Goal: Information Seeking & Learning: Find specific fact

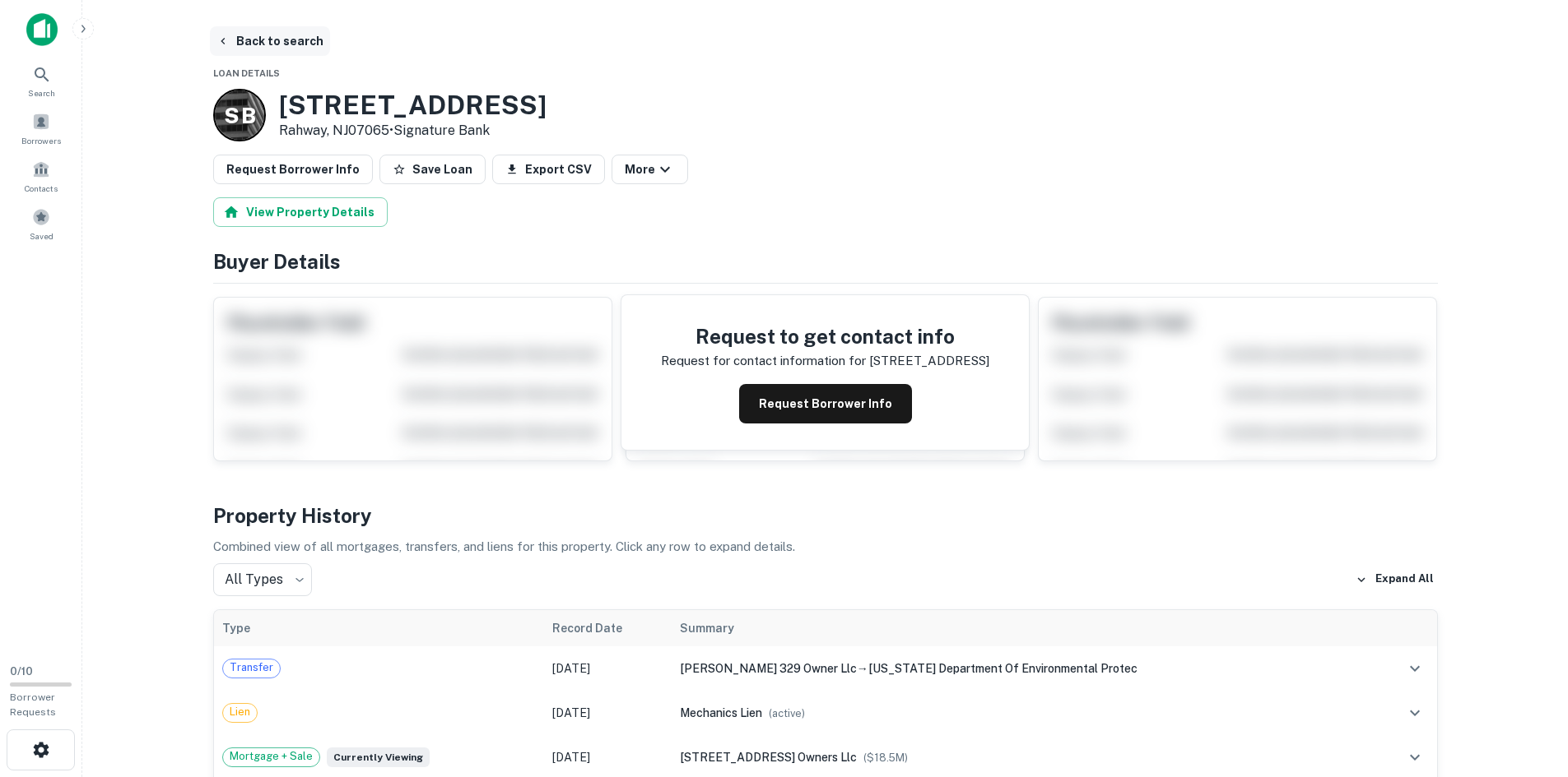
click at [241, 32] on button "Back to search" at bounding box center [270, 41] width 120 height 30
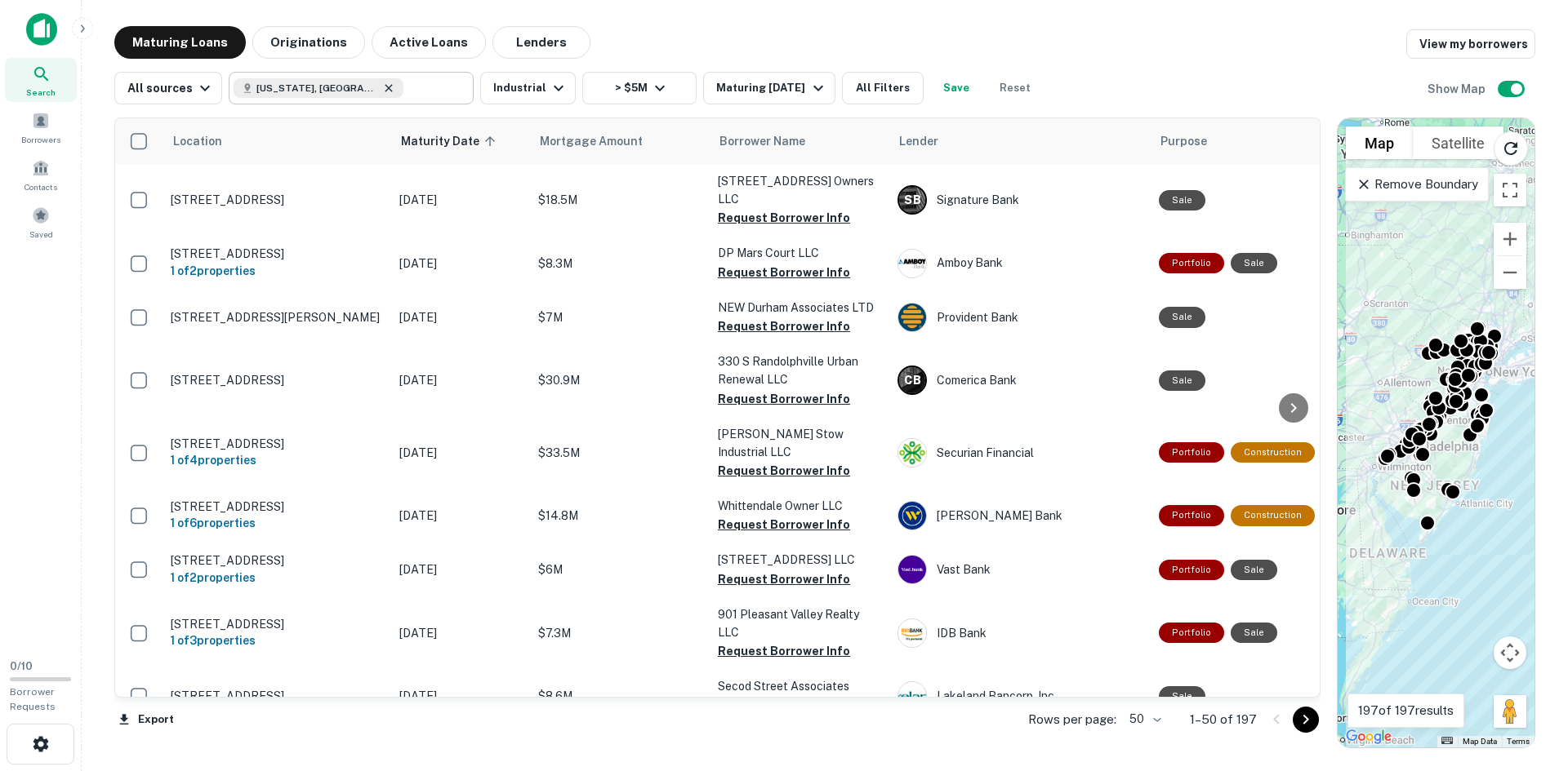
click at [382, 85] on icon at bounding box center [389, 88] width 13 height 13
type input "**********"
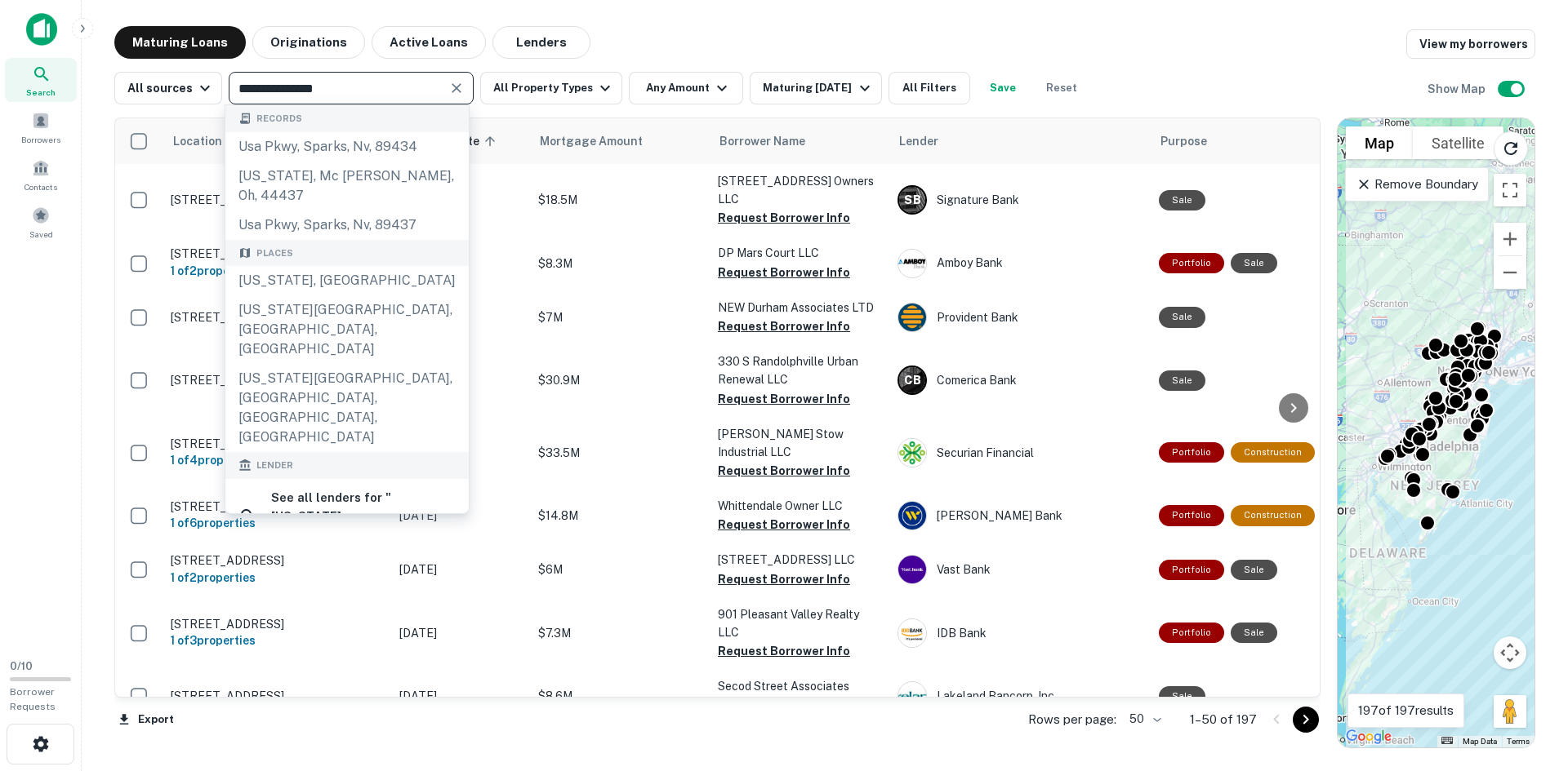
click at [445, 91] on button "Clear" at bounding box center [456, 88] width 23 height 23
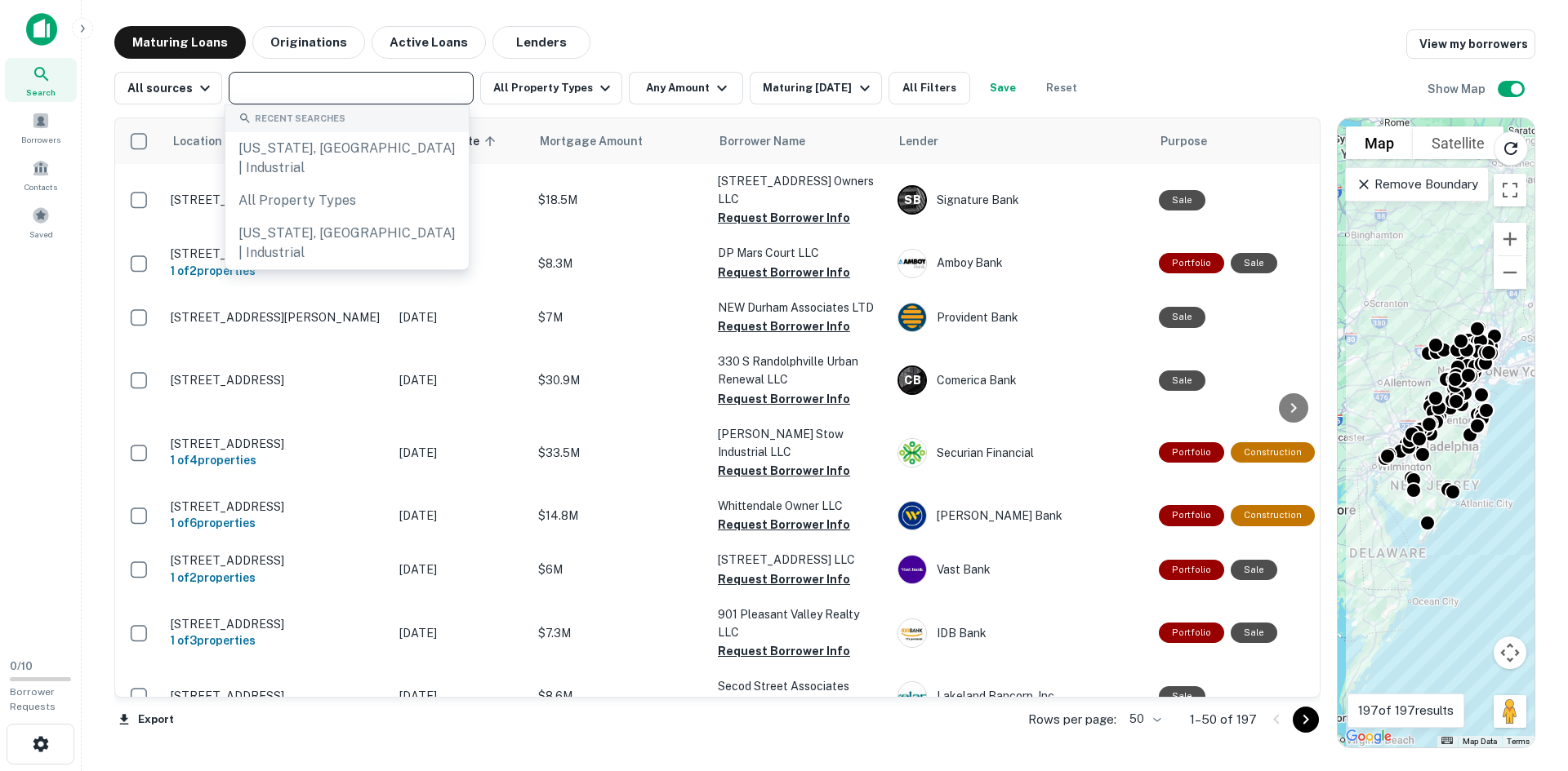
click at [387, 86] on input "text" at bounding box center [349, 88] width 232 height 23
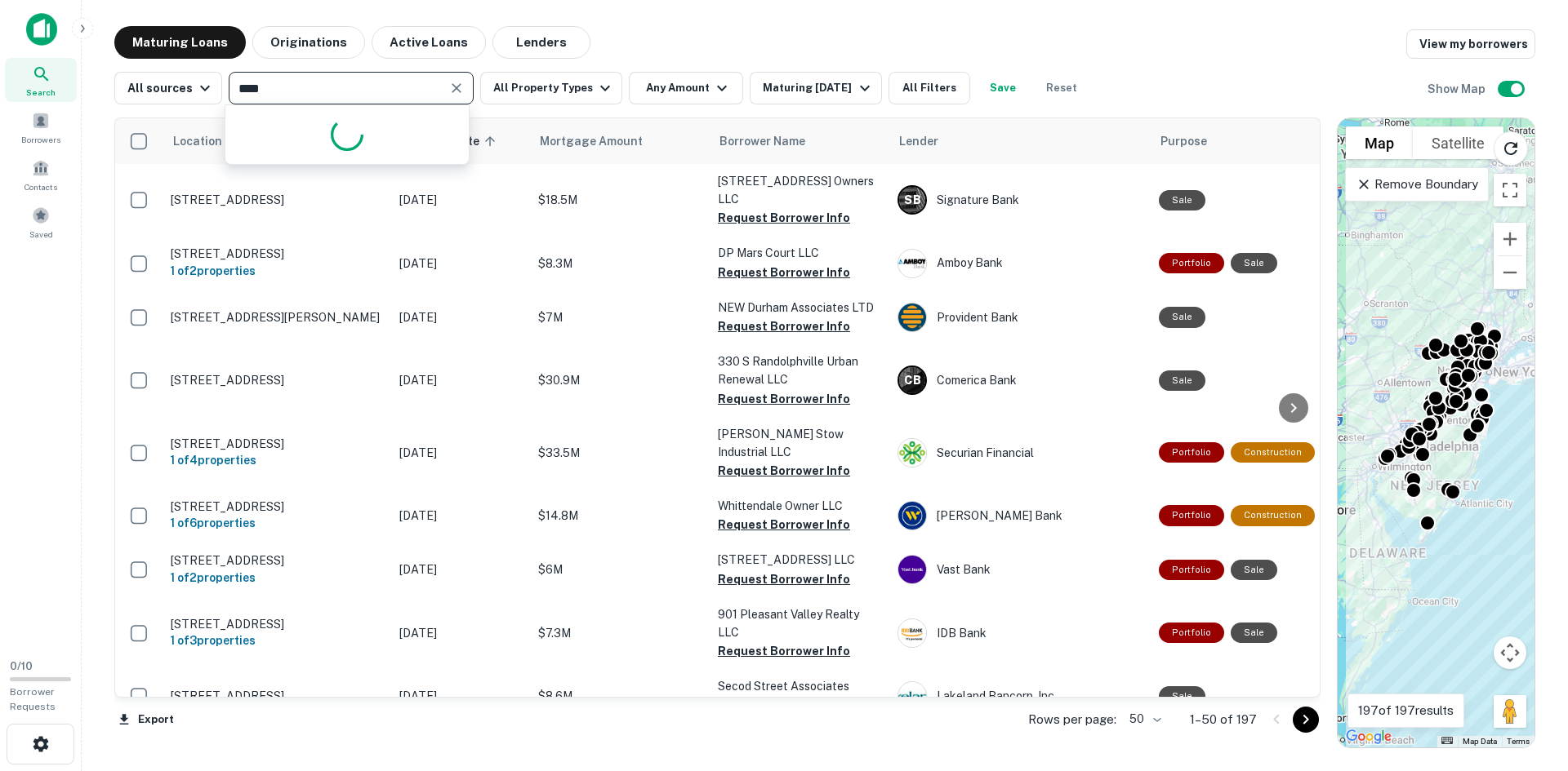
type input "*****"
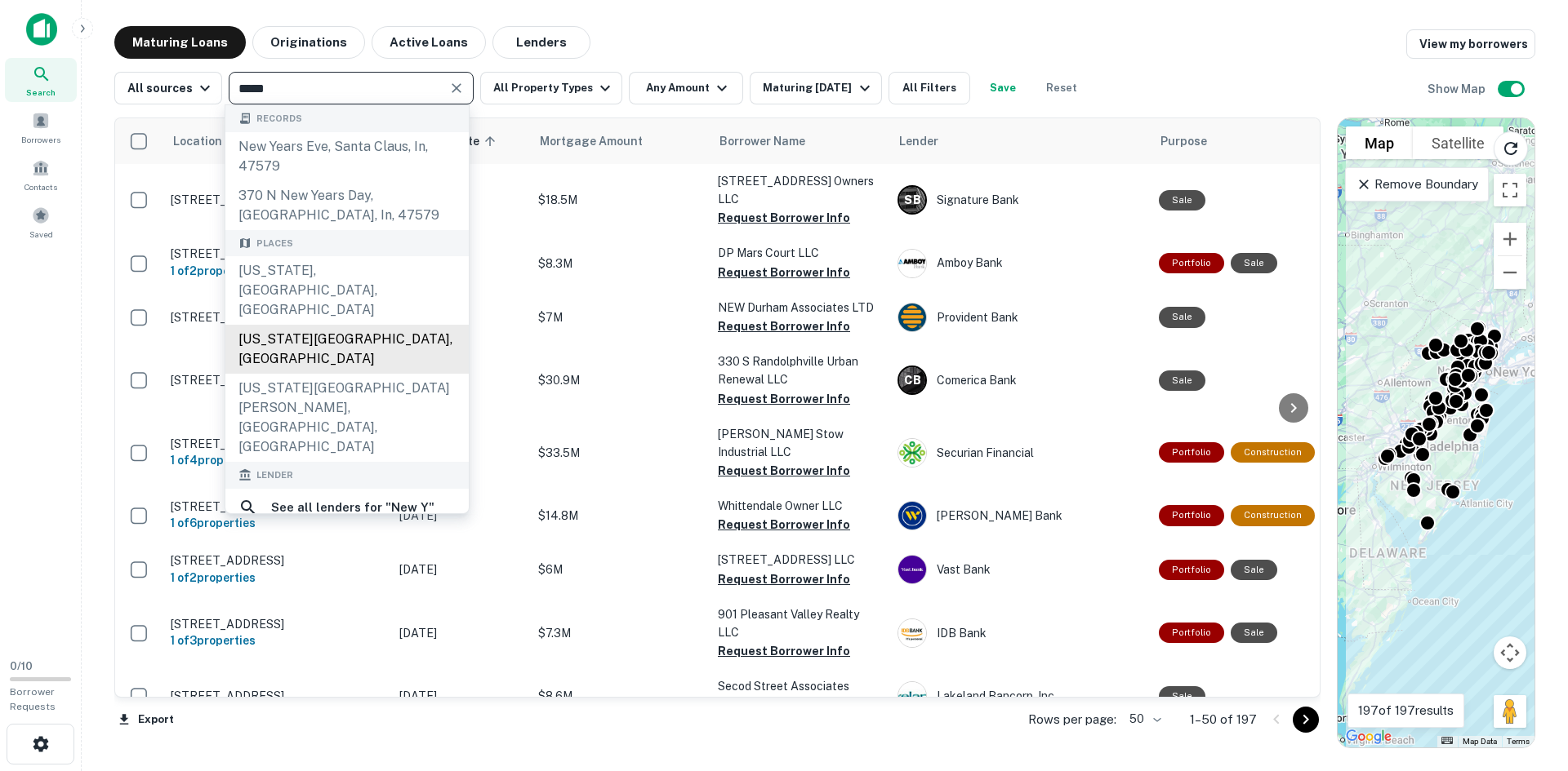
click at [336, 325] on div "[US_STATE][GEOGRAPHIC_DATA], [GEOGRAPHIC_DATA]" at bounding box center [348, 349] width 244 height 49
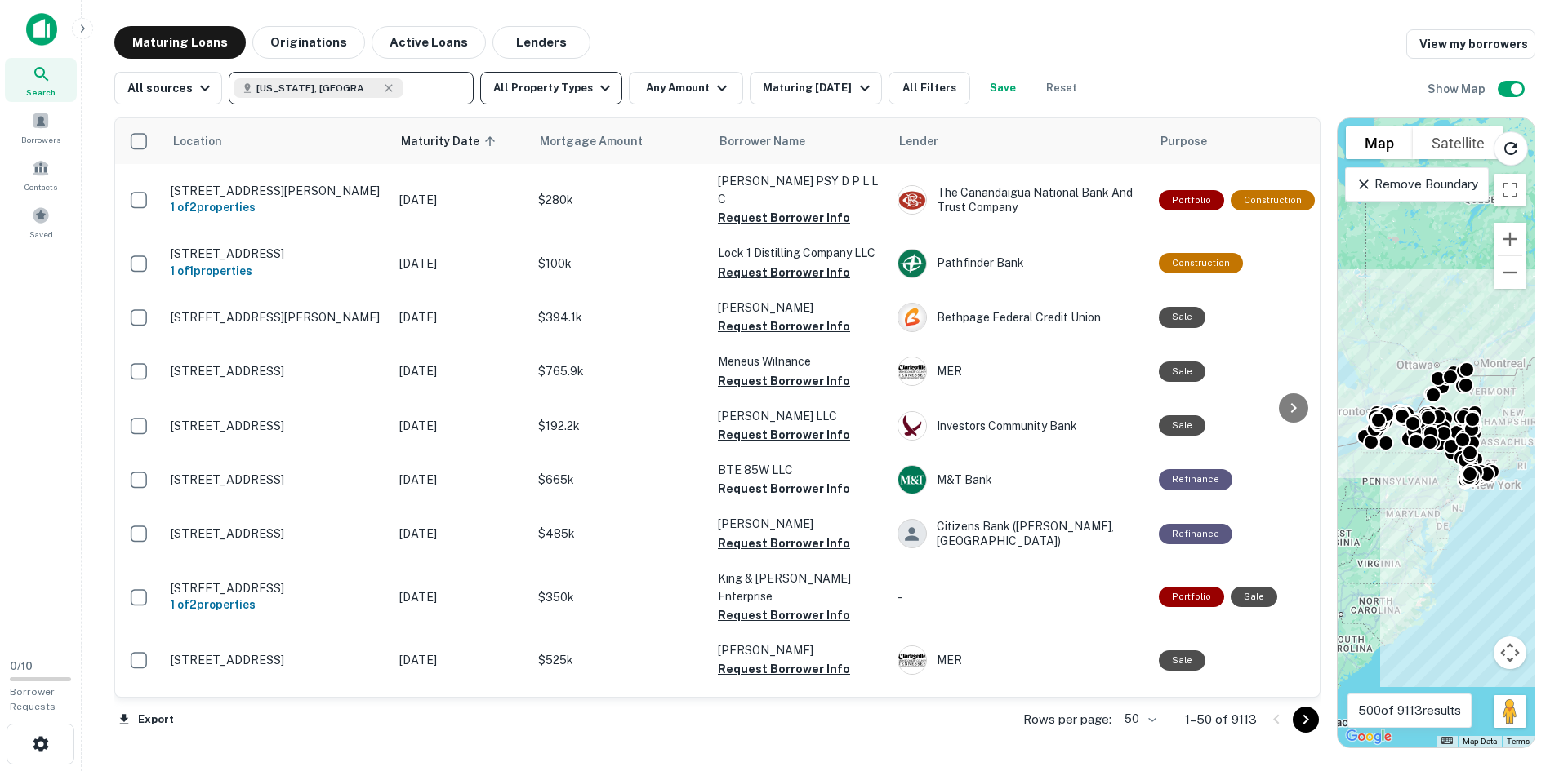
click at [556, 80] on button "All Property Types" at bounding box center [551, 87] width 142 height 33
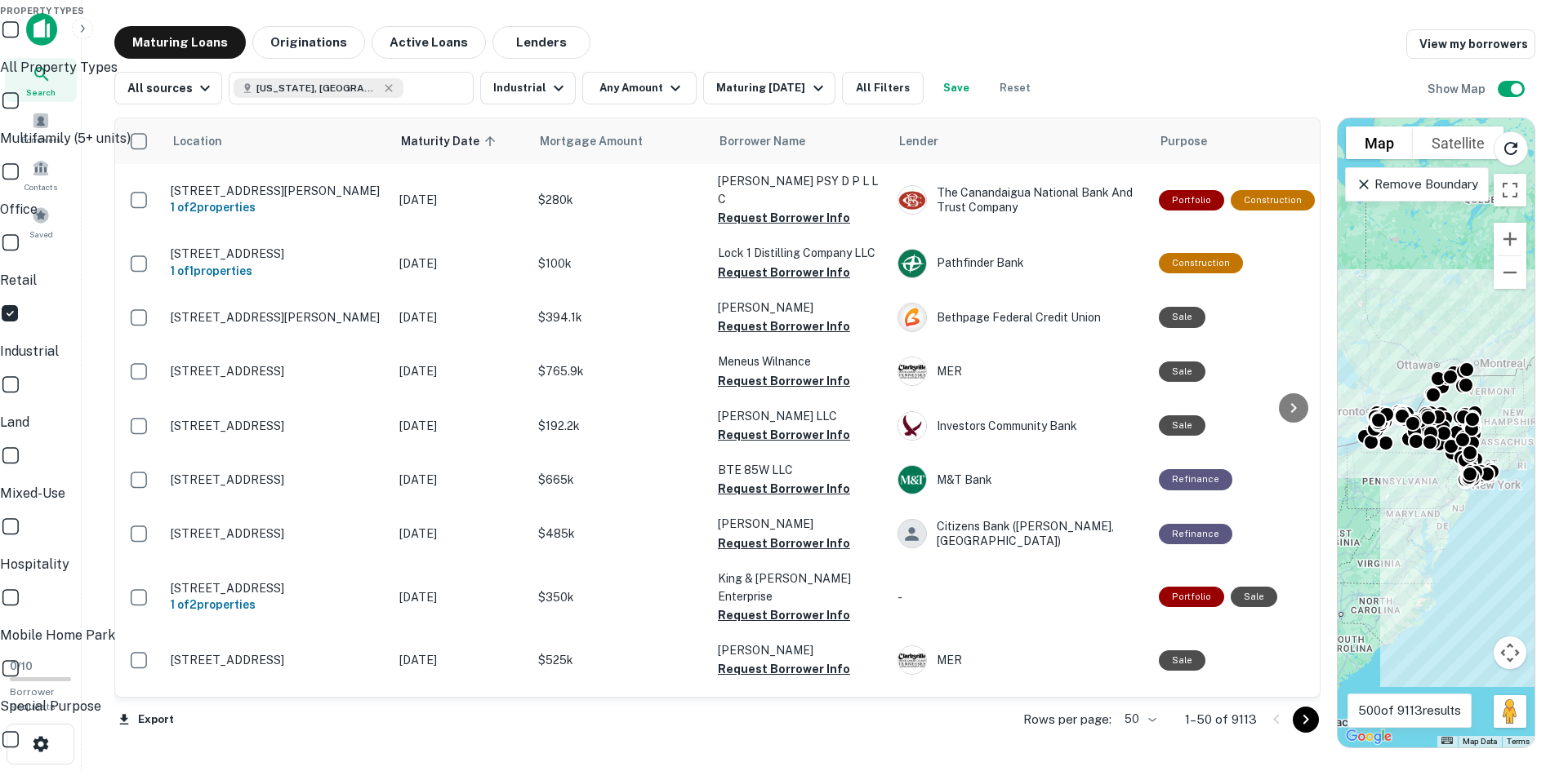
click at [440, 550] on div "Property Types All Property Types Multifamily (5+ units) Office Retail Industri…" at bounding box center [784, 552] width 1568 height 1104
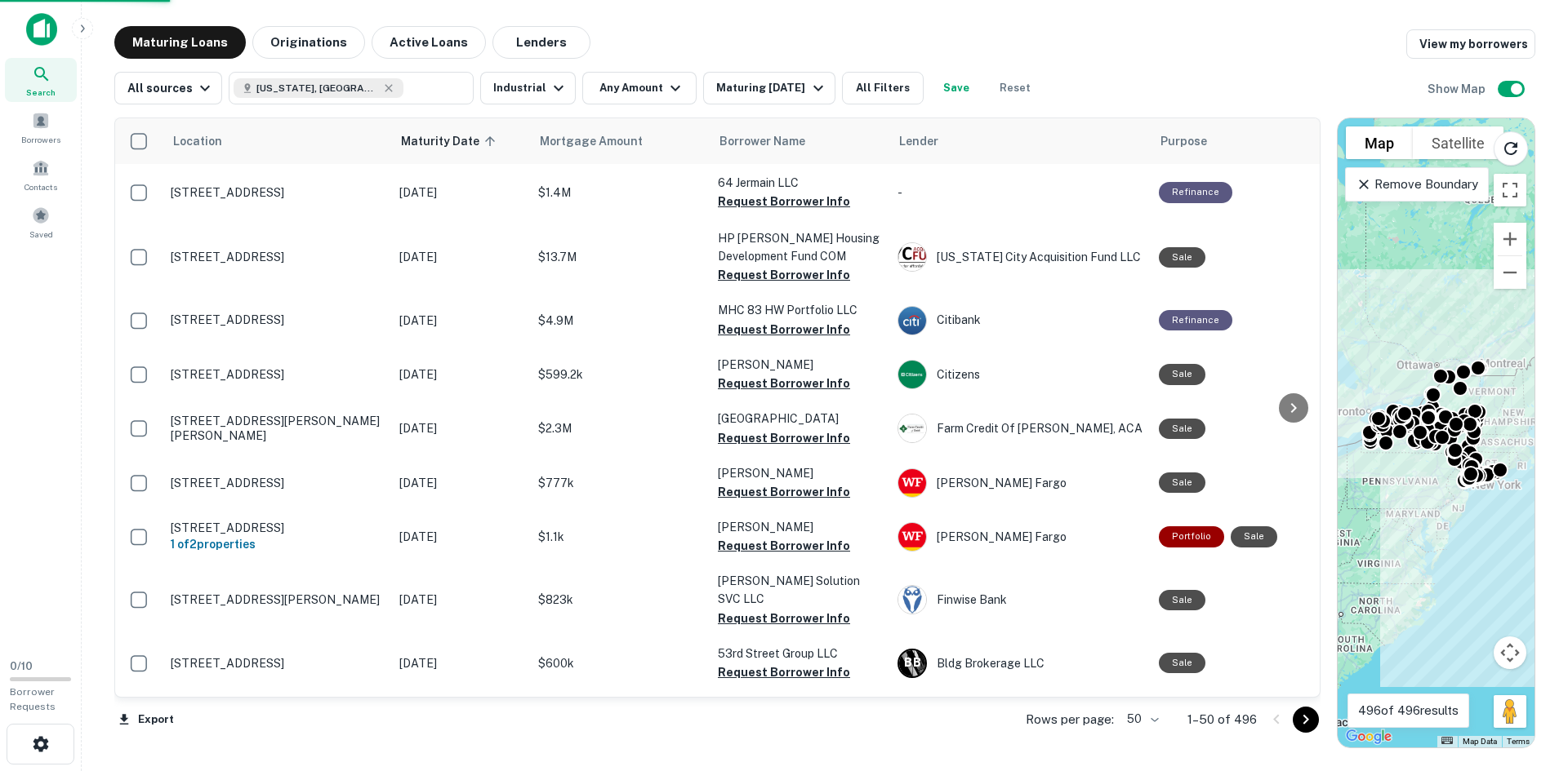
click at [548, 97] on icon "button" at bounding box center [558, 87] width 20 height 20
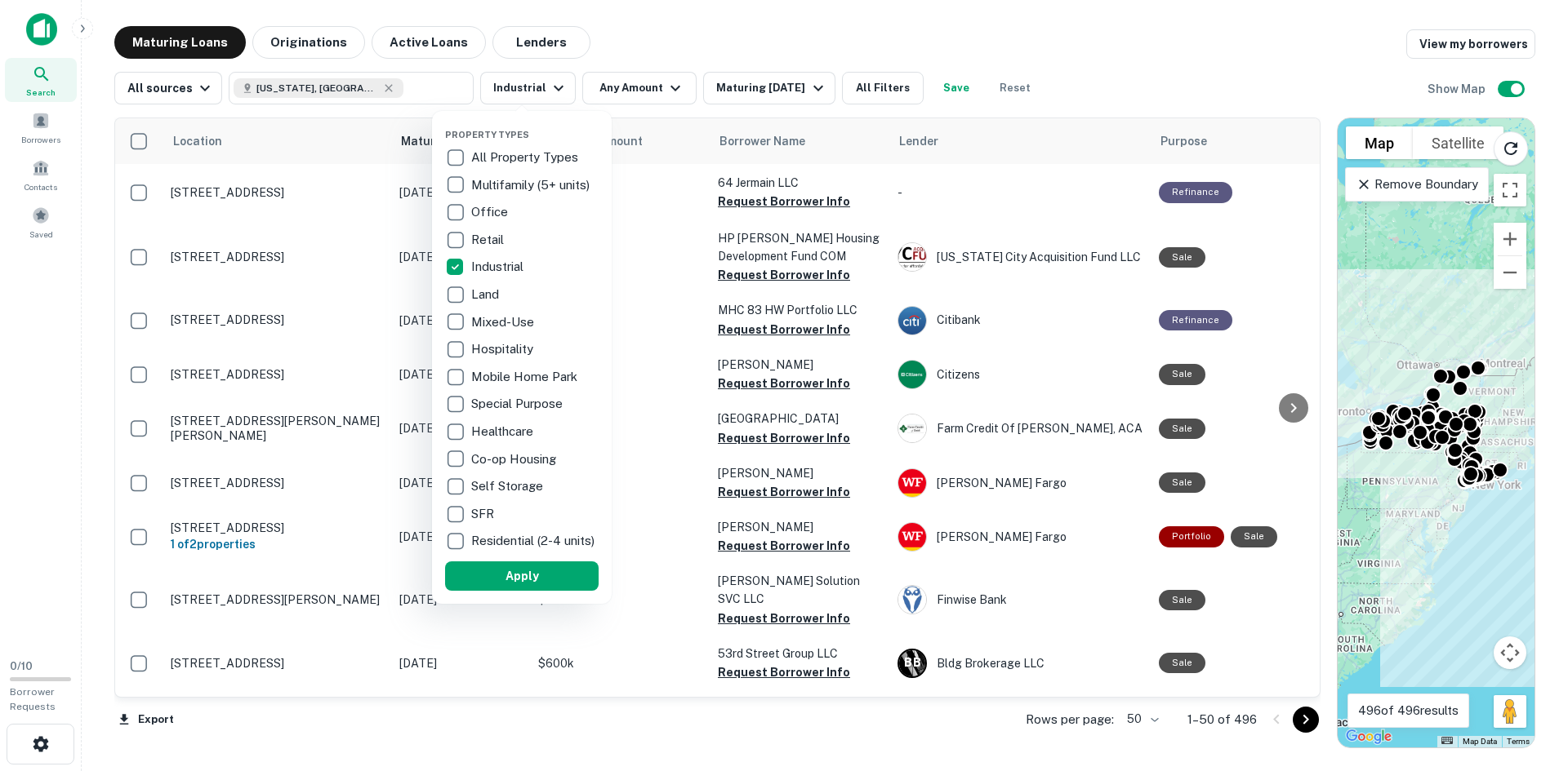
click at [656, 84] on div at bounding box center [784, 386] width 1568 height 771
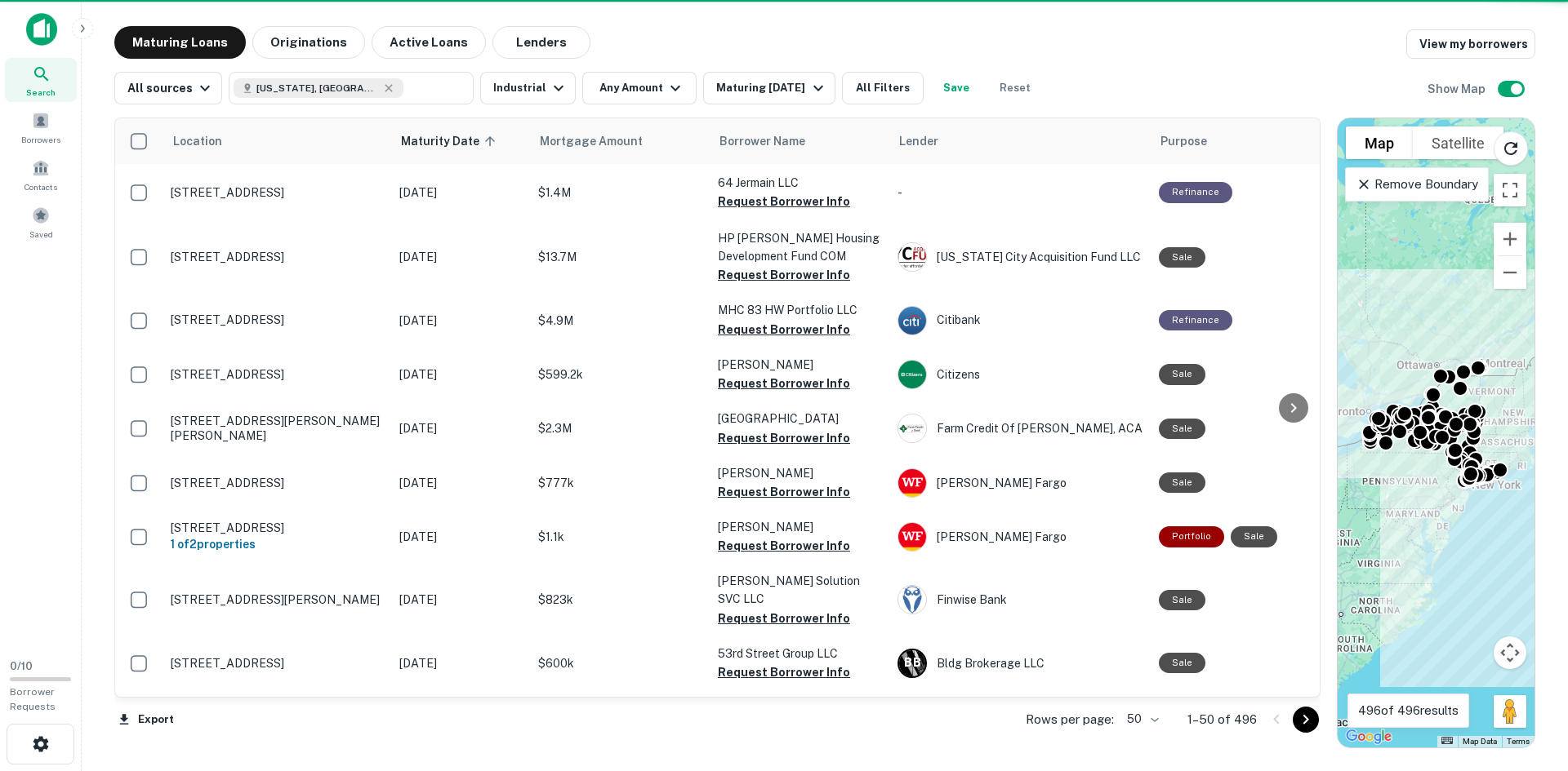
click at [670, 85] on icon "button" at bounding box center [675, 87] width 20 height 20
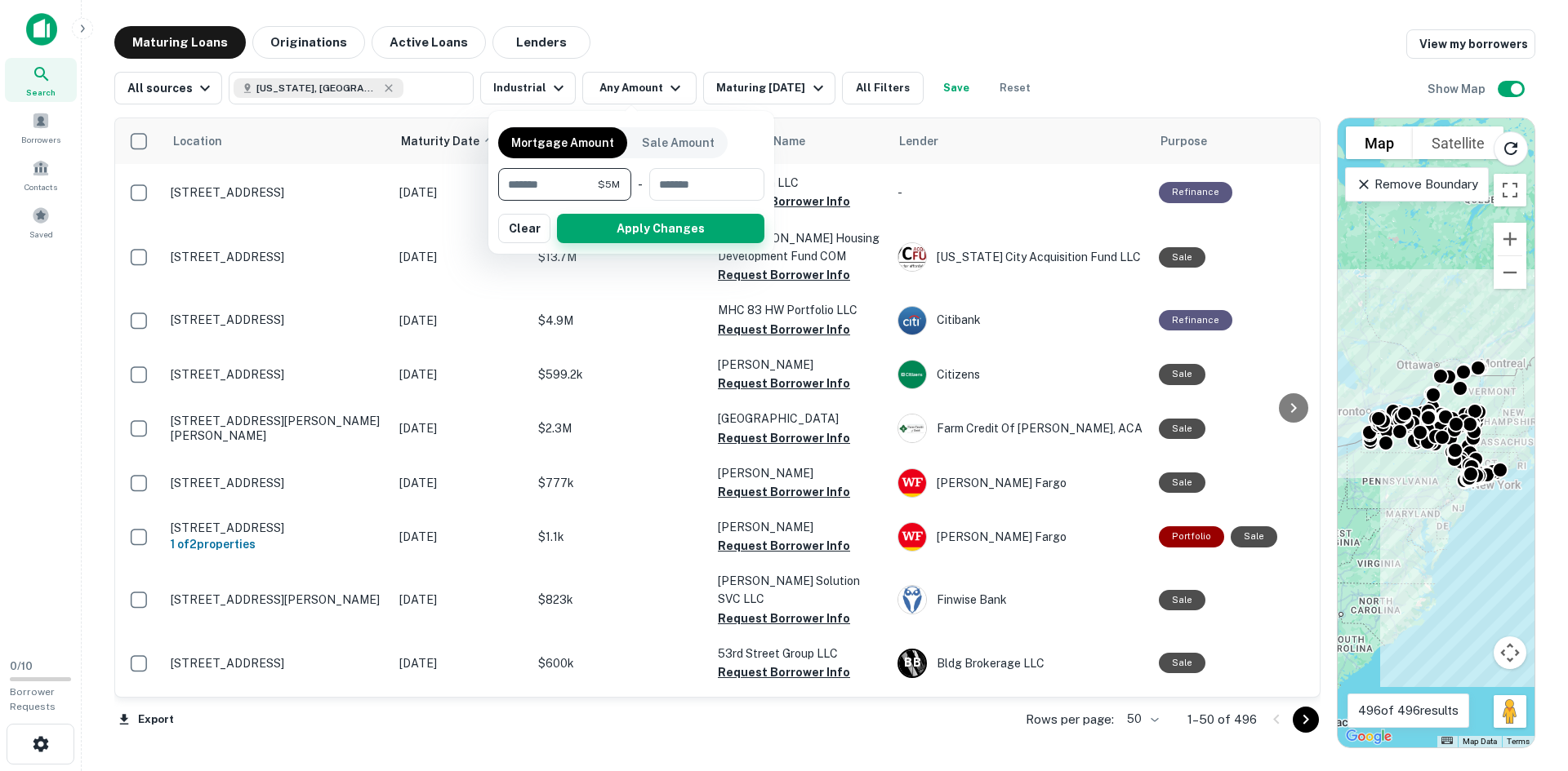
type input "*******"
click at [640, 238] on button "Apply Changes" at bounding box center [660, 229] width 207 height 30
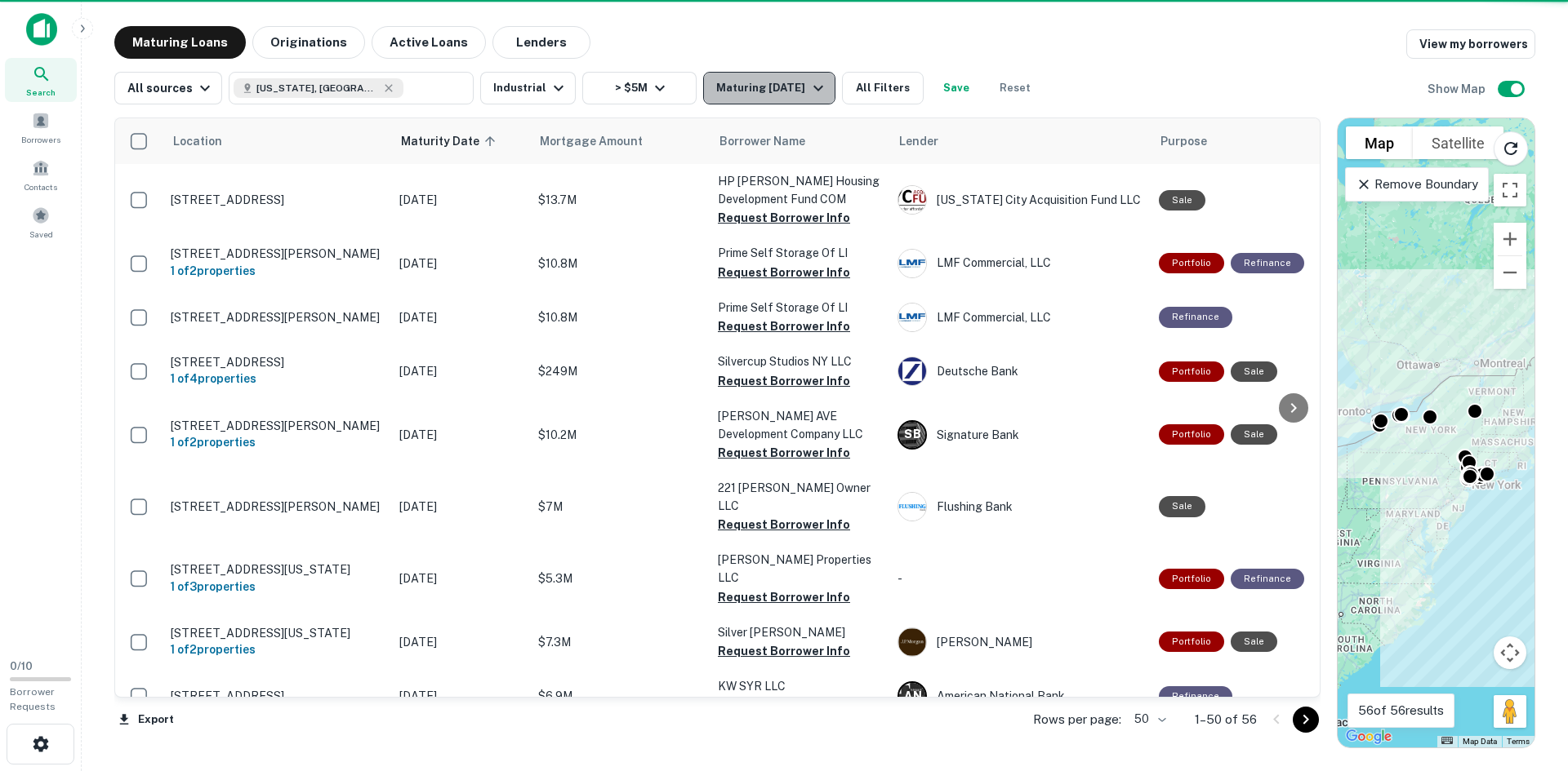
click at [755, 97] on div "Maturing [DATE]" at bounding box center [772, 87] width 112 height 20
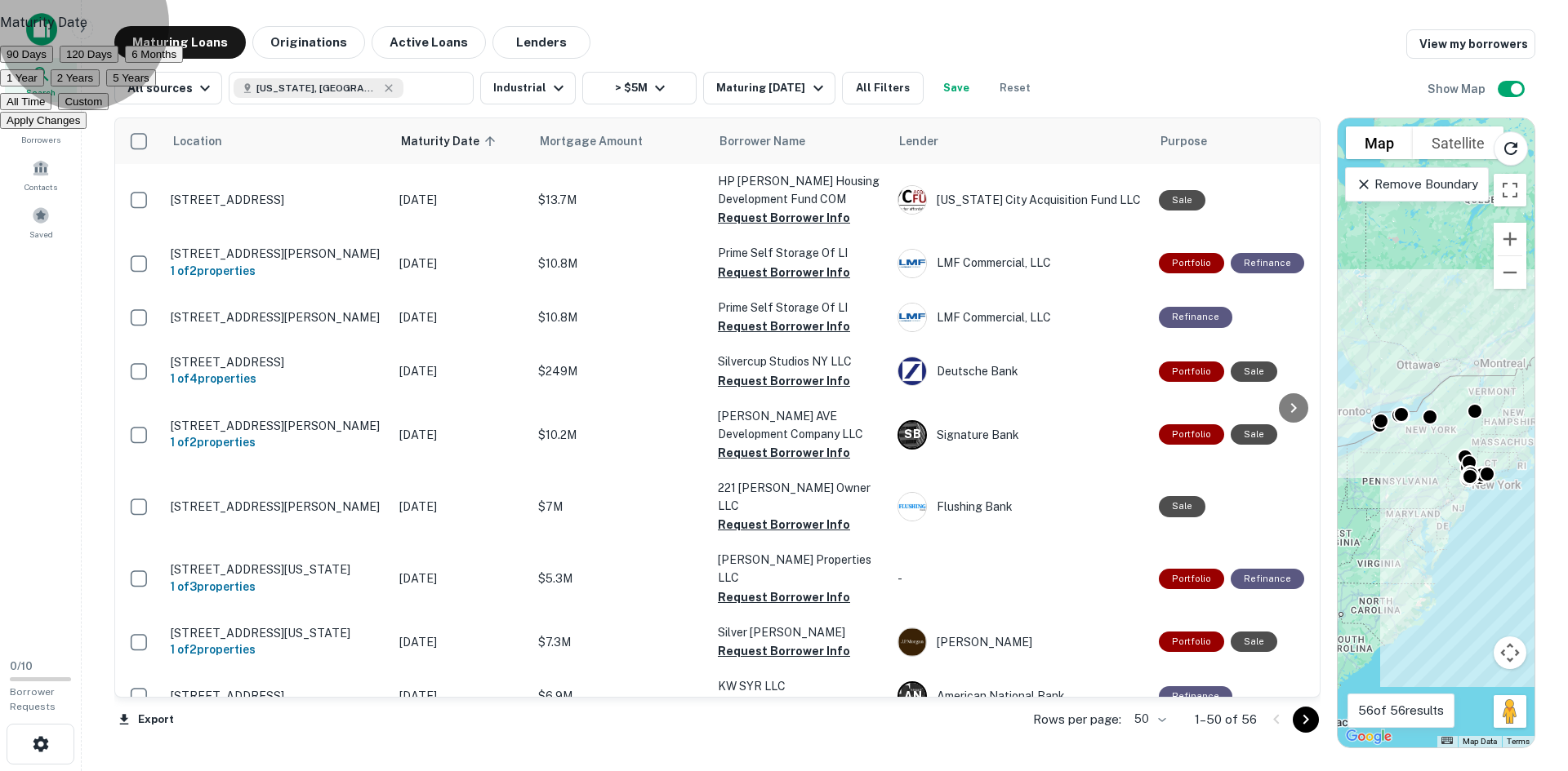
click at [44, 86] on button "1 Year" at bounding box center [21, 78] width 44 height 17
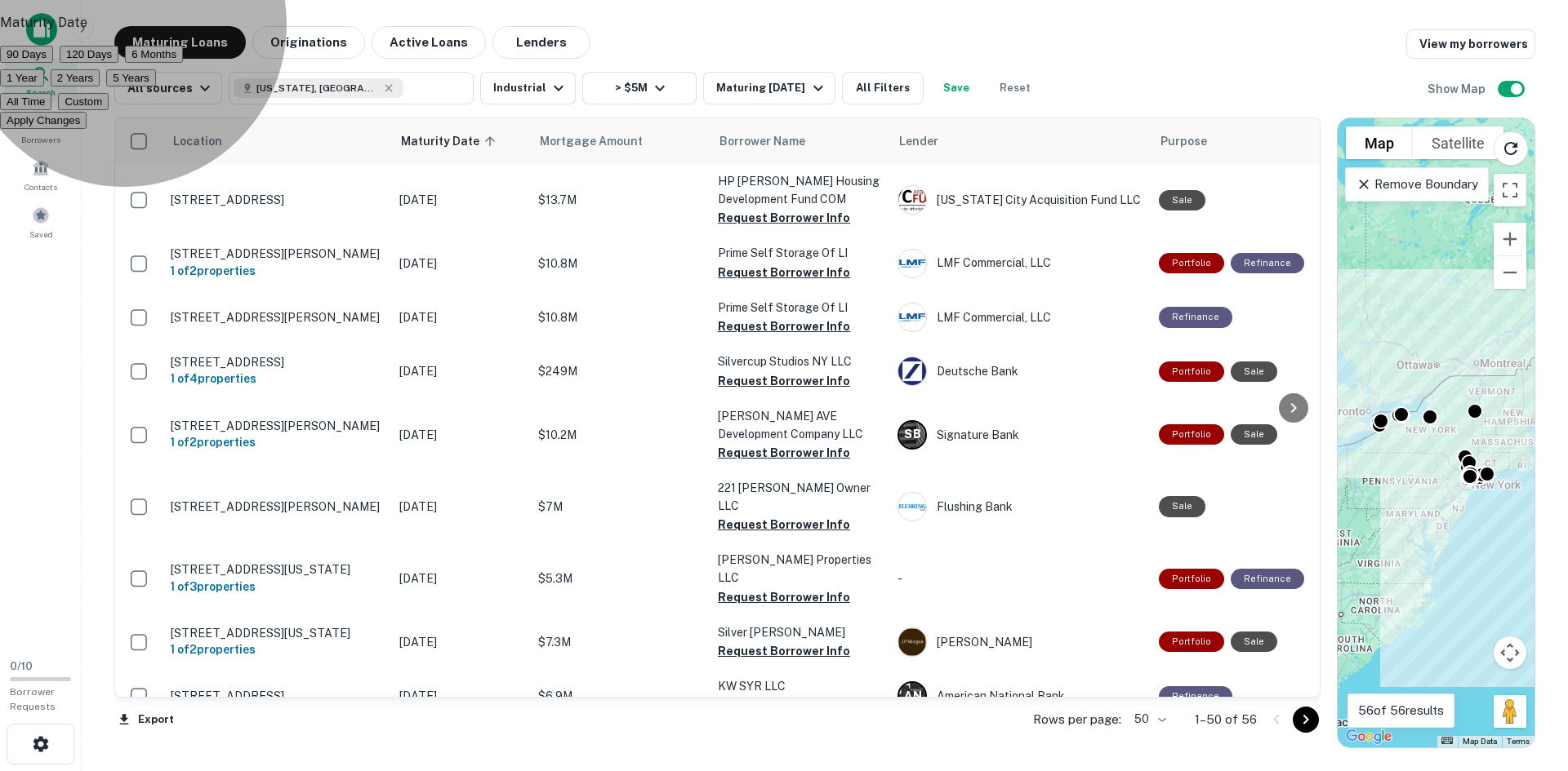
click at [86, 129] on button "Apply Changes" at bounding box center [43, 120] width 86 height 17
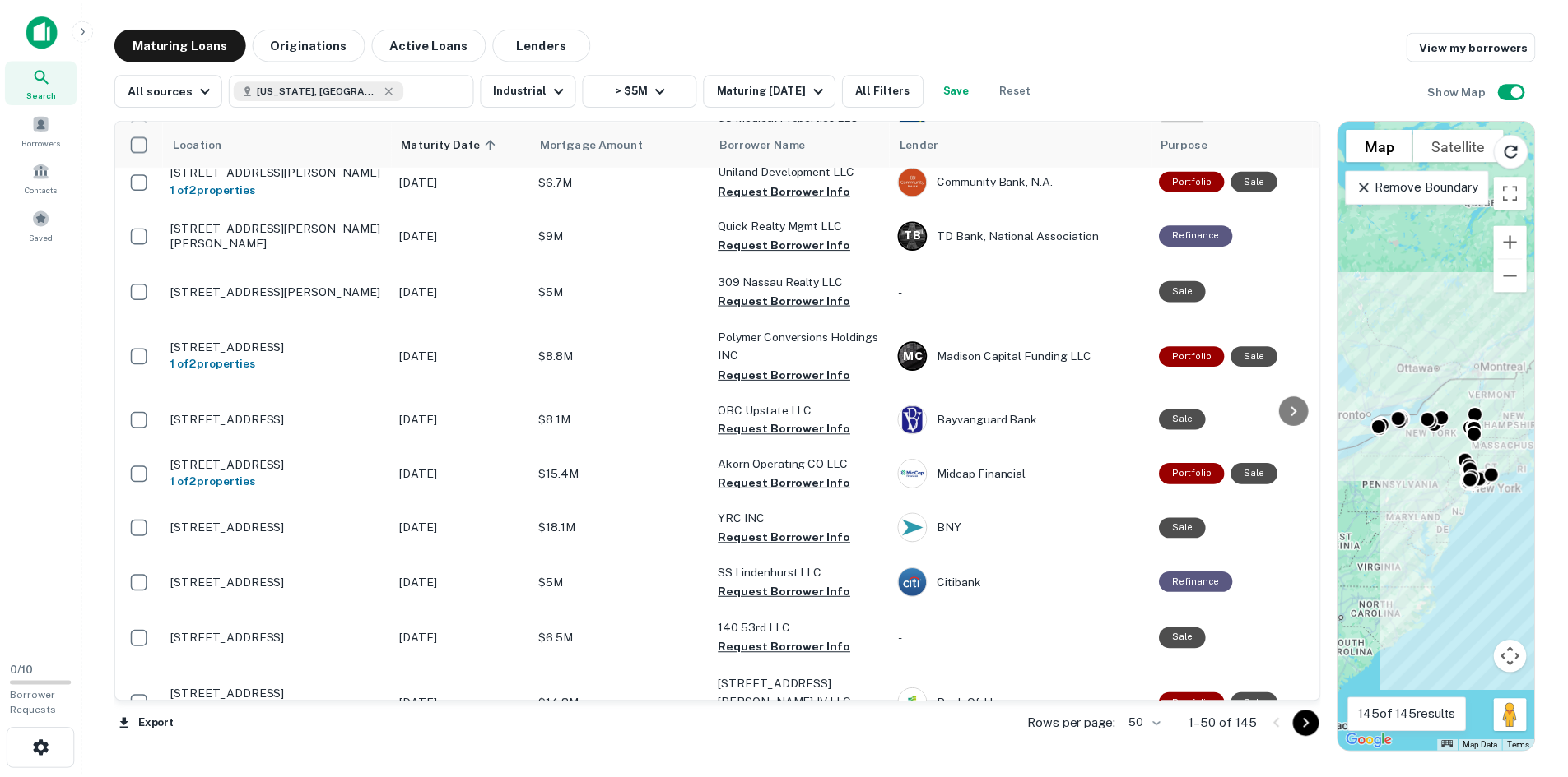
scroll to position [2388, 0]
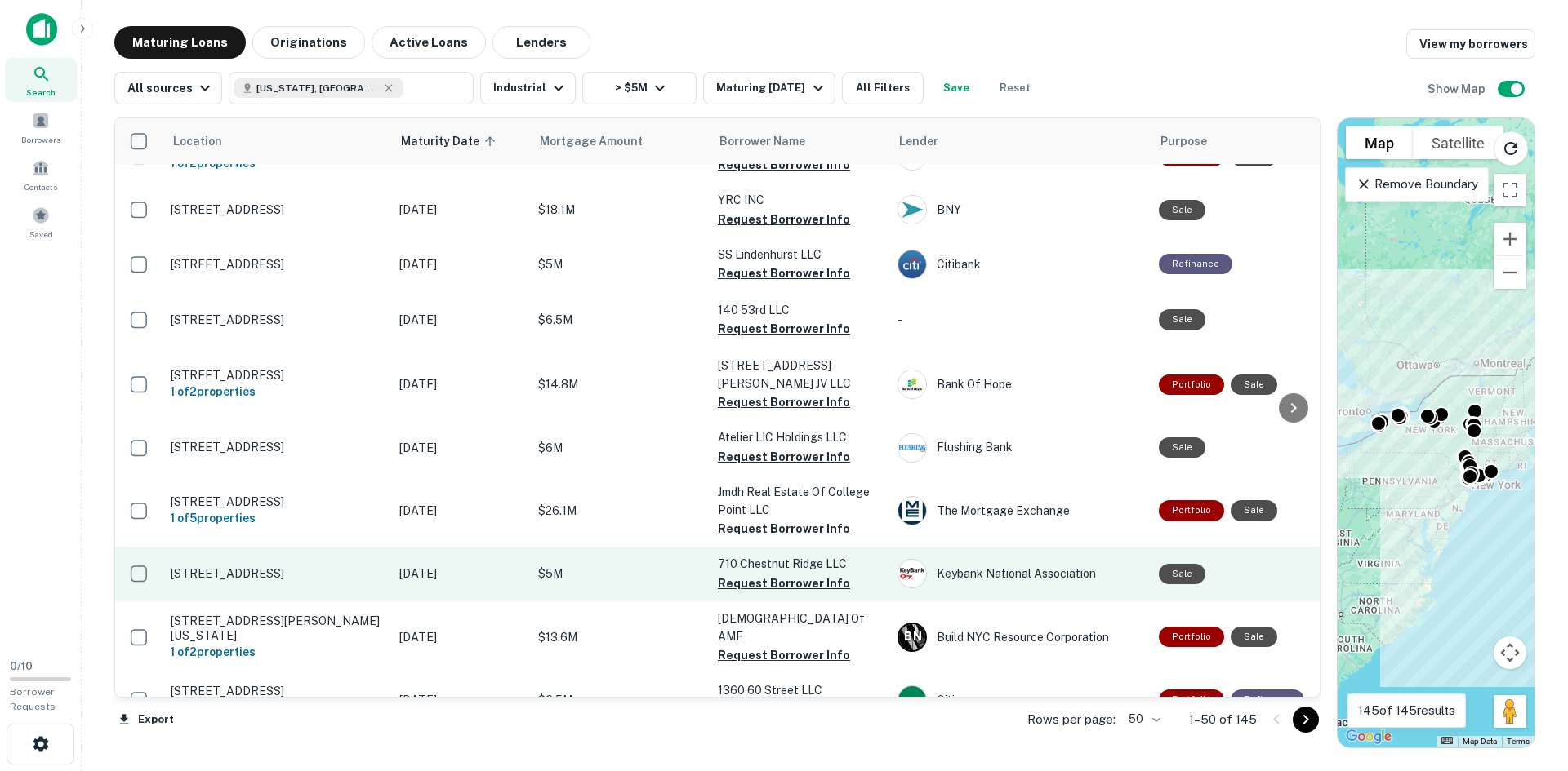
click at [269, 567] on p "[STREET_ADDRESS]" at bounding box center [277, 574] width 212 height 15
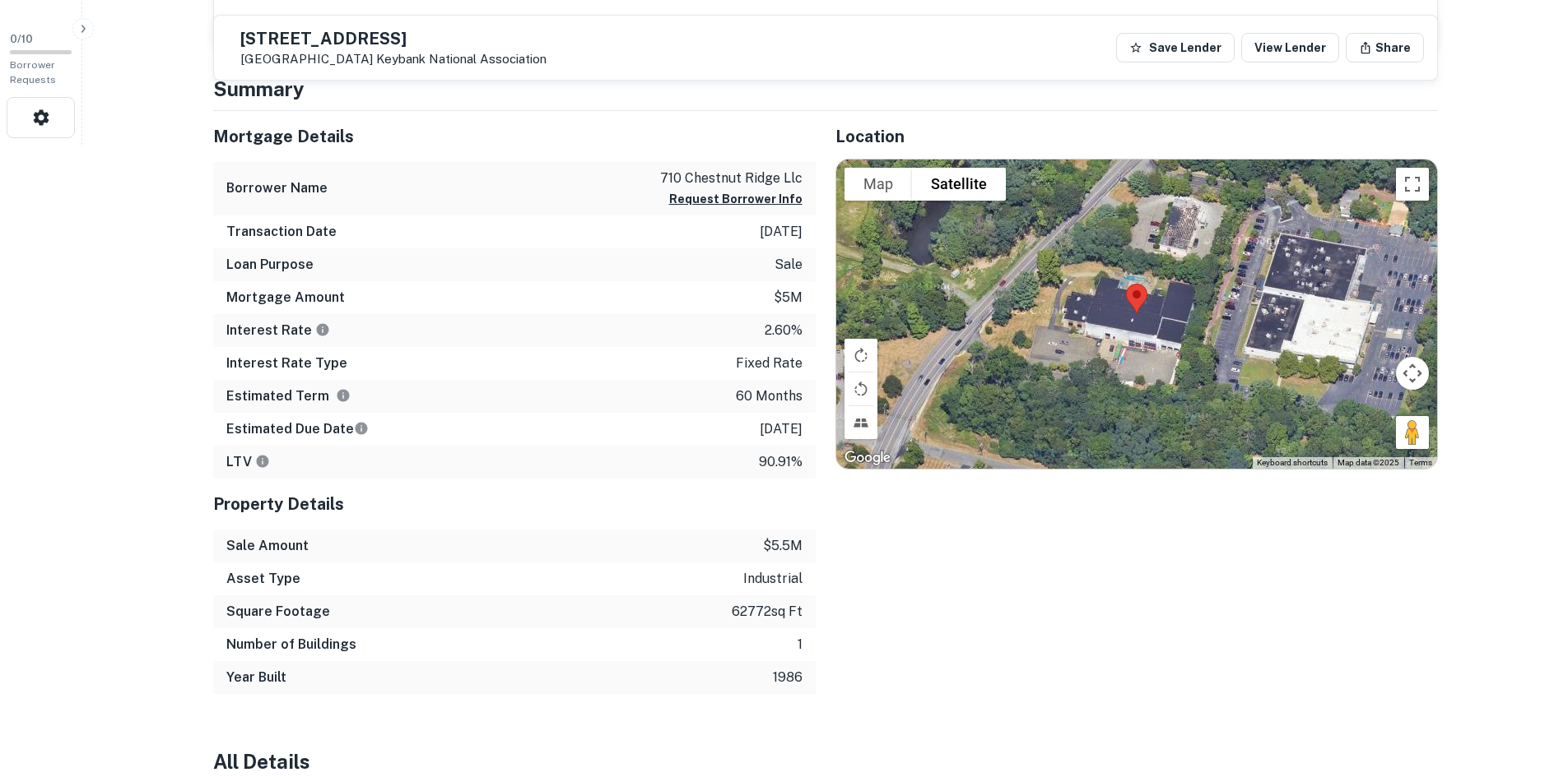
scroll to position [411, 0]
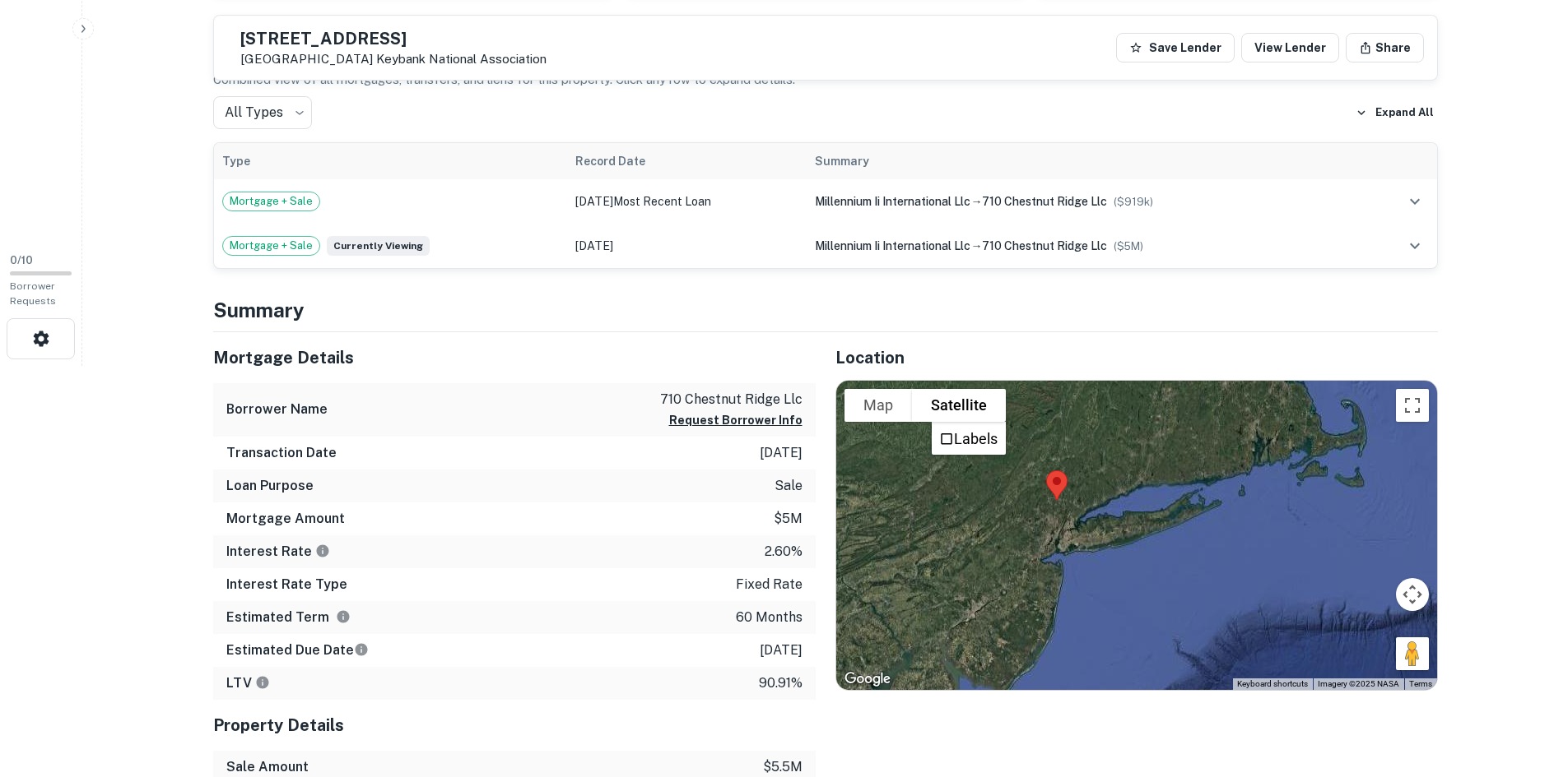
click at [383, 27] on div "[STREET_ADDRESS] Keybank National Association Save Lender View Lender Share" at bounding box center [825, 48] width 1223 height 65
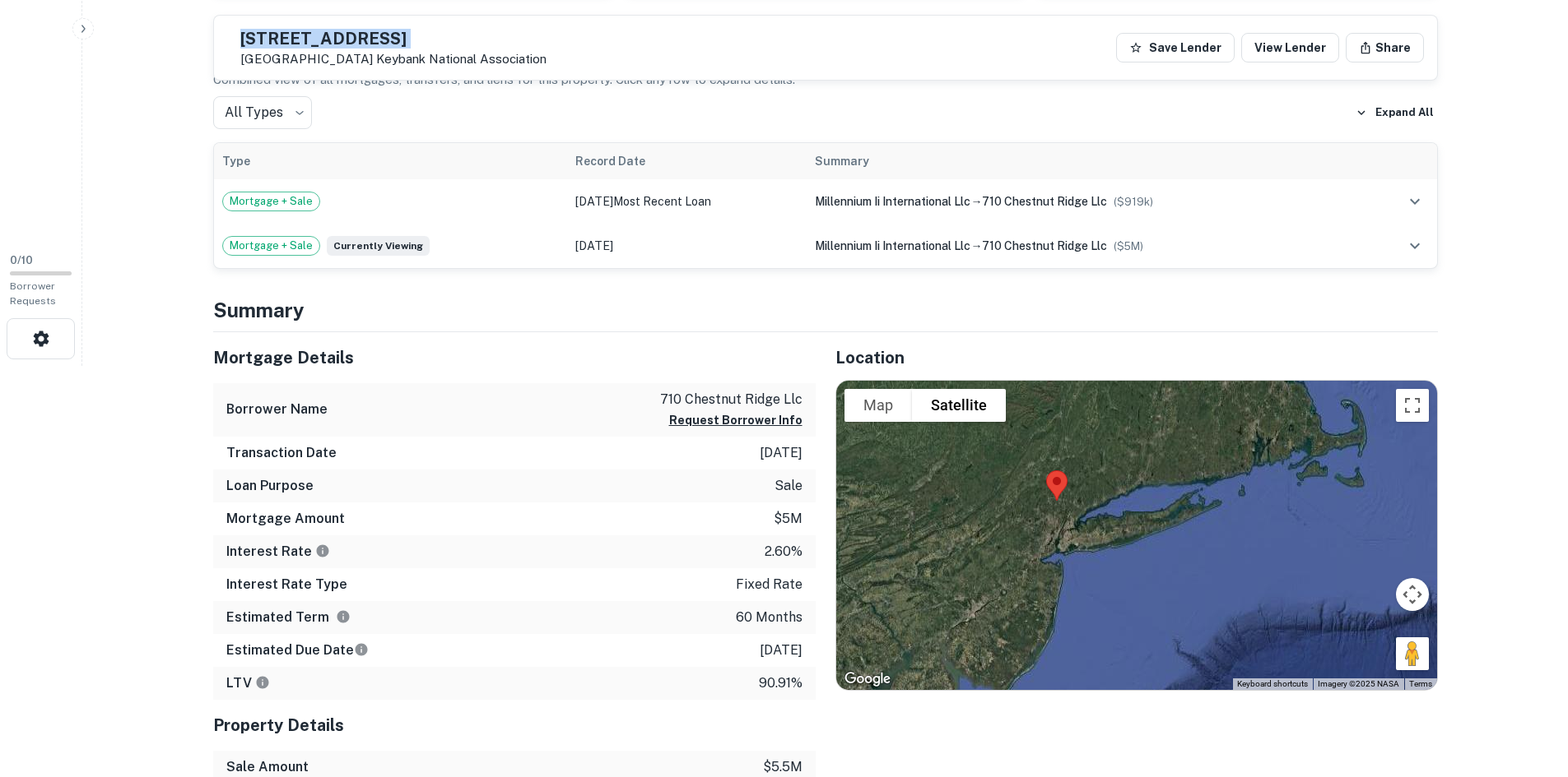
copy h5 "[STREET_ADDRESS]"
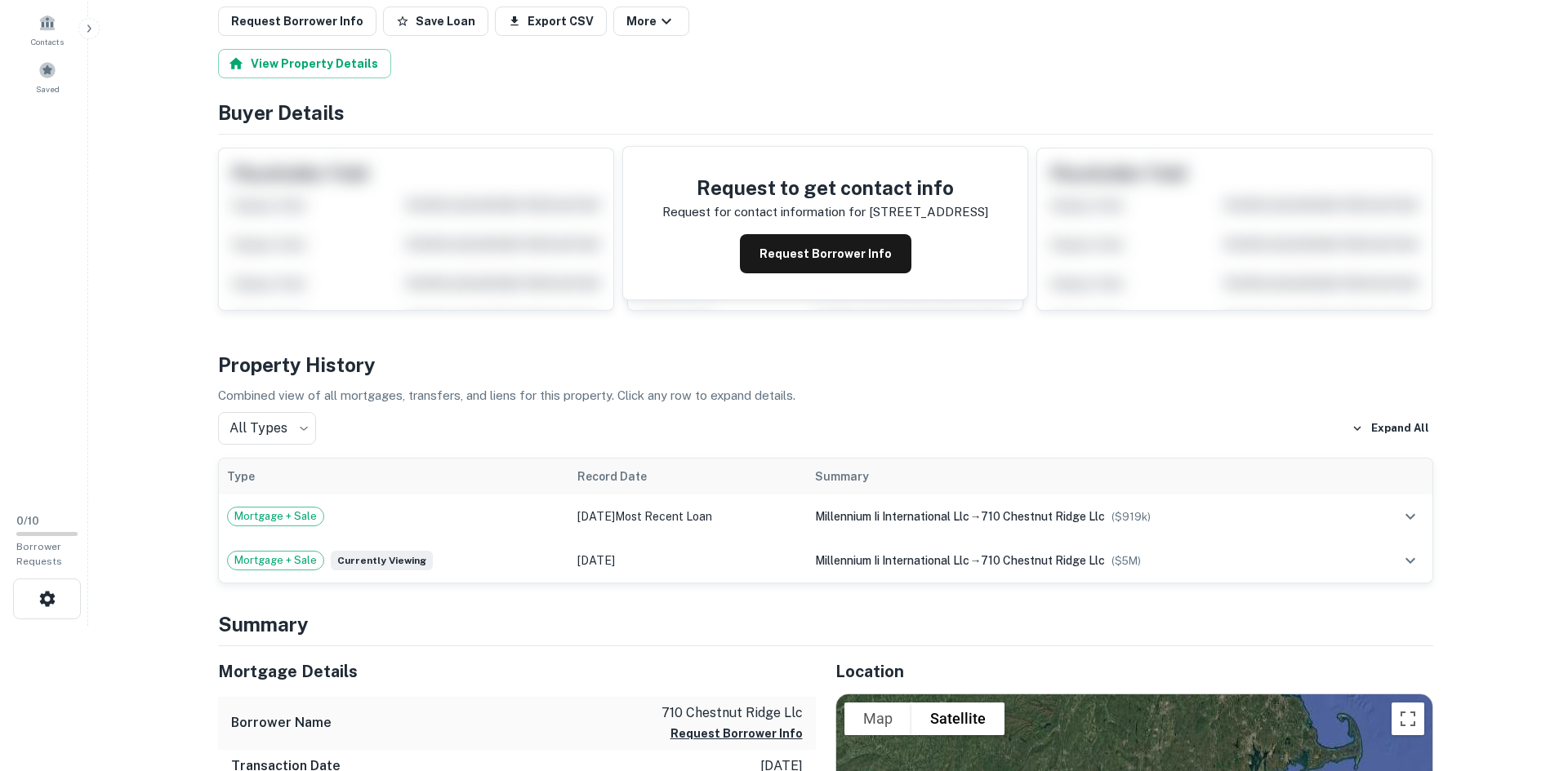
scroll to position [0, 0]
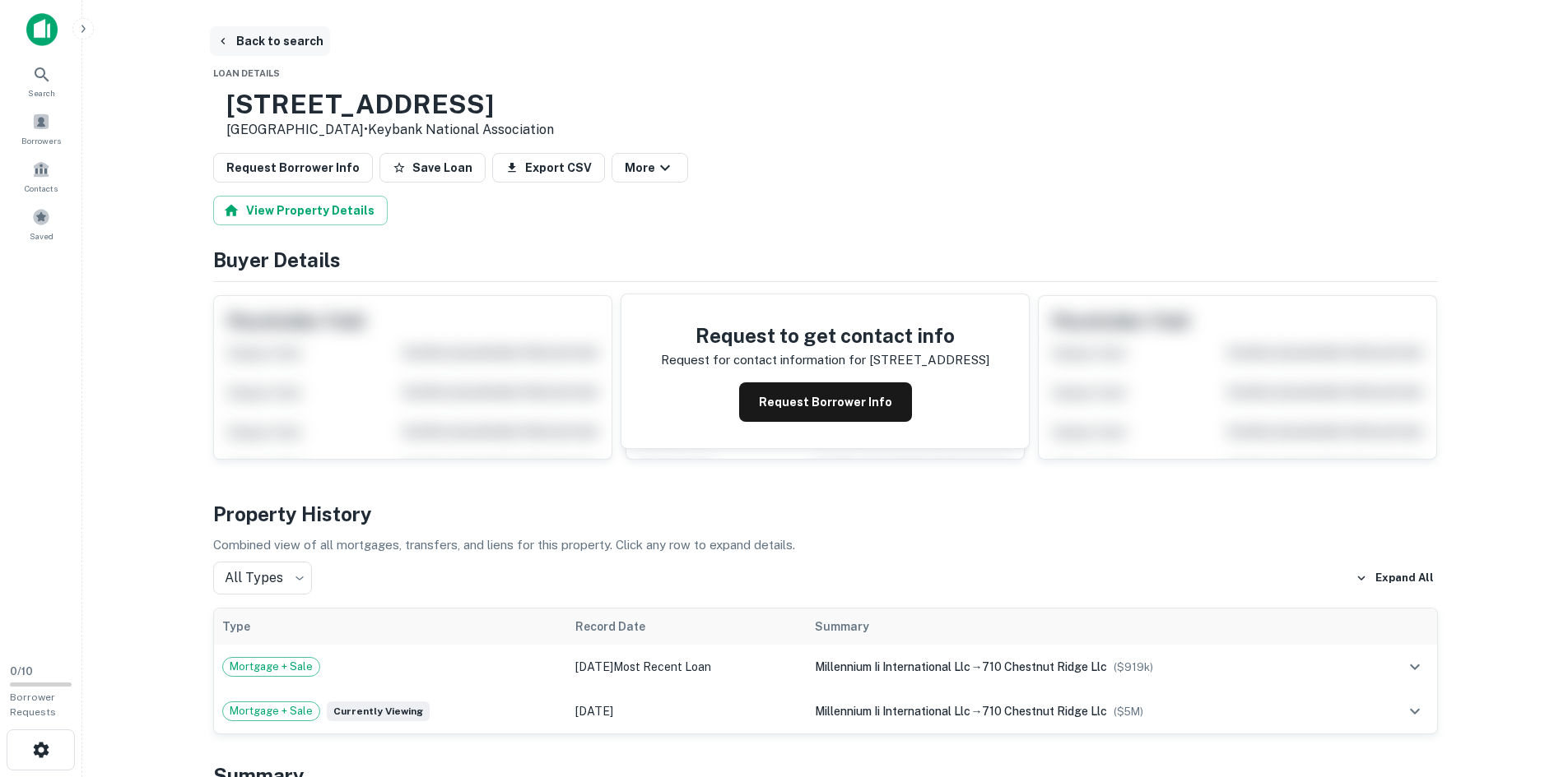
click at [256, 47] on button "Back to search" at bounding box center [270, 41] width 120 height 30
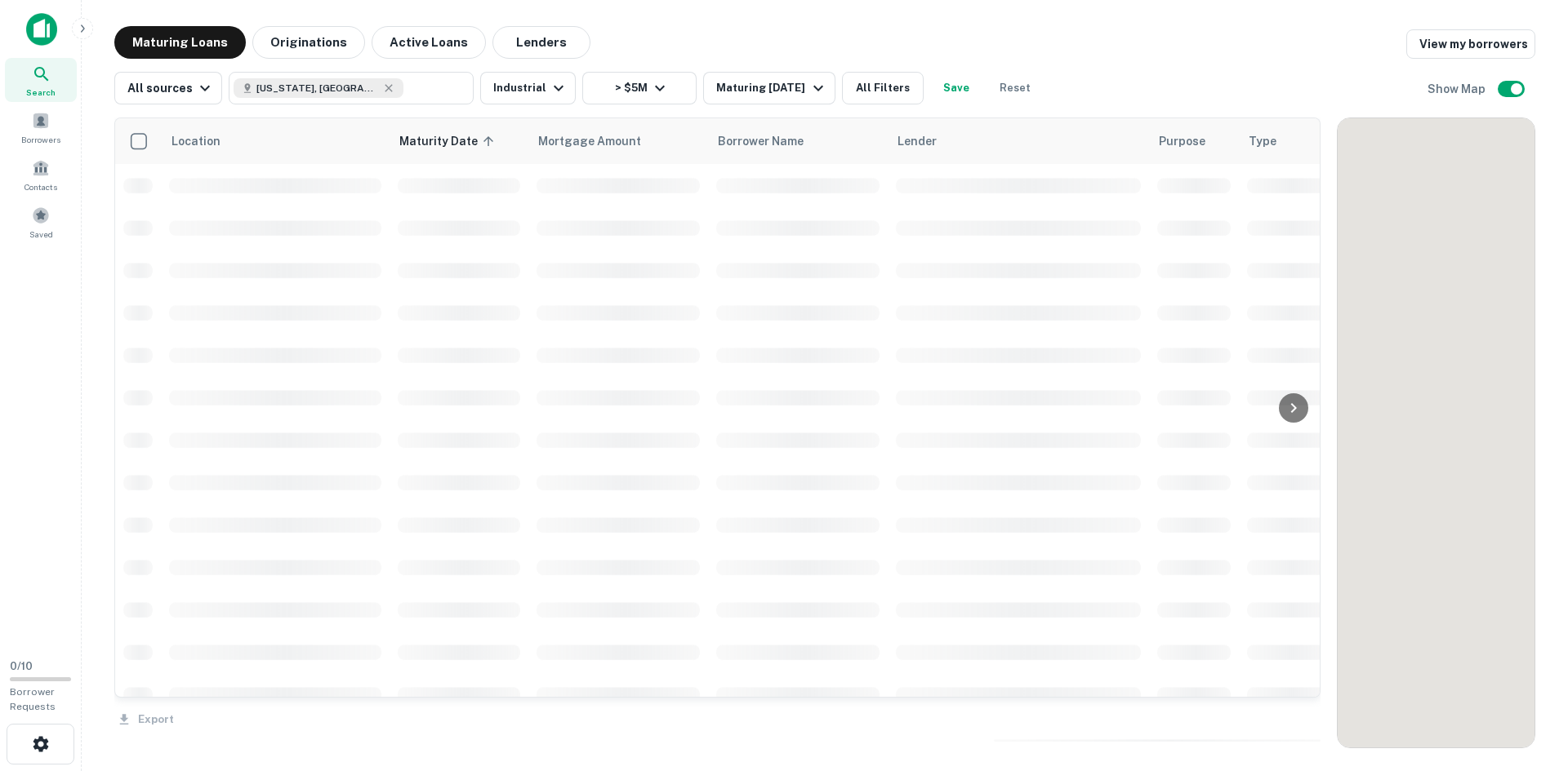
scroll to position [2370, 0]
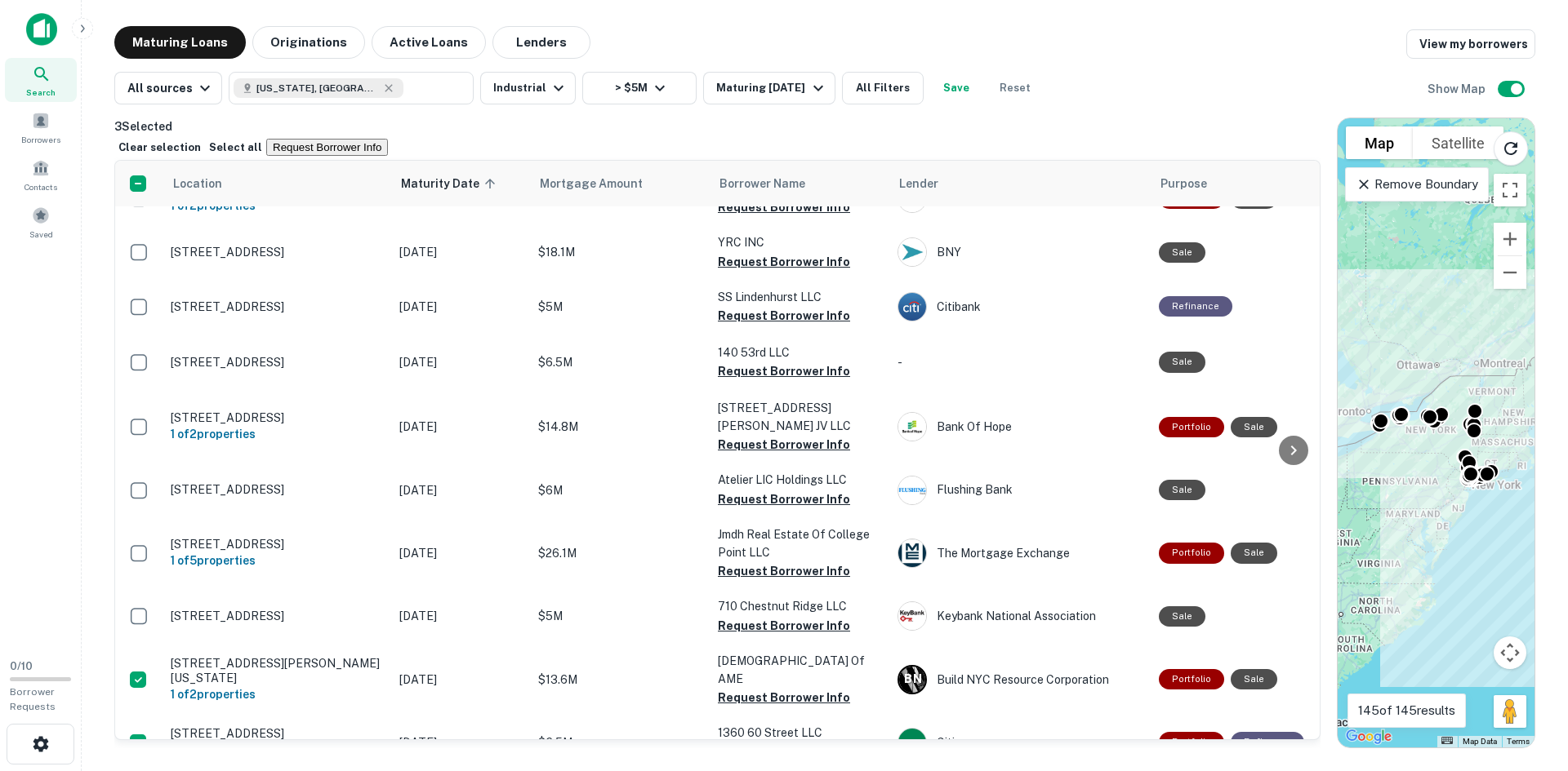
drag, startPoint x: 57, startPoint y: 563, endPoint x: 2, endPoint y: 378, distance: 193.0
click at [2, 378] on div "Search Borrowers Contacts Saved" at bounding box center [40, 323] width 81 height 647
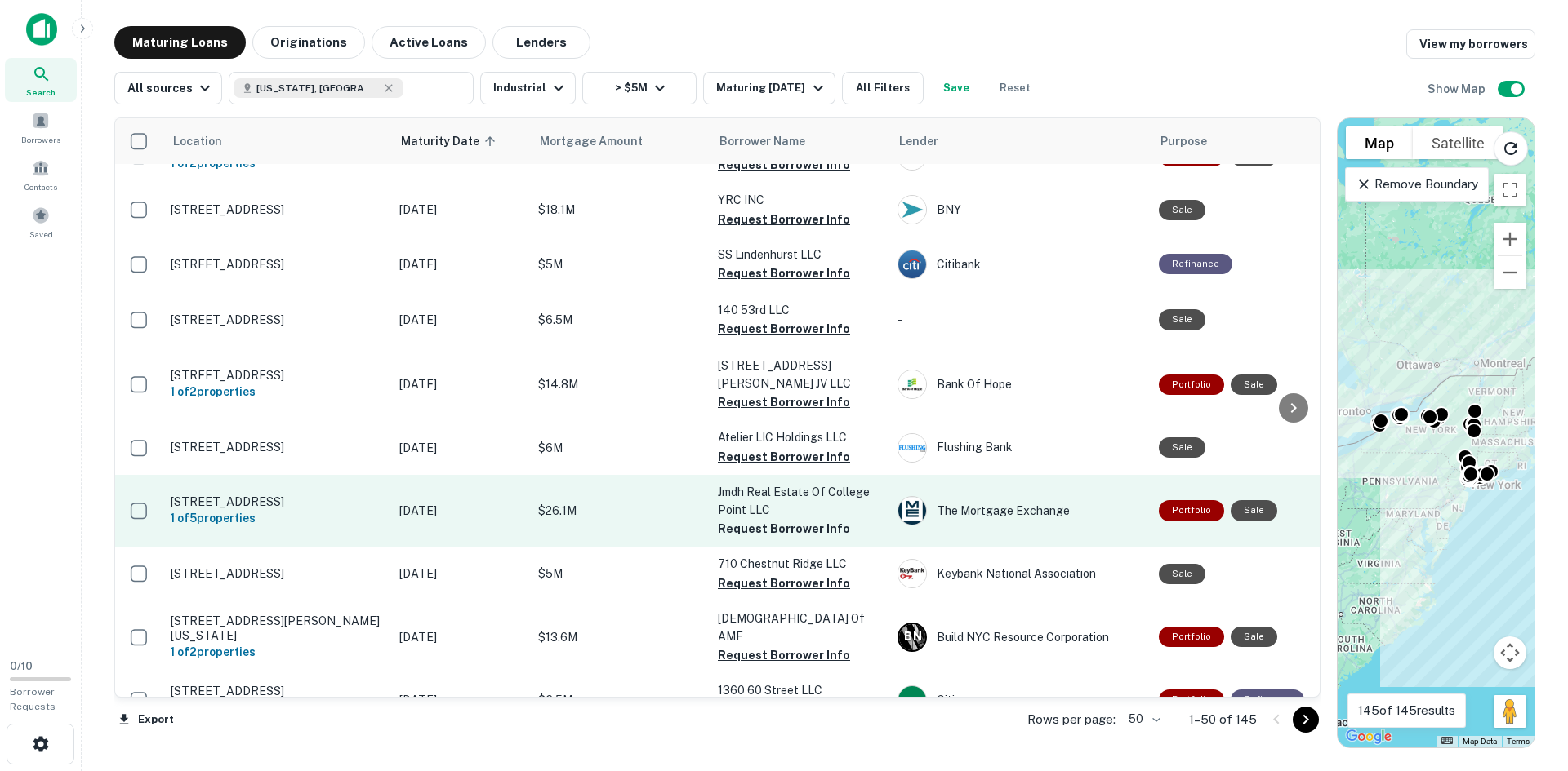
click at [238, 475] on td "[STREET_ADDRESS] 1 of 5 properties" at bounding box center [277, 510] width 229 height 72
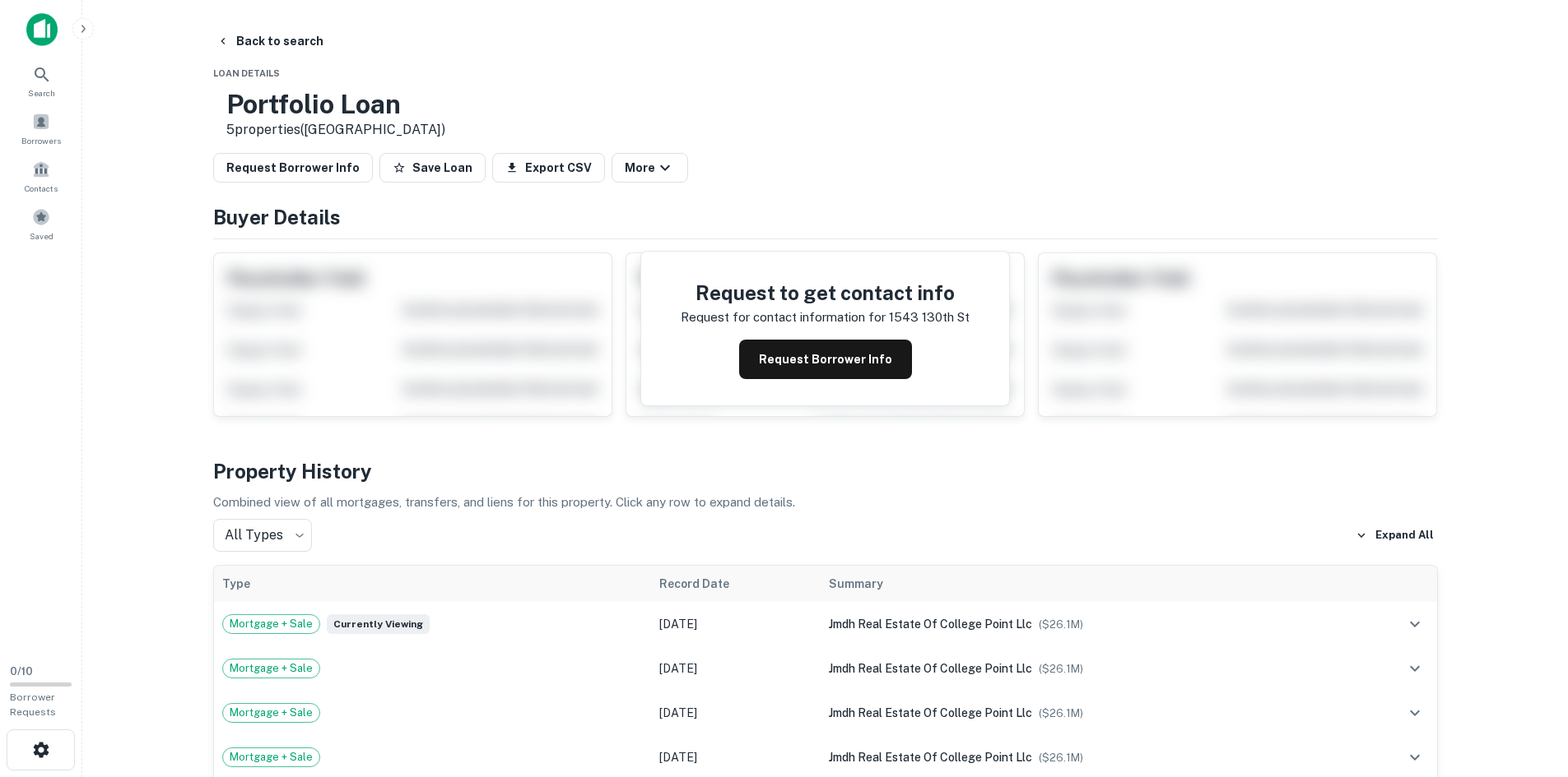
click at [391, 112] on h3 "Portfolio Loan" at bounding box center [336, 104] width 219 height 31
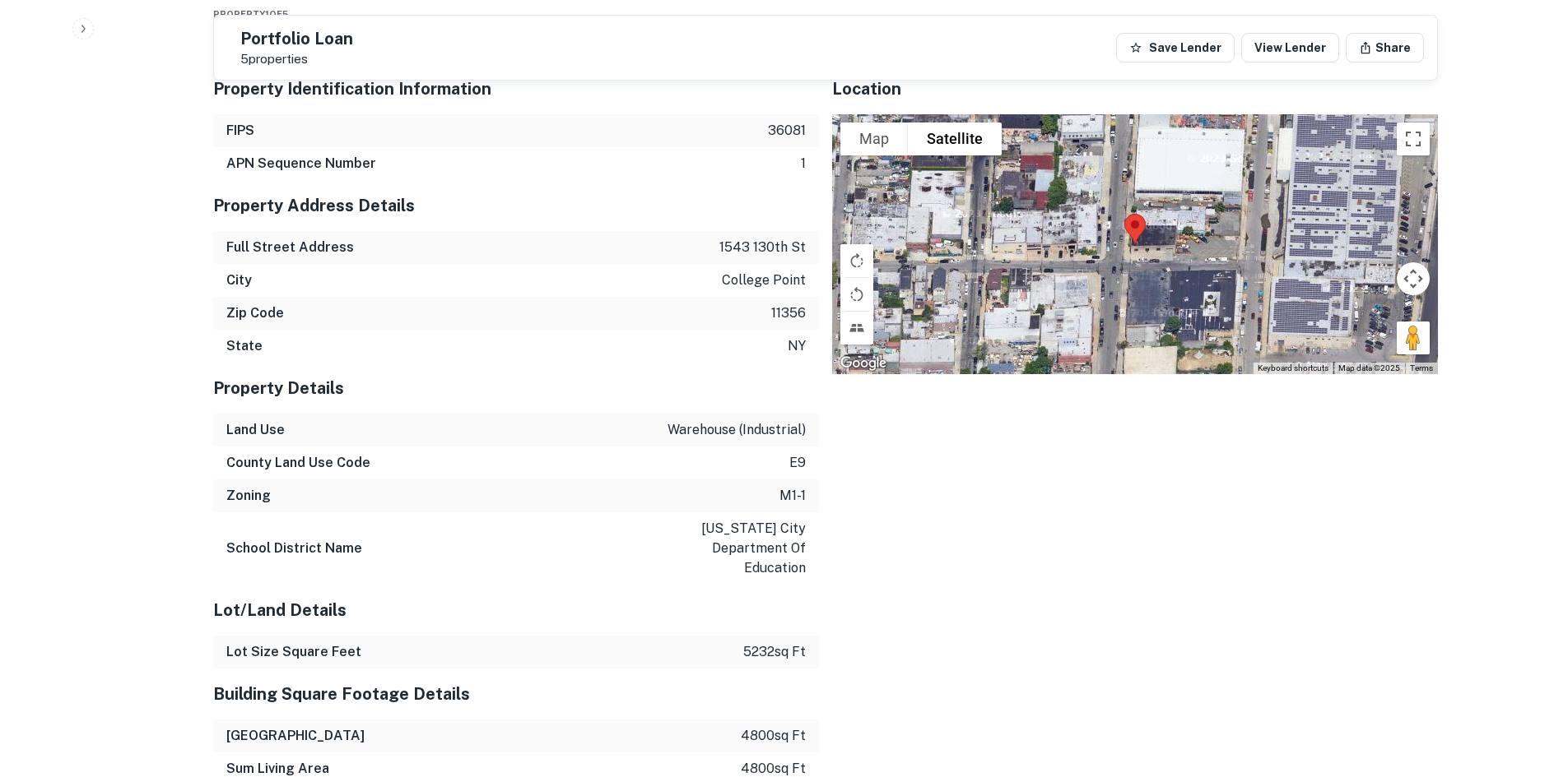
scroll to position [1151, 0]
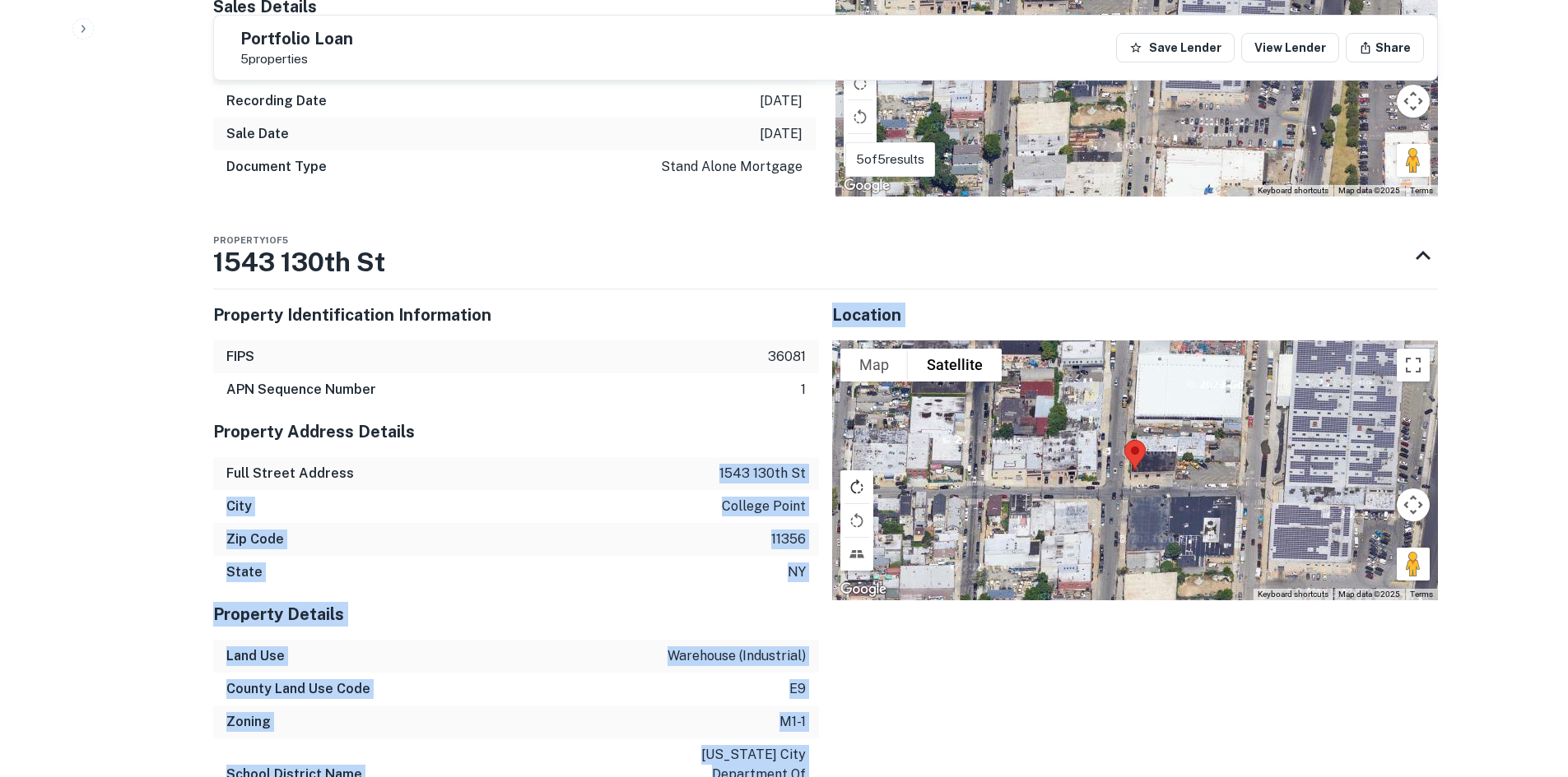
drag, startPoint x: 719, startPoint y: 476, endPoint x: 843, endPoint y: 472, distance: 124.1
click at [777, 473] on p "1543 130th st" at bounding box center [762, 474] width 86 height 20
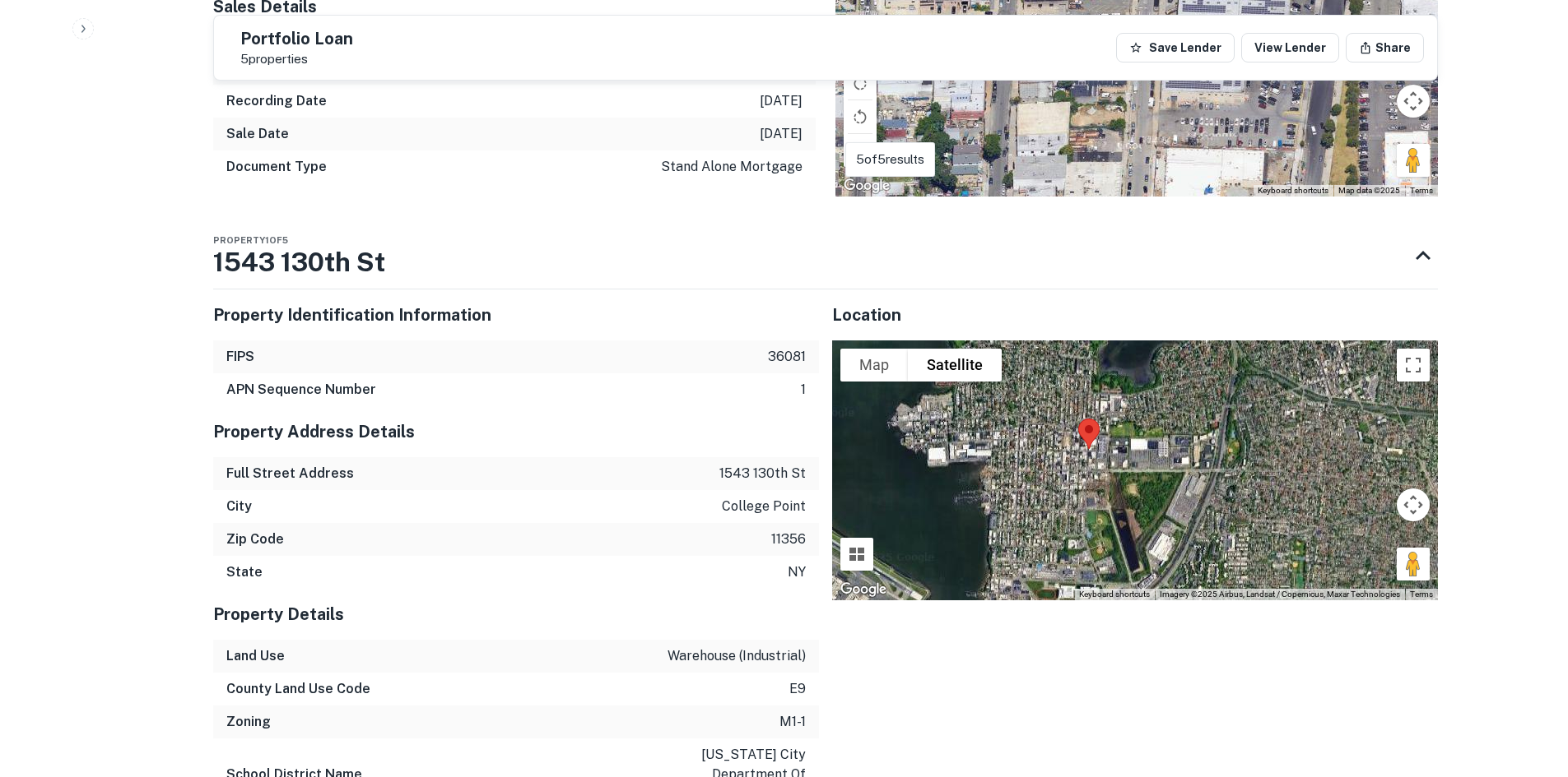
drag, startPoint x: 1073, startPoint y: 434, endPoint x: 1061, endPoint y: 509, distance: 76.0
click at [1061, 509] on div at bounding box center [1134, 471] width 606 height 260
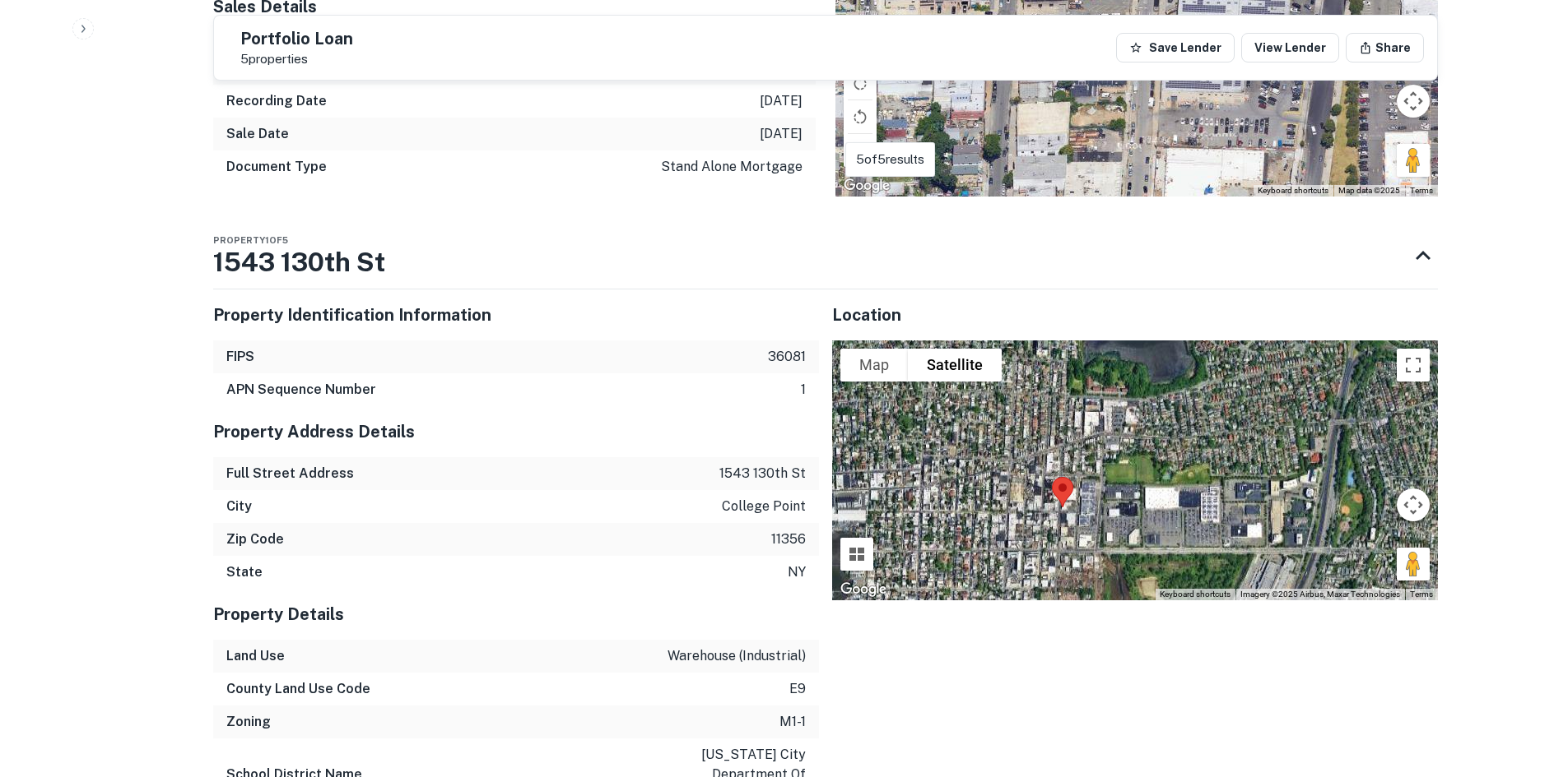
drag, startPoint x: 1062, startPoint y: 458, endPoint x: 998, endPoint y: 541, distance: 104.8
click at [998, 541] on div at bounding box center [1134, 471] width 606 height 260
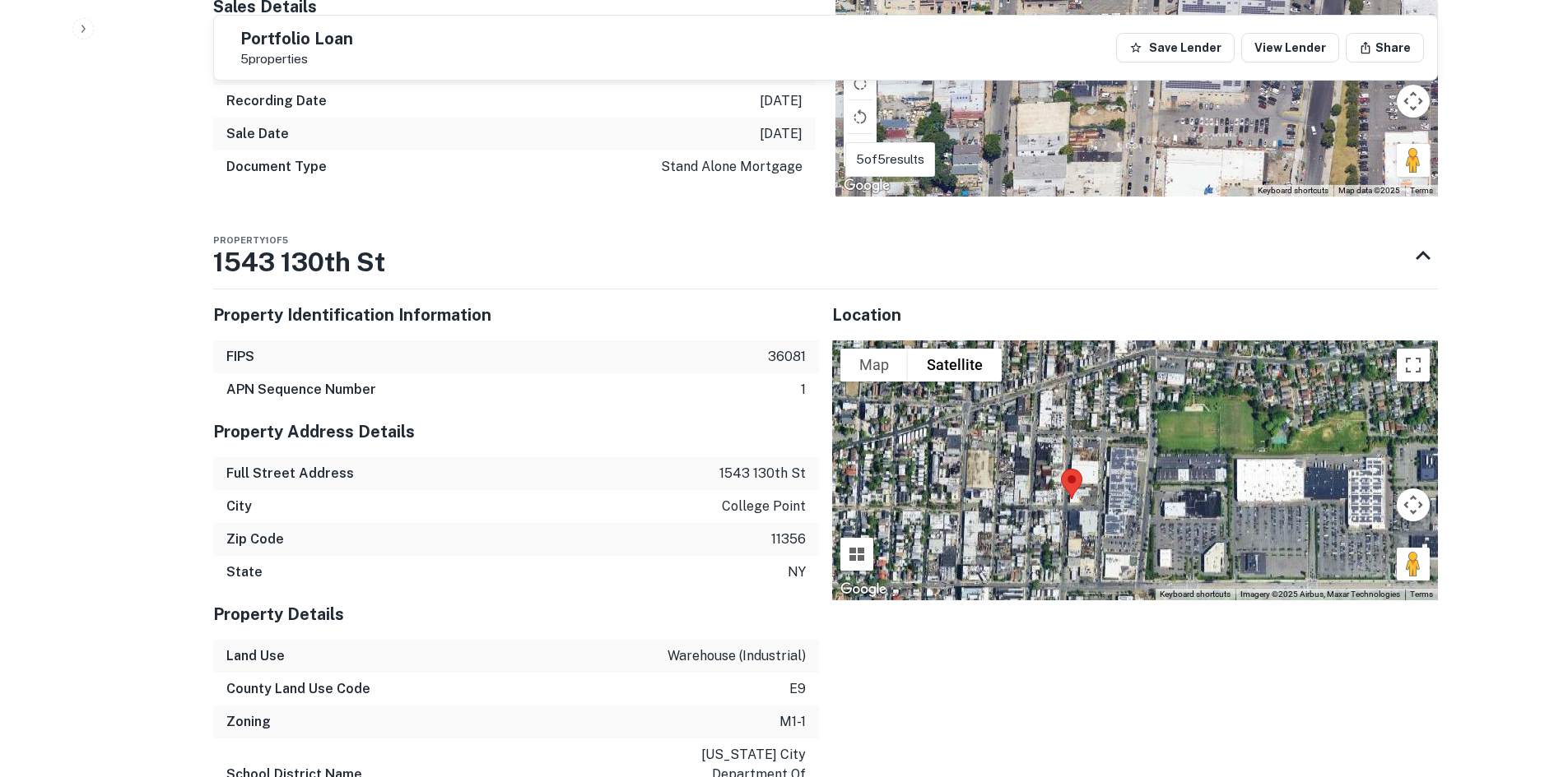
drag, startPoint x: 1012, startPoint y: 510, endPoint x: 997, endPoint y: 494, distance: 21.9
click at [997, 494] on div at bounding box center [1134, 471] width 606 height 260
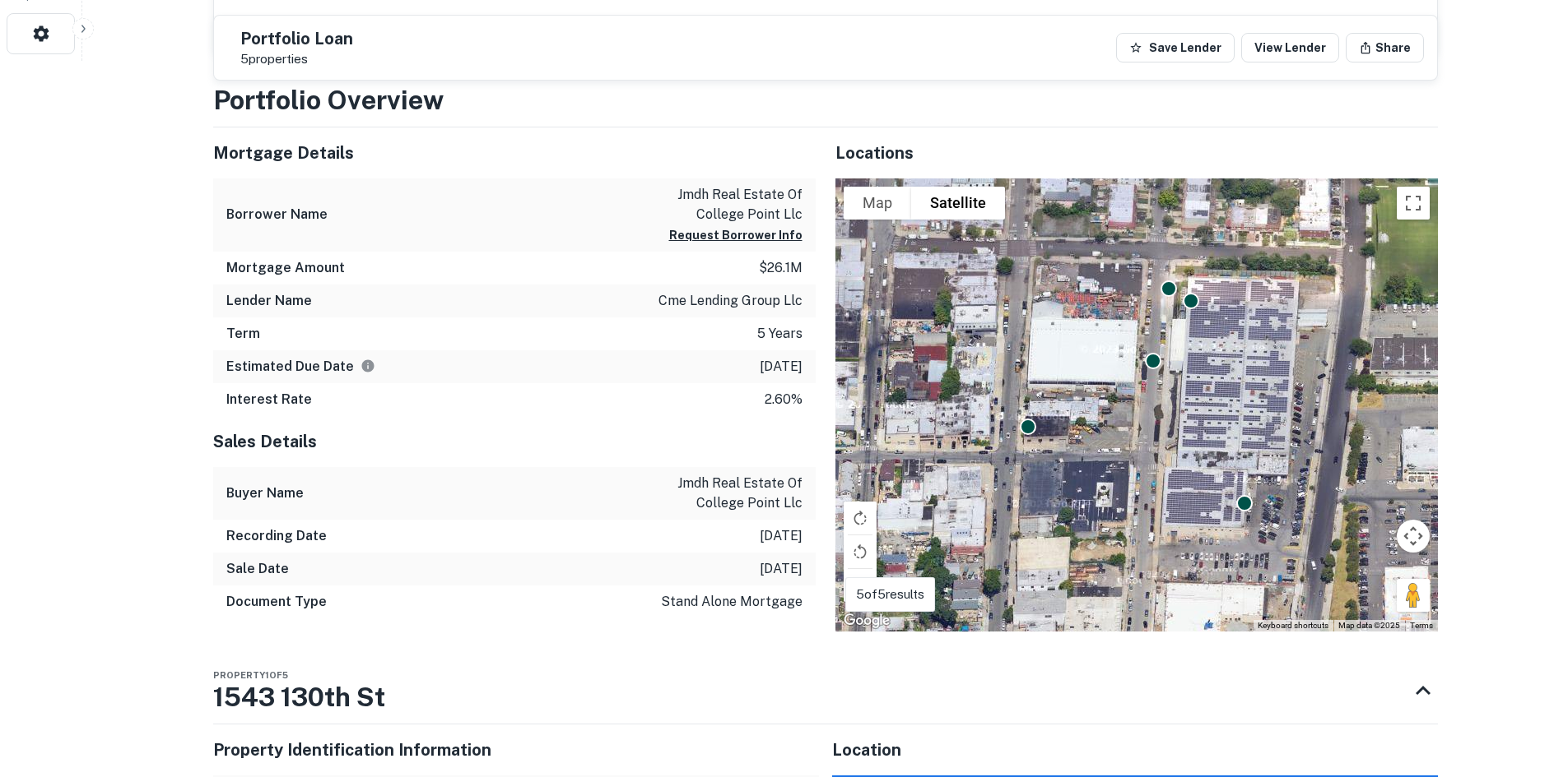
scroll to position [576, 0]
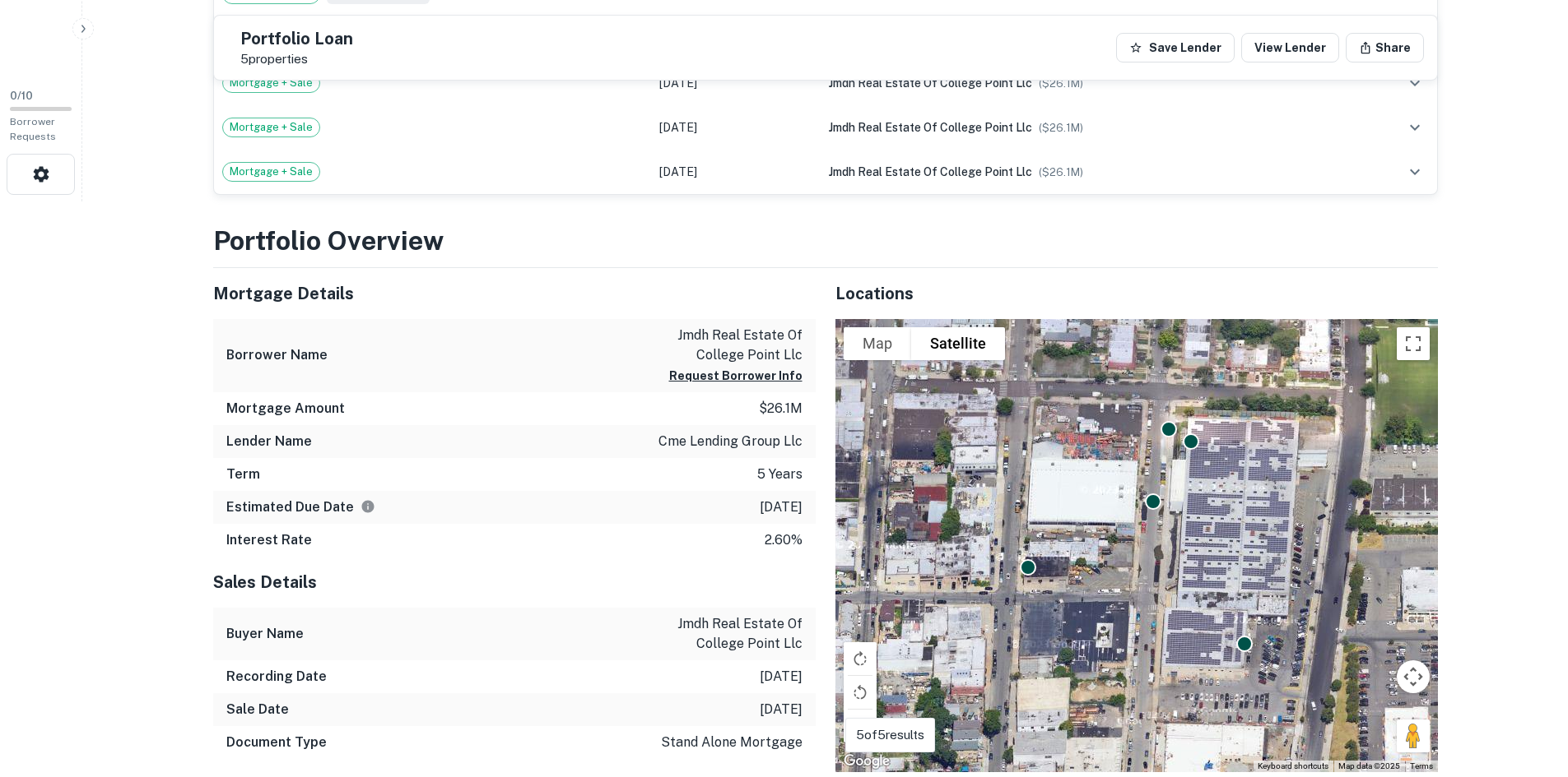
click at [686, 342] on p "jmdh real estate of college point llc" at bounding box center [729, 345] width 148 height 39
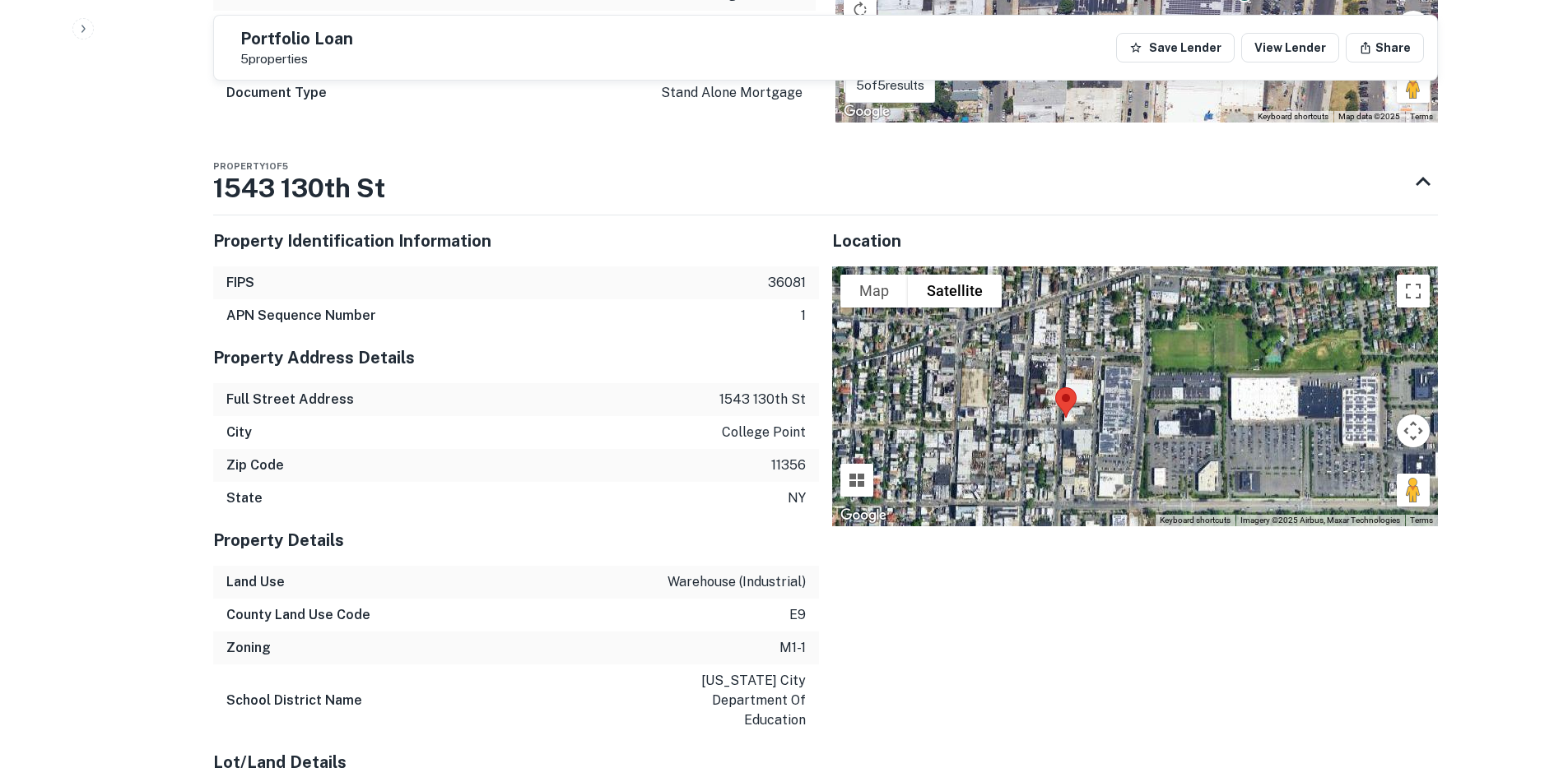
scroll to position [979, 0]
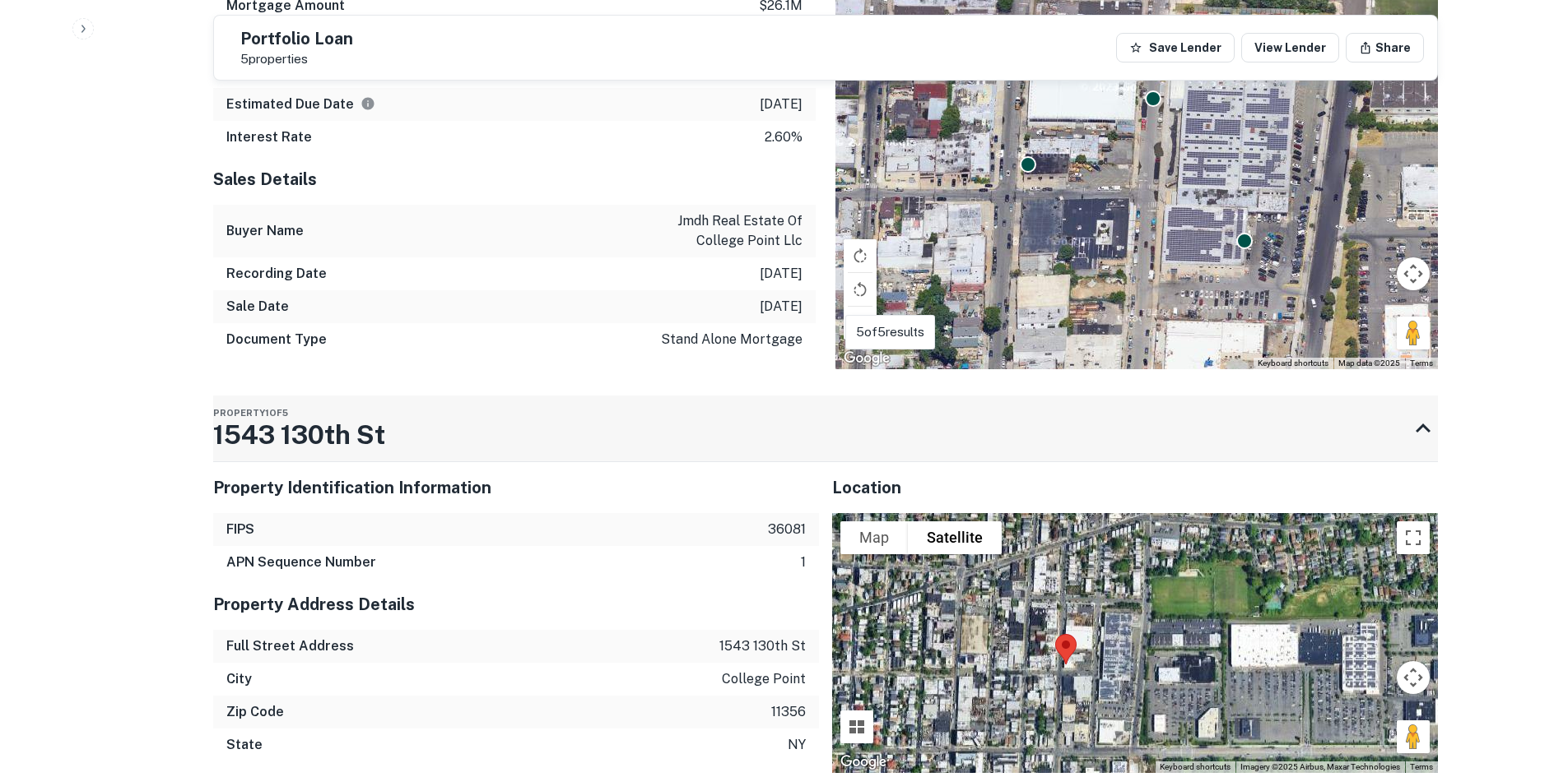
click at [385, 457] on div "Property [STREET_ADDRESS]" at bounding box center [300, 429] width 172 height 66
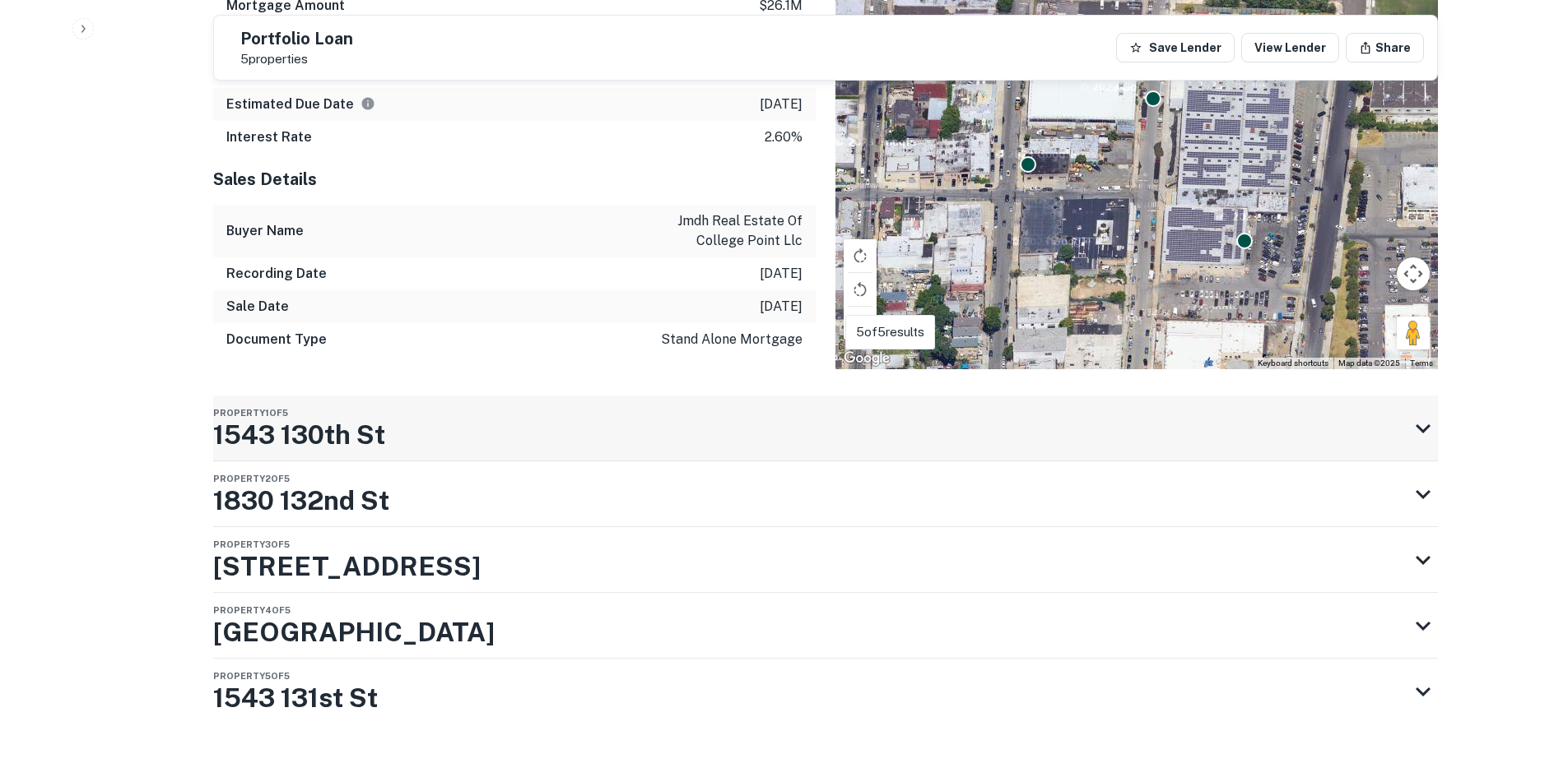
drag, startPoint x: 410, startPoint y: 433, endPoint x: 308, endPoint y: 430, distance: 102.0
click at [333, 423] on div "Property [STREET_ADDRESS]" at bounding box center [811, 429] width 1195 height 66
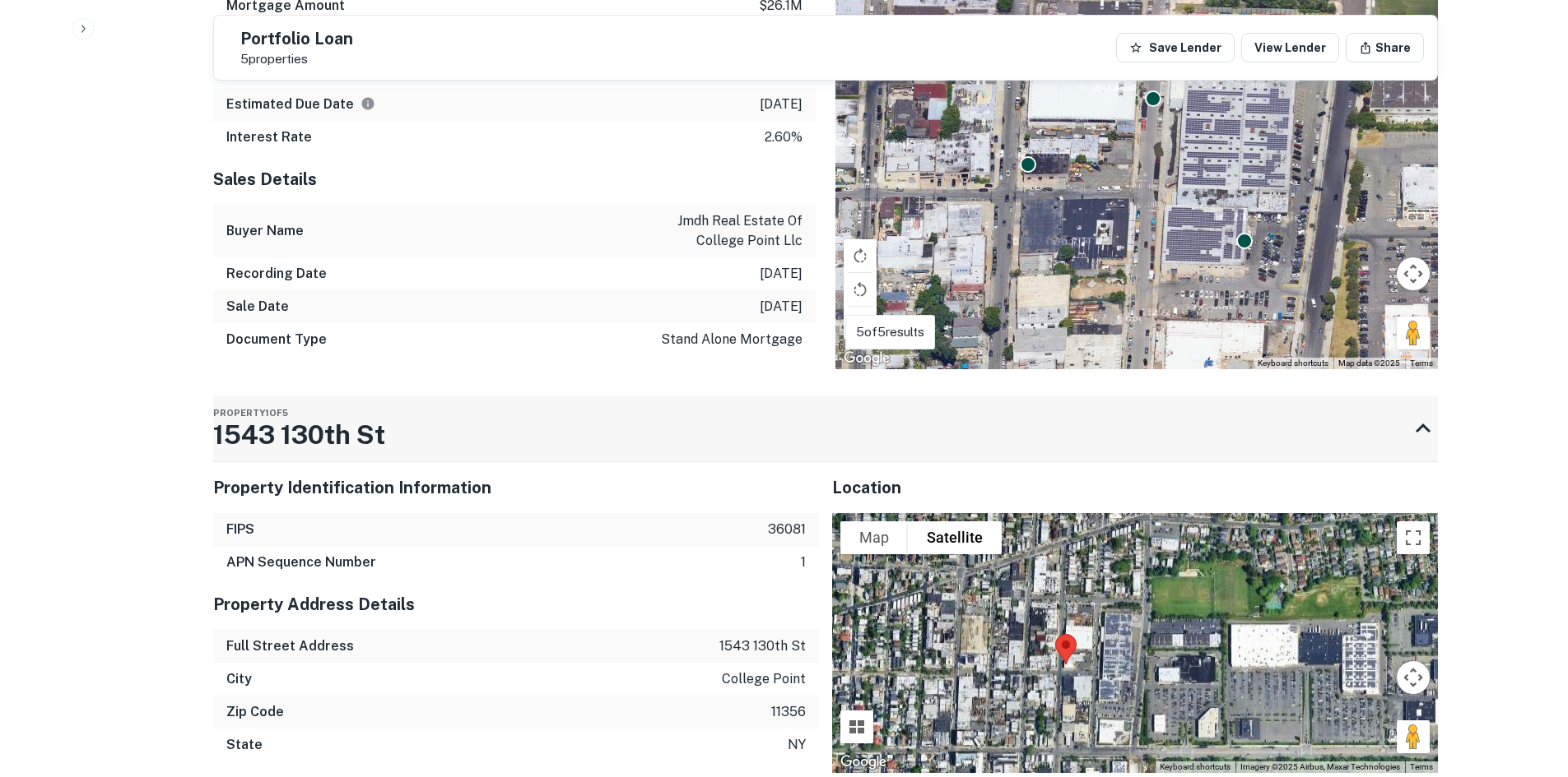
click at [274, 443] on h3 "1543 130th St" at bounding box center [300, 435] width 172 height 39
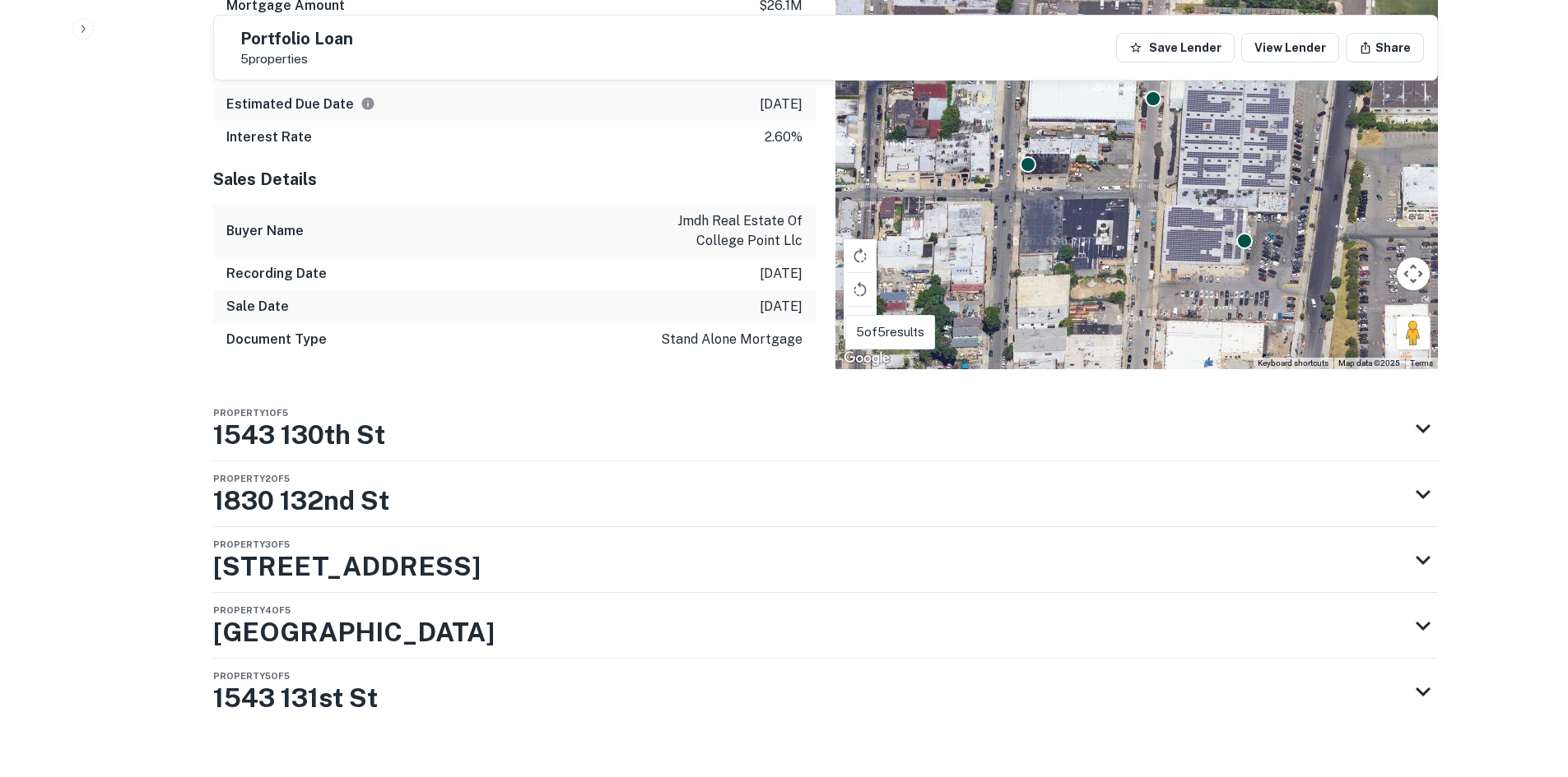
drag, startPoint x: 274, startPoint y: 443, endPoint x: 83, endPoint y: 309, distance: 233.3
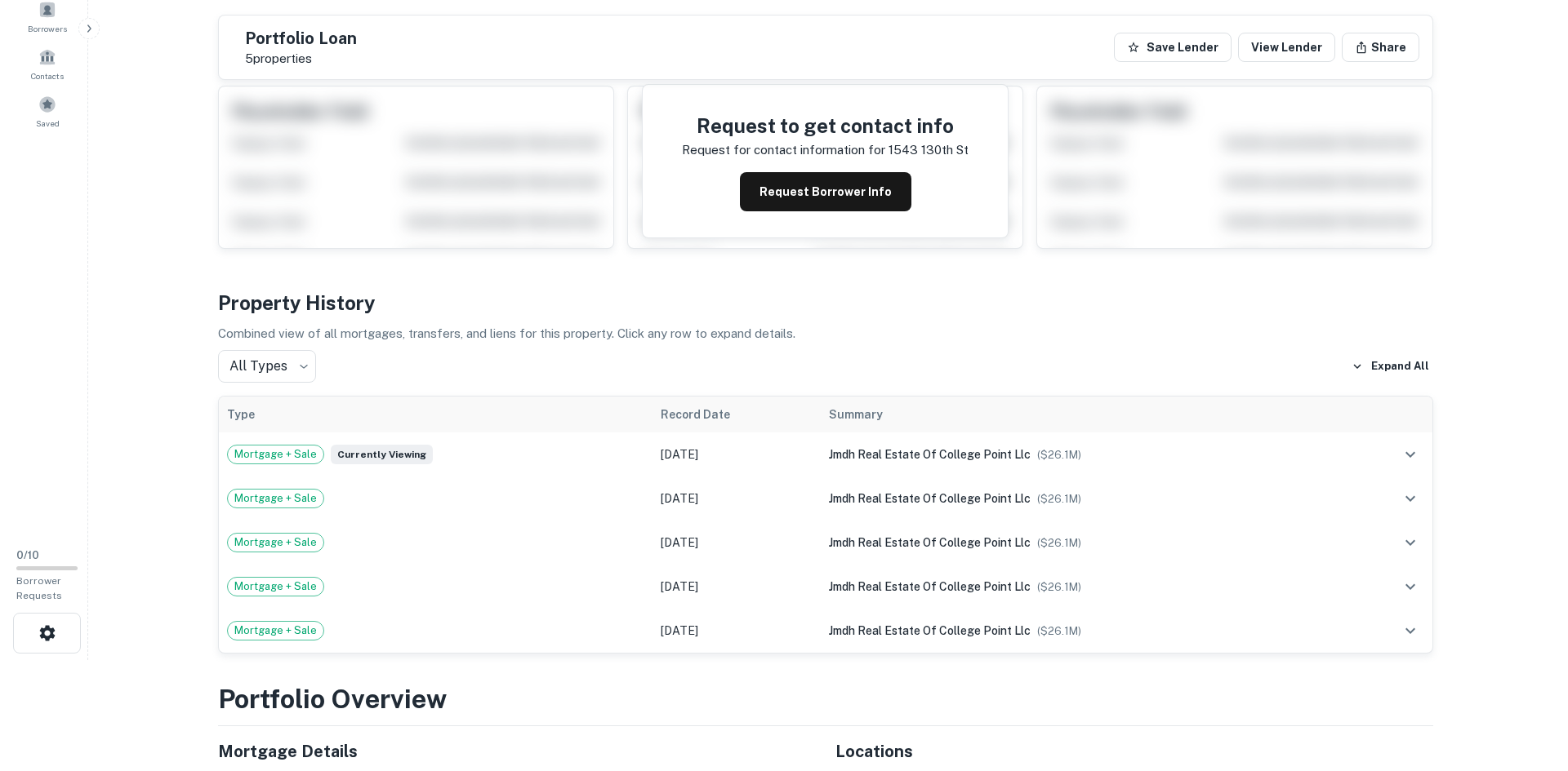
scroll to position [0, 0]
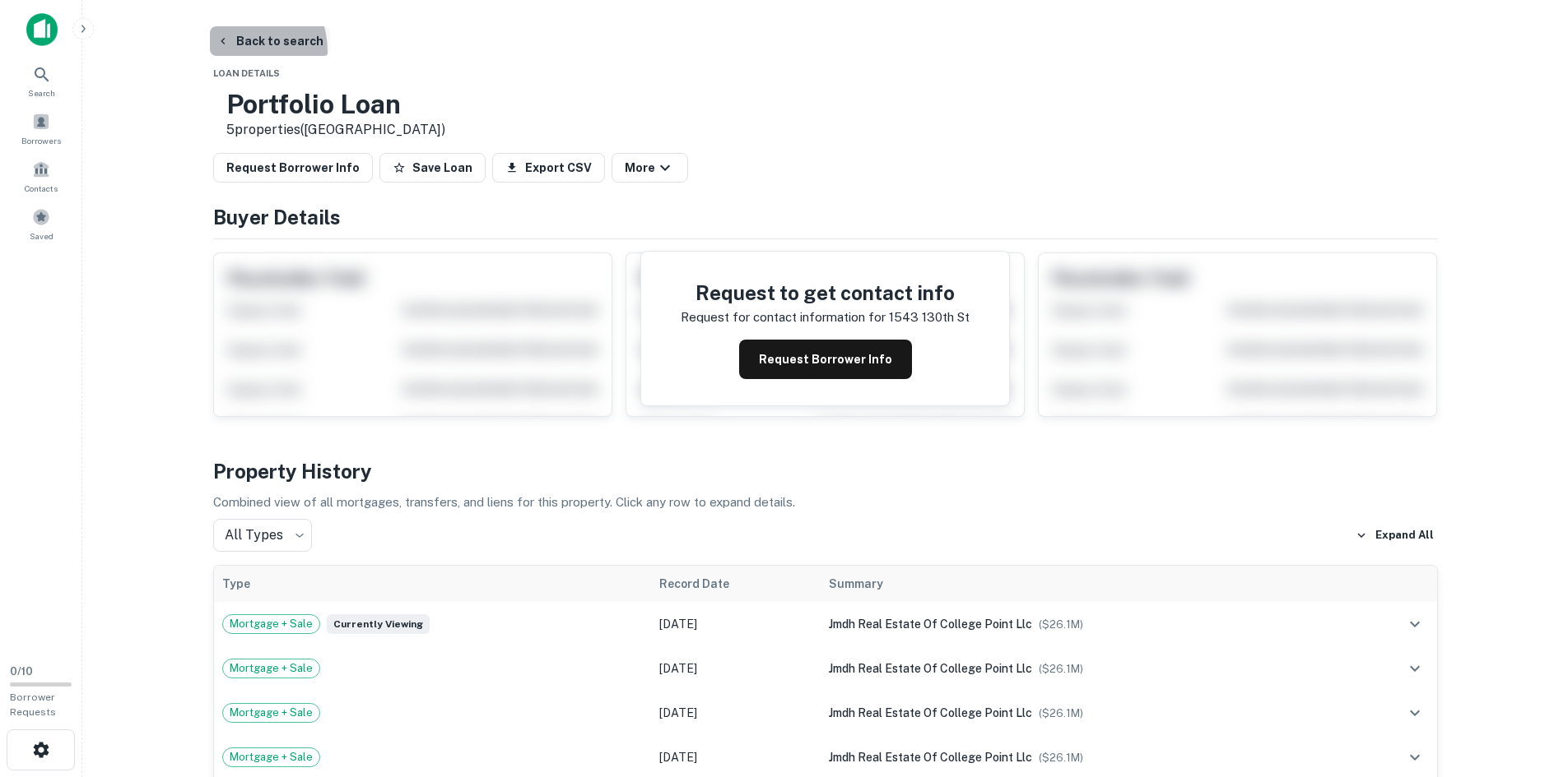
click at [234, 51] on button "Back to search" at bounding box center [270, 41] width 120 height 30
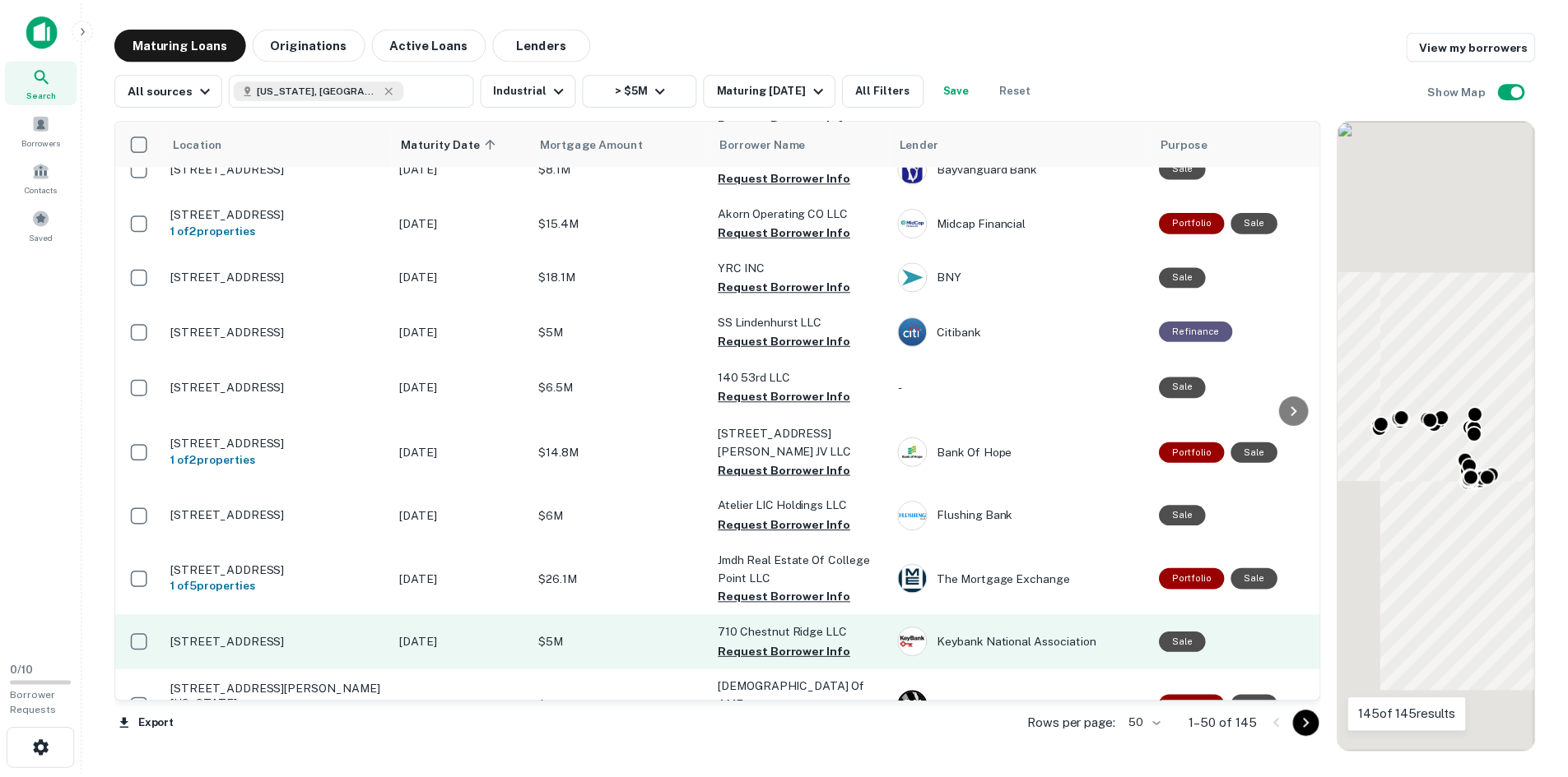
scroll to position [2388, 0]
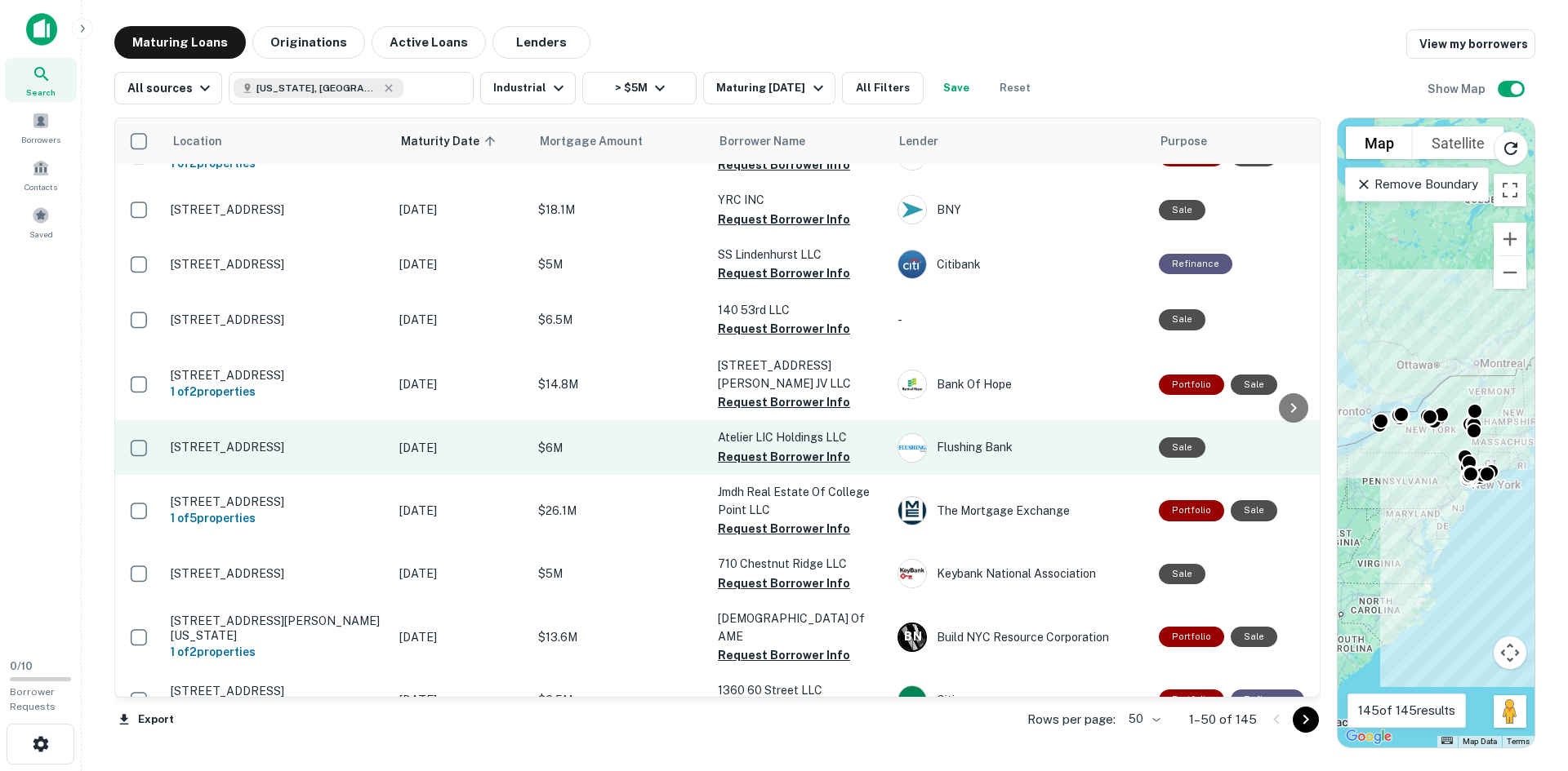
click at [286, 440] on p "[STREET_ADDRESS]" at bounding box center [277, 448] width 212 height 15
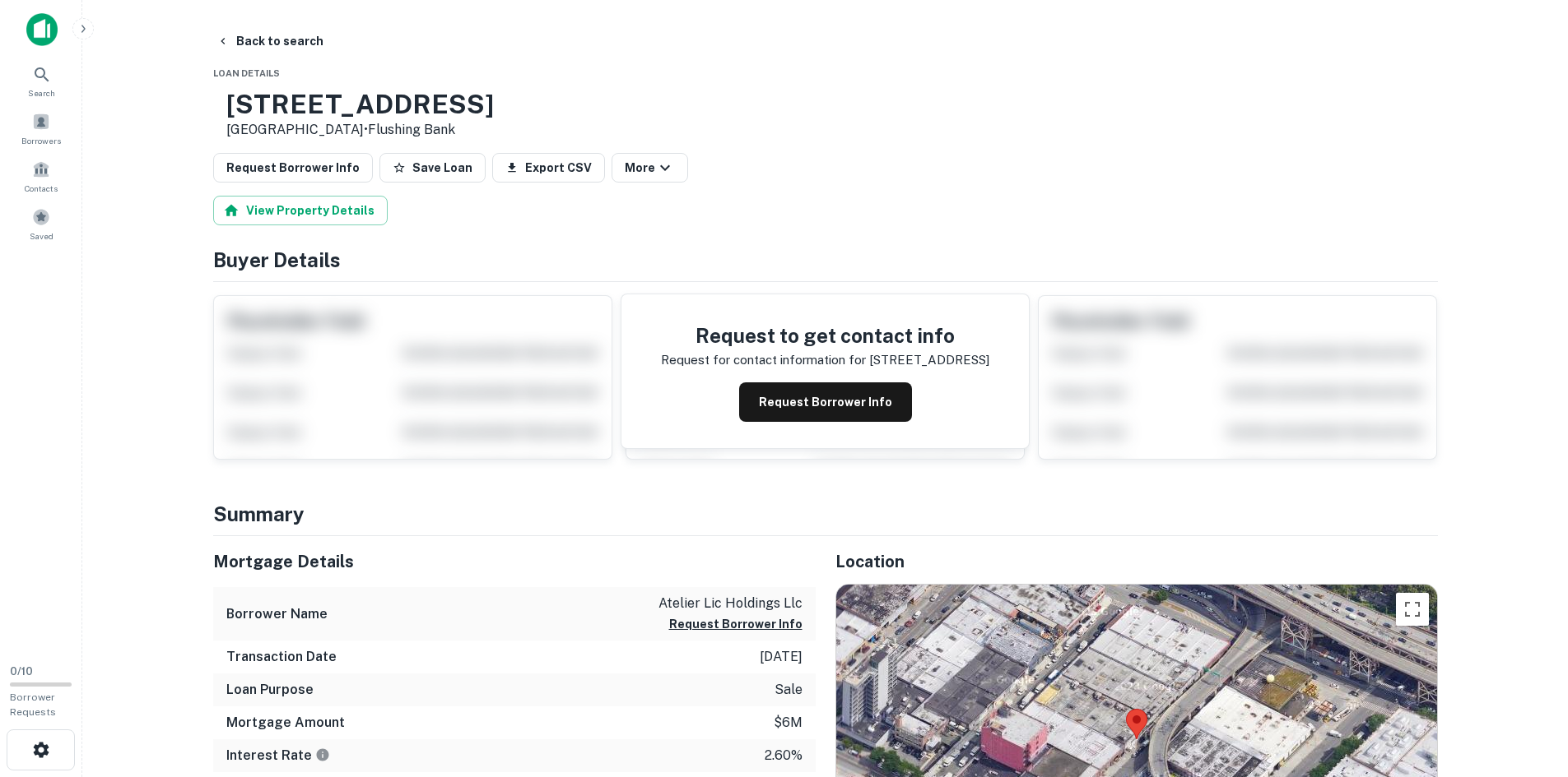
click at [333, 102] on h3 "[STREET_ADDRESS]" at bounding box center [361, 104] width 268 height 31
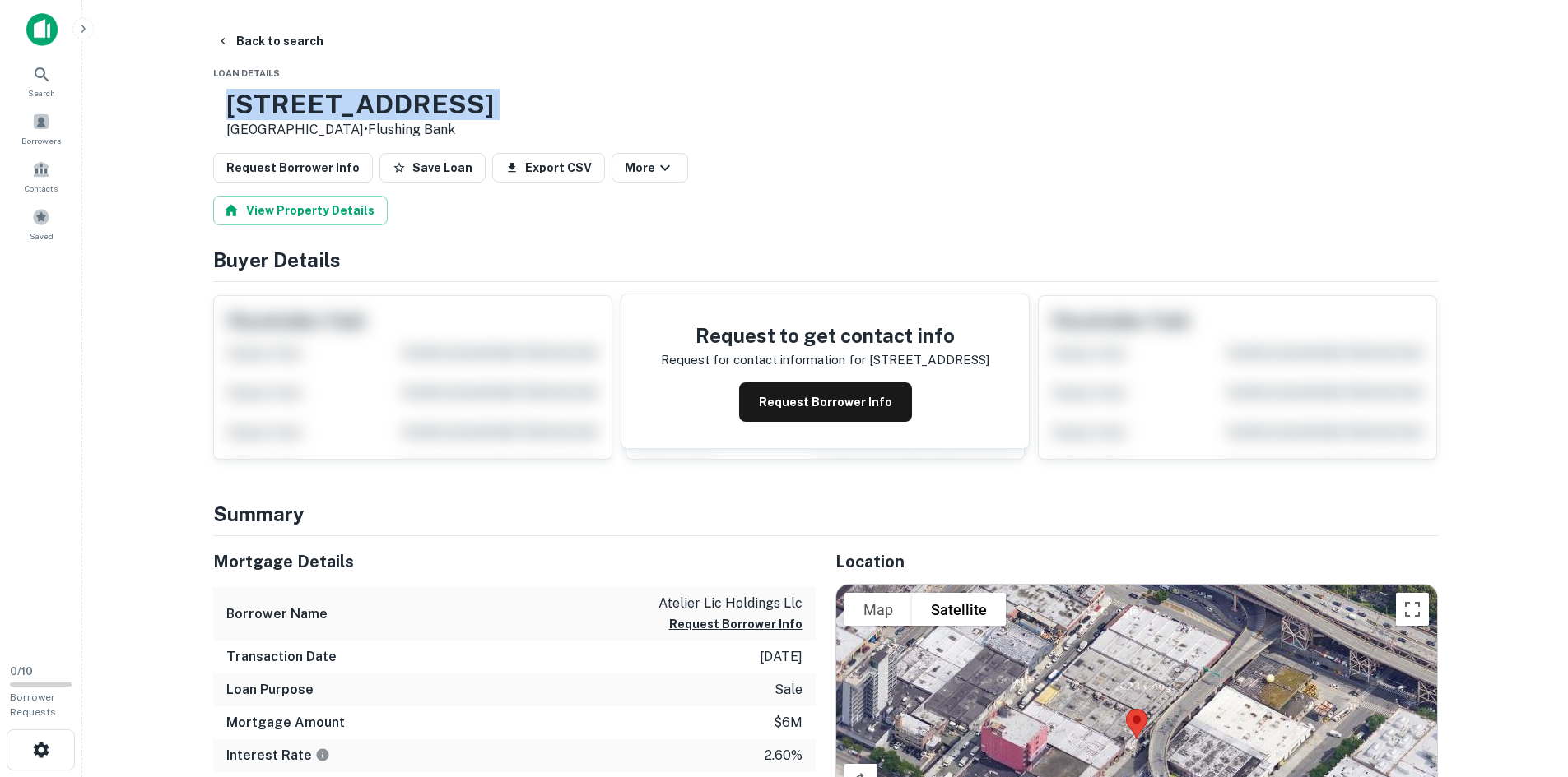
click at [333, 102] on h3 "[STREET_ADDRESS]" at bounding box center [361, 104] width 268 height 31
copy h3 "[STREET_ADDRESS]"
click at [918, 93] on div "[STREET_ADDRESS] • Flushing Bank" at bounding box center [826, 114] width 1225 height 51
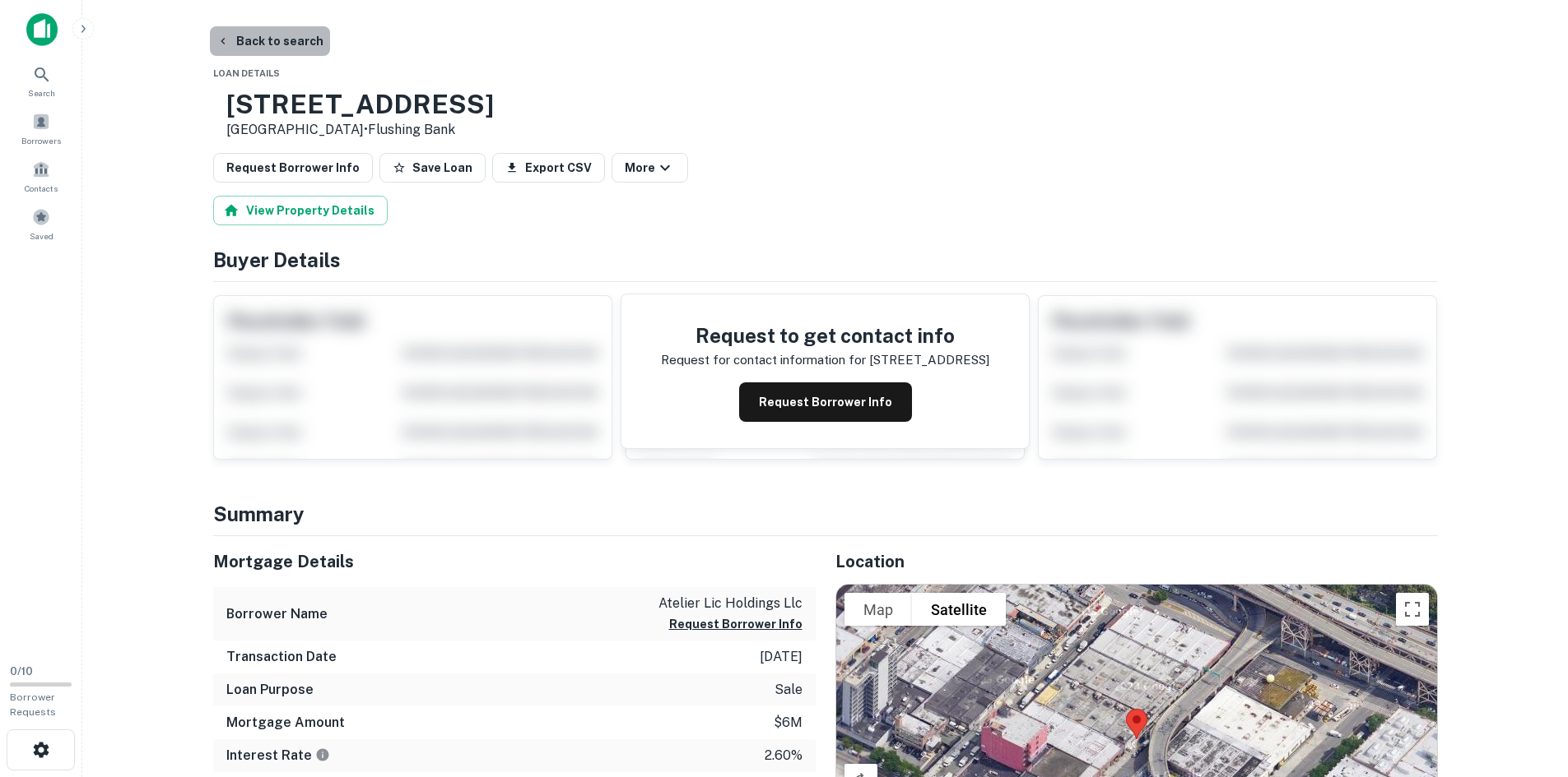
click at [288, 44] on button "Back to search" at bounding box center [270, 41] width 120 height 30
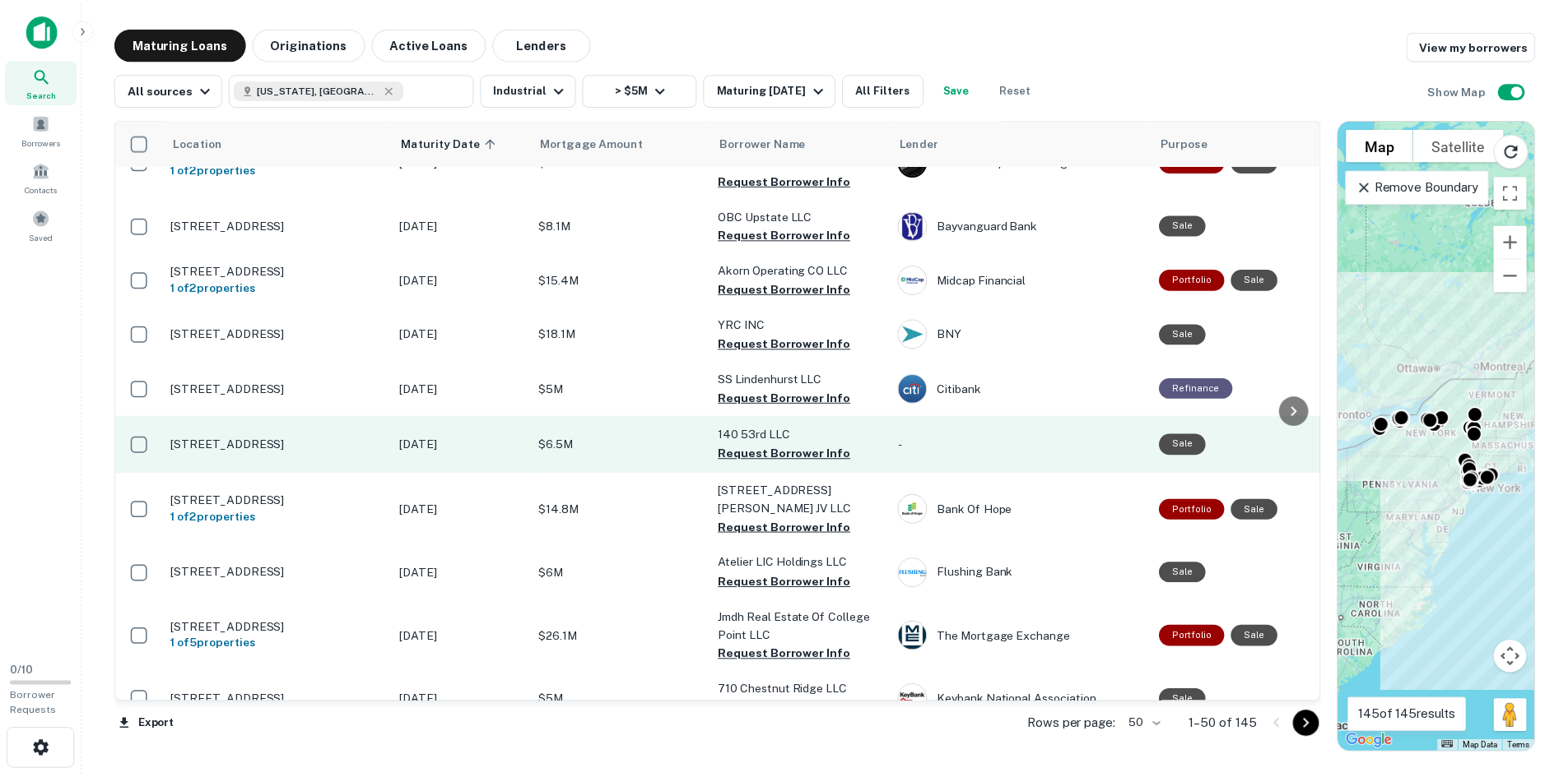
scroll to position [2223, 0]
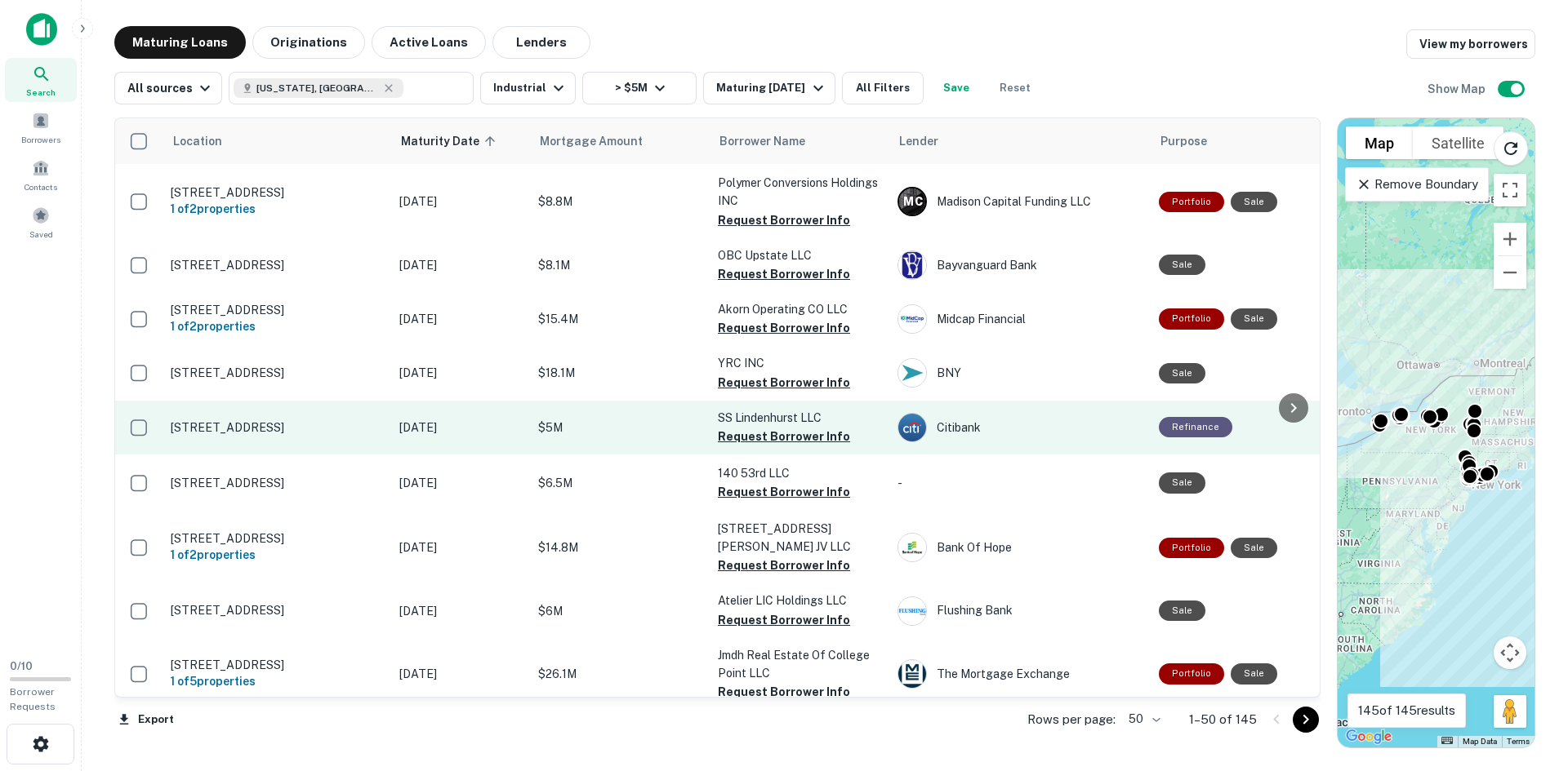
click at [231, 400] on td "[STREET_ADDRESS]" at bounding box center [277, 427] width 229 height 54
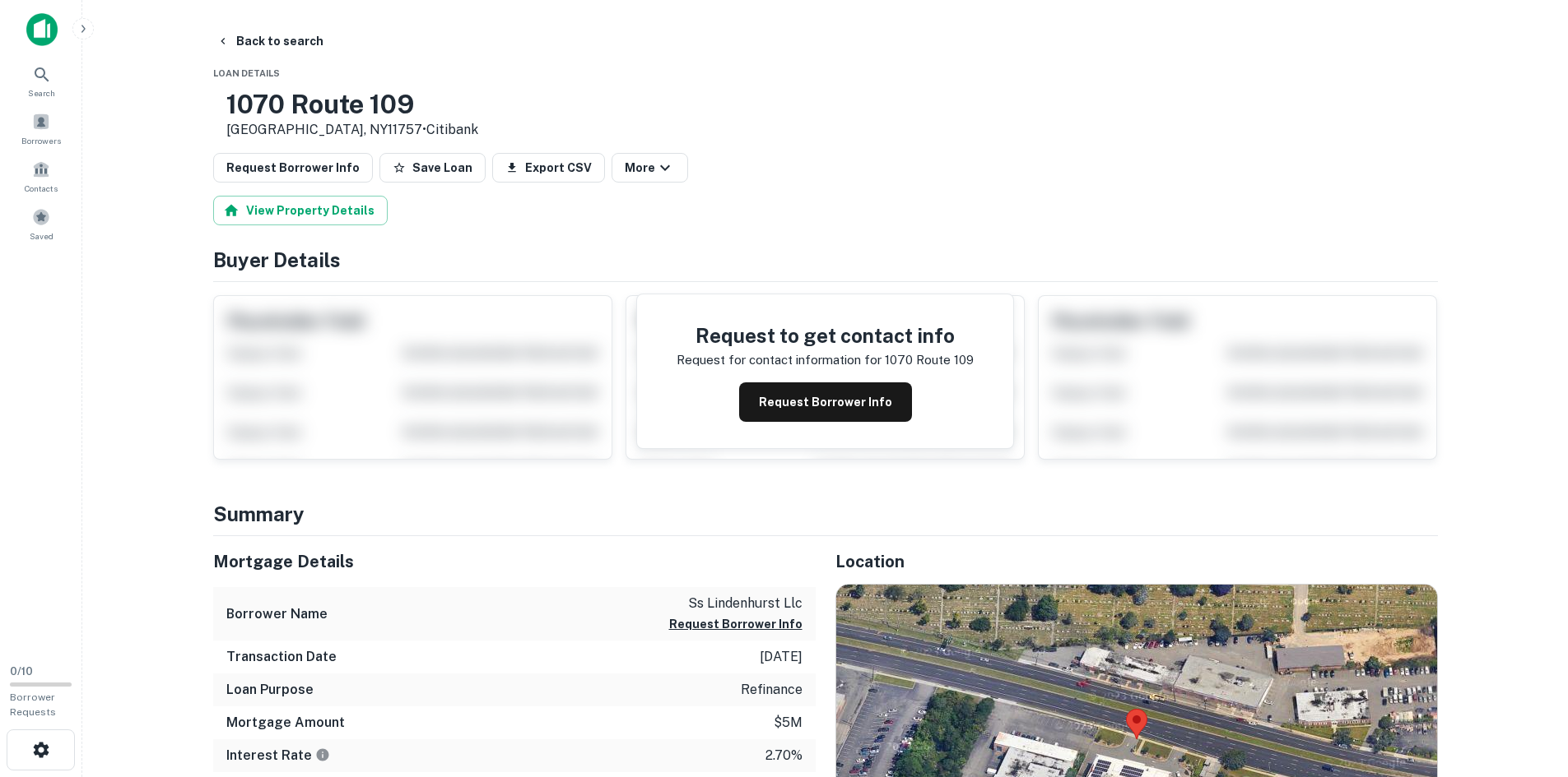
click at [343, 109] on h3 "1070 Route 109" at bounding box center [352, 104] width 252 height 31
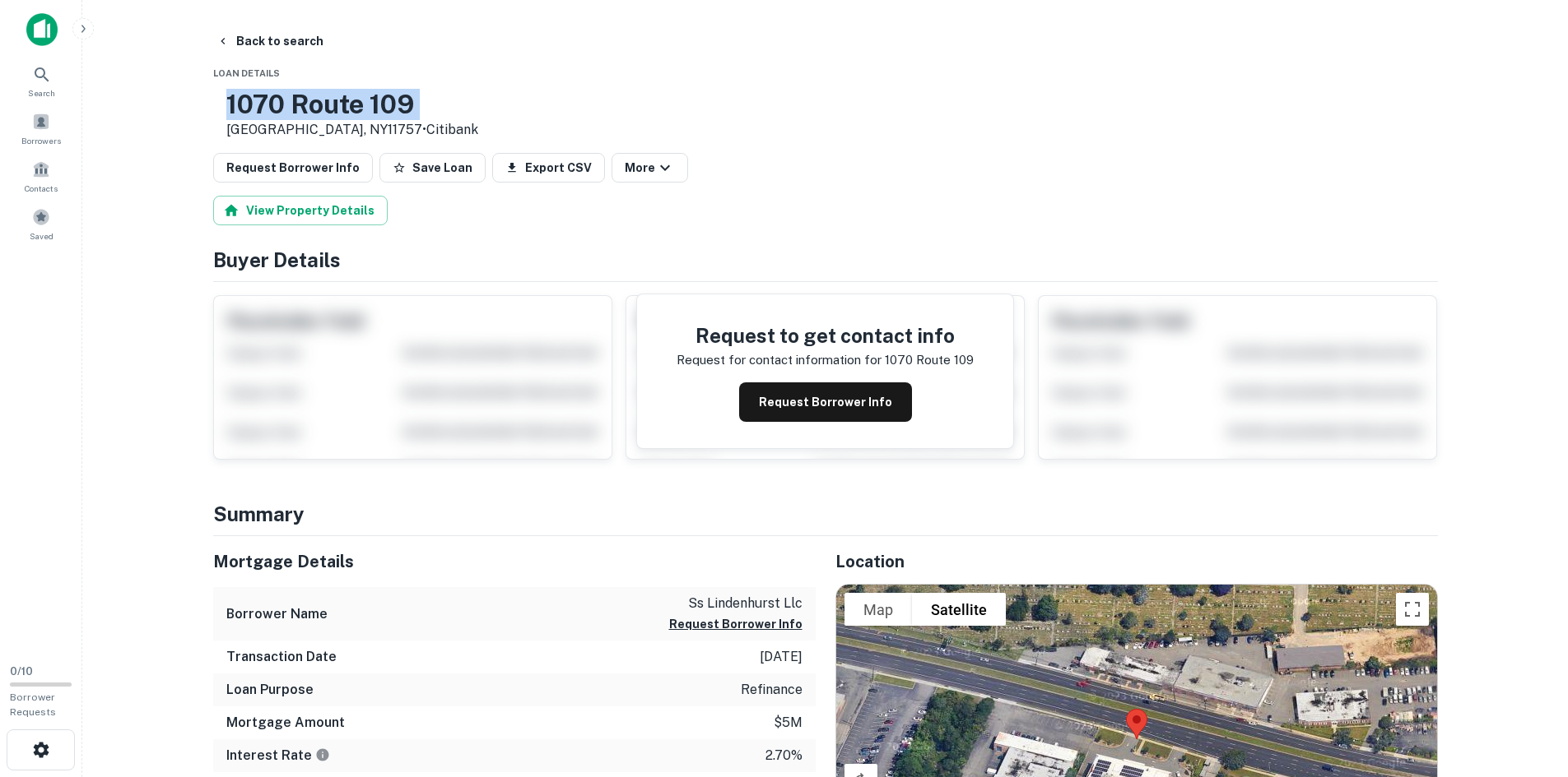
click at [343, 109] on h3 "1070 Route 109" at bounding box center [352, 104] width 252 height 31
copy h3 "1070 Route 109"
click at [664, 89] on div "[STREET_ADDRESS] • Citibank" at bounding box center [826, 114] width 1225 height 51
click at [303, 118] on h3 "1070 Route 109" at bounding box center [352, 104] width 252 height 31
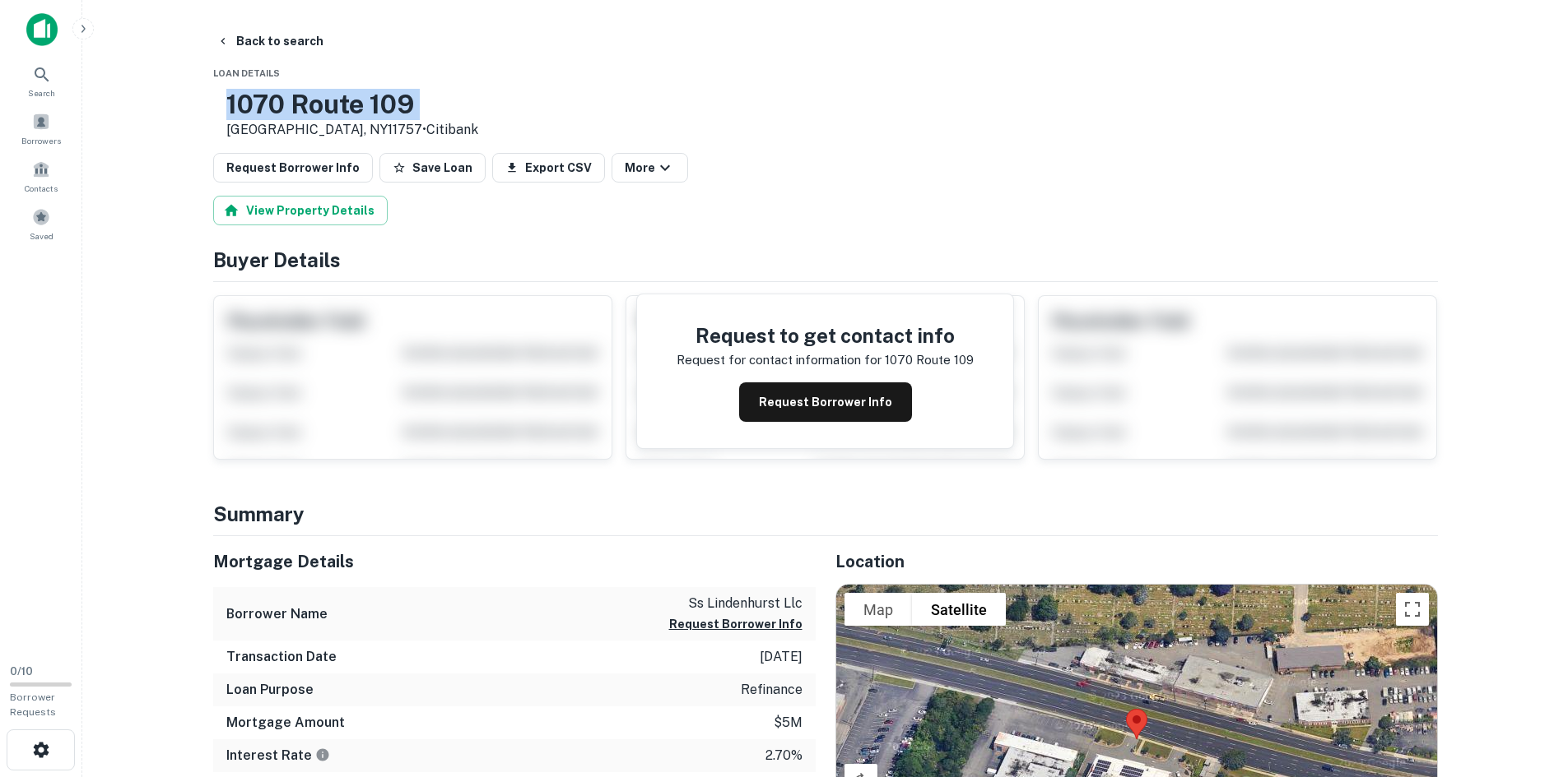
click at [303, 118] on h3 "1070 Route 109" at bounding box center [352, 104] width 252 height 31
copy h3 "1070 Route 109"
click at [785, 112] on div "[STREET_ADDRESS] • Citibank" at bounding box center [826, 114] width 1225 height 51
click at [245, 29] on button "Back to search" at bounding box center [270, 41] width 120 height 30
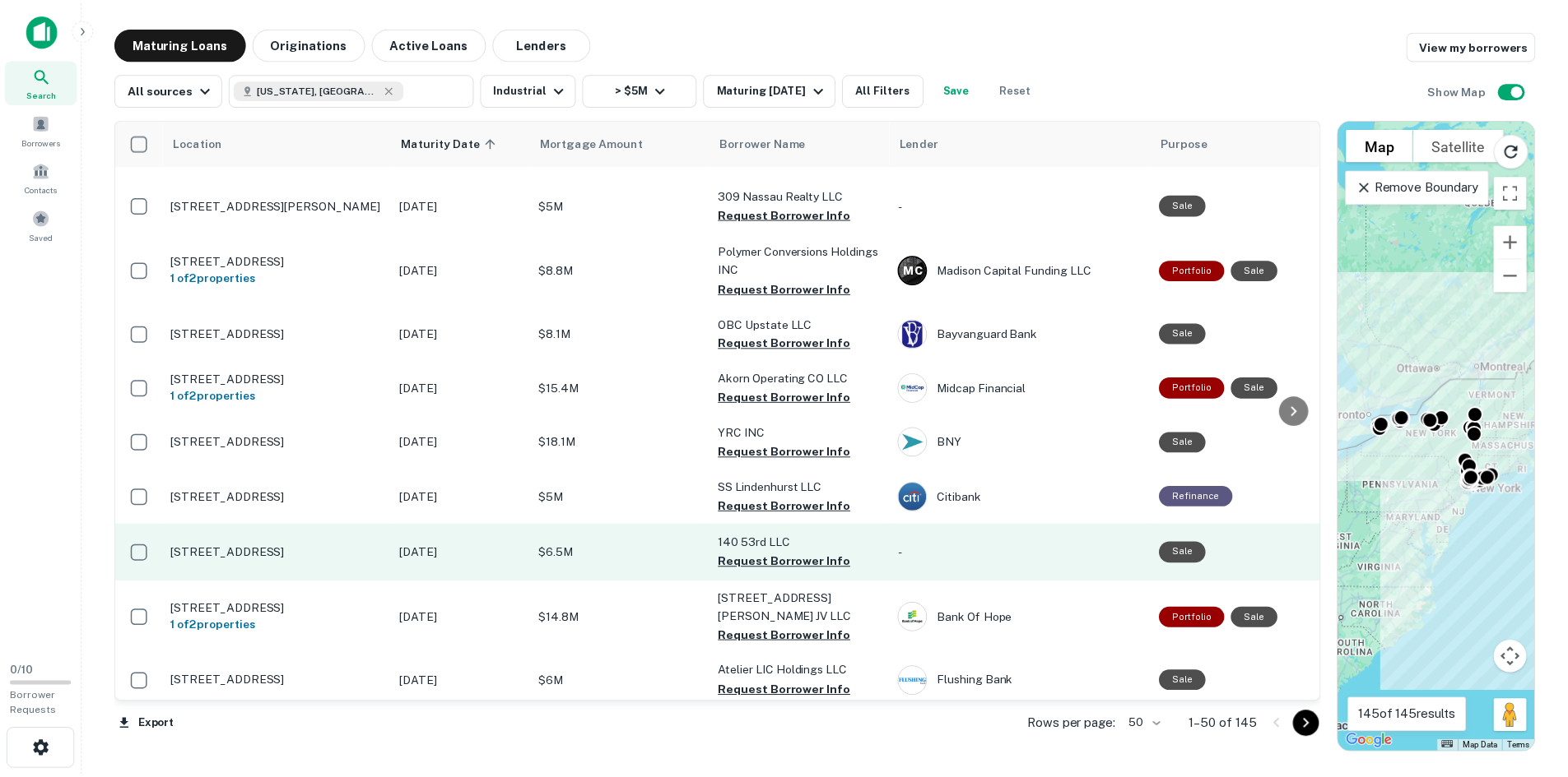
scroll to position [2141, 0]
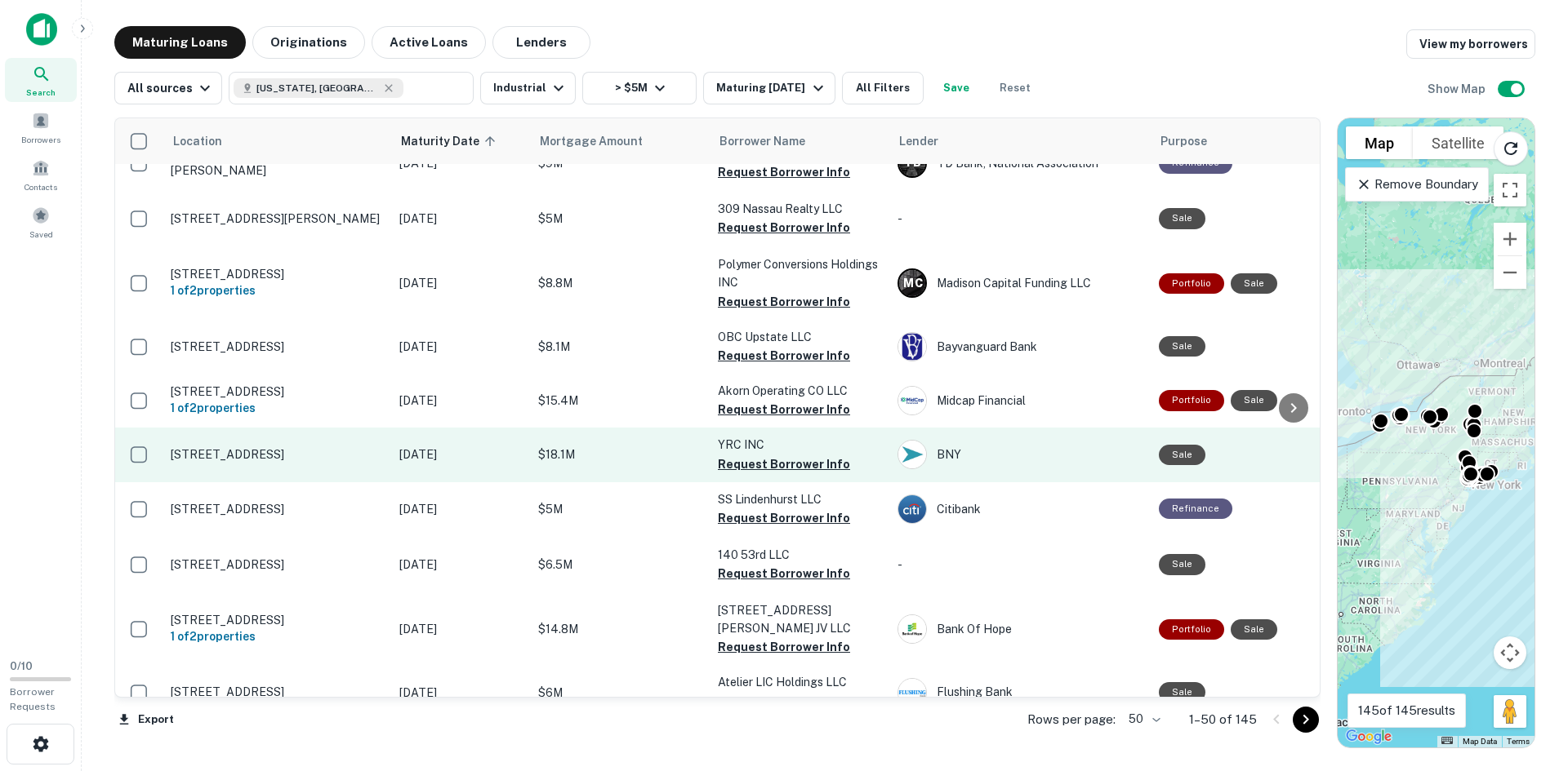
click at [261, 448] on p "[STREET_ADDRESS]" at bounding box center [277, 455] width 212 height 15
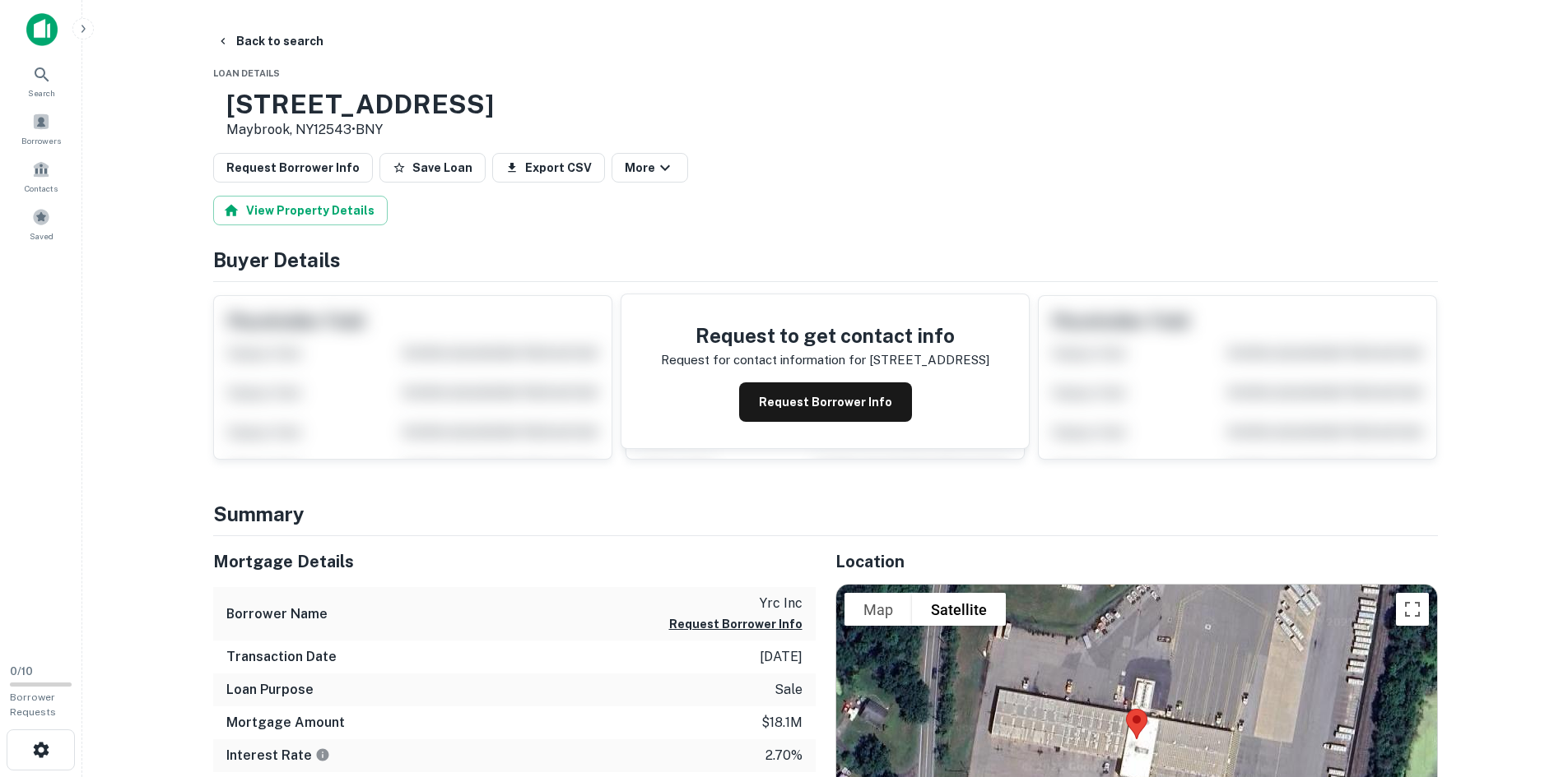
click at [381, 100] on h3 "[STREET_ADDRESS]" at bounding box center [361, 104] width 268 height 31
drag, startPoint x: 381, startPoint y: 100, endPoint x: 432, endPoint y: 110, distance: 52.0
click at [432, 110] on h3 "[STREET_ADDRESS]" at bounding box center [361, 104] width 268 height 31
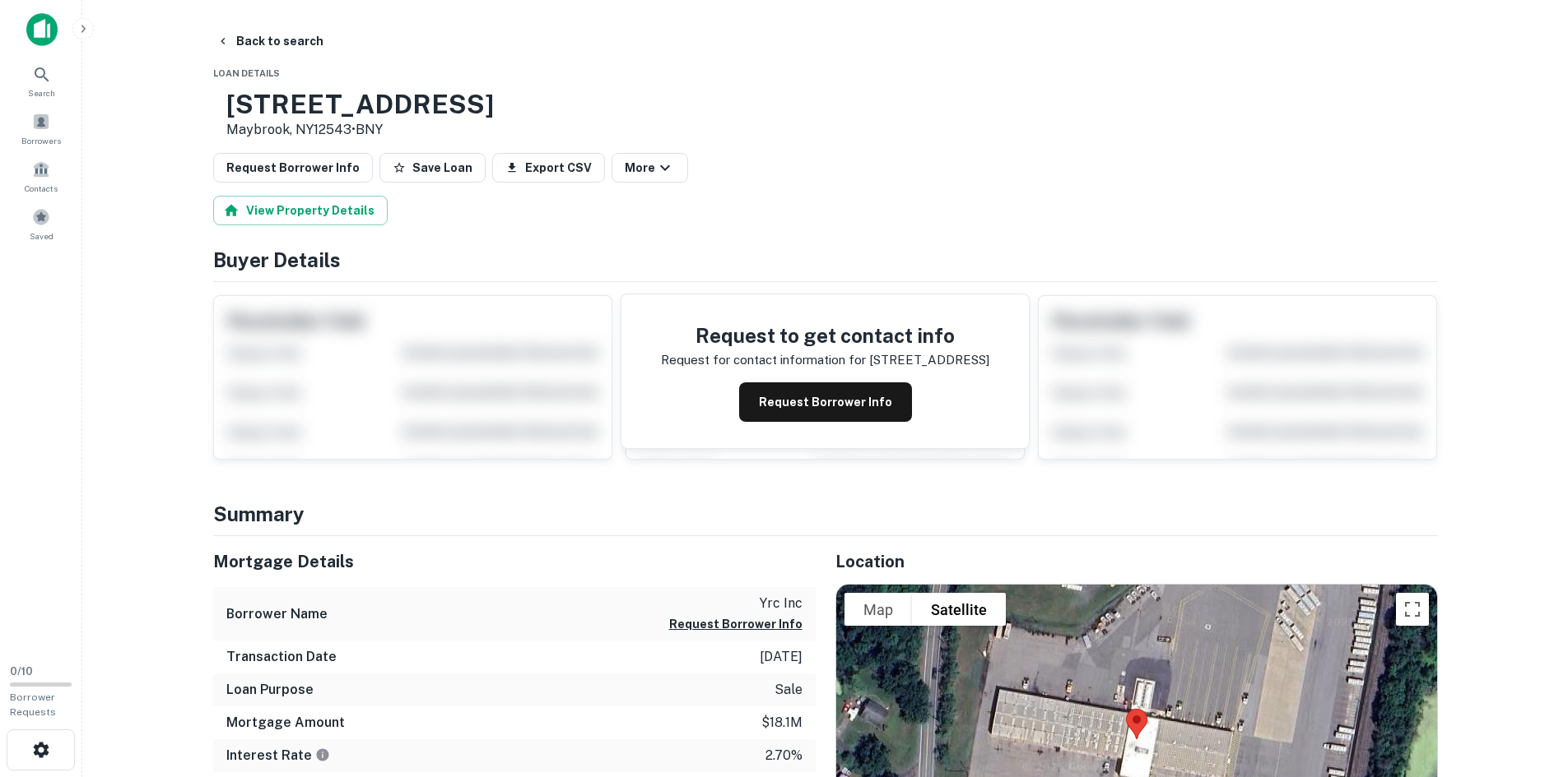
click at [432, 110] on h3 "[STREET_ADDRESS]" at bounding box center [361, 104] width 268 height 31
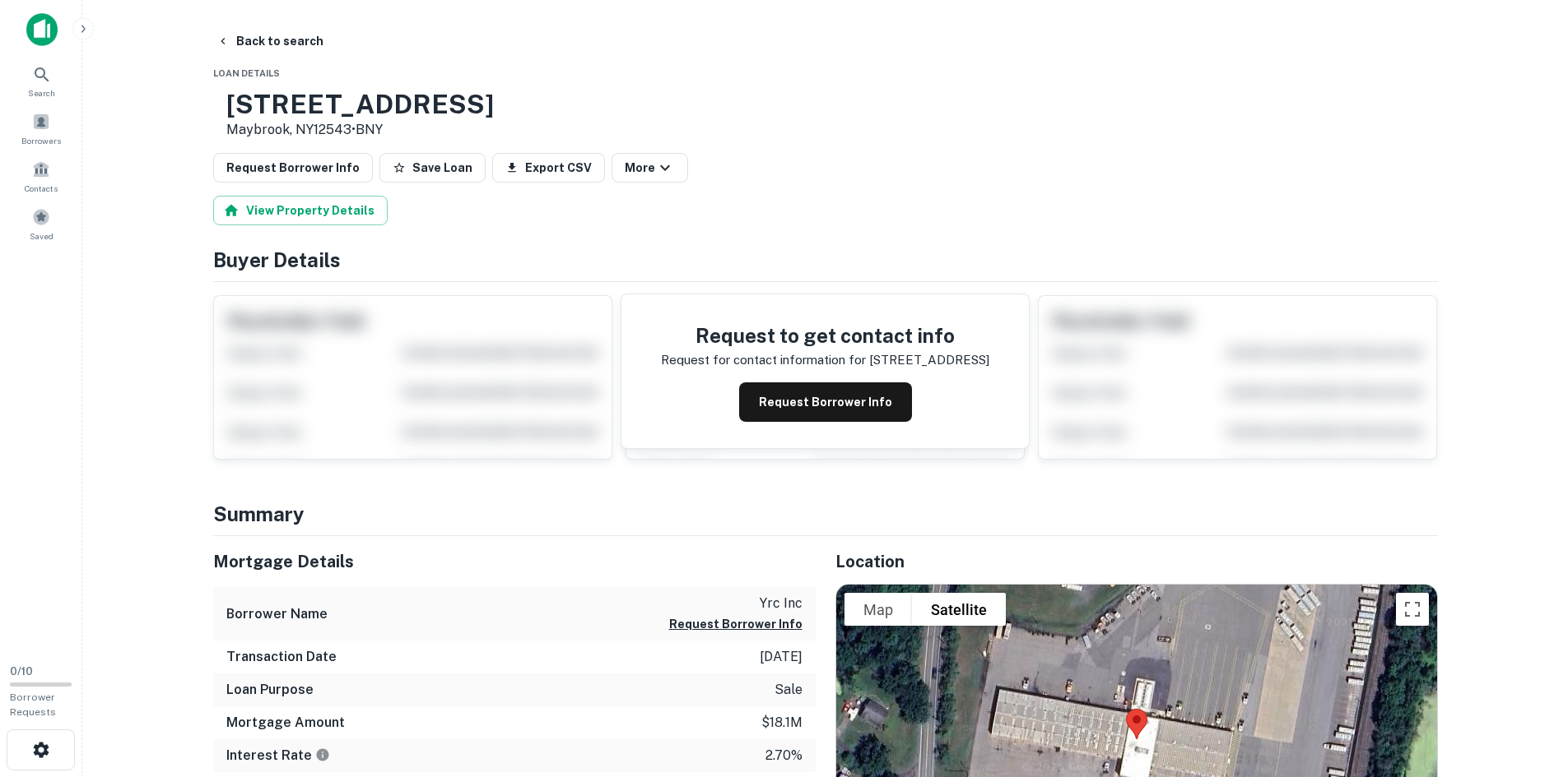
click at [845, 139] on div "[STREET_ADDRESS] • BNY" at bounding box center [826, 114] width 1225 height 51
click at [422, 107] on h3 "[STREET_ADDRESS]" at bounding box center [361, 104] width 268 height 31
copy h3 "[STREET_ADDRESS]"
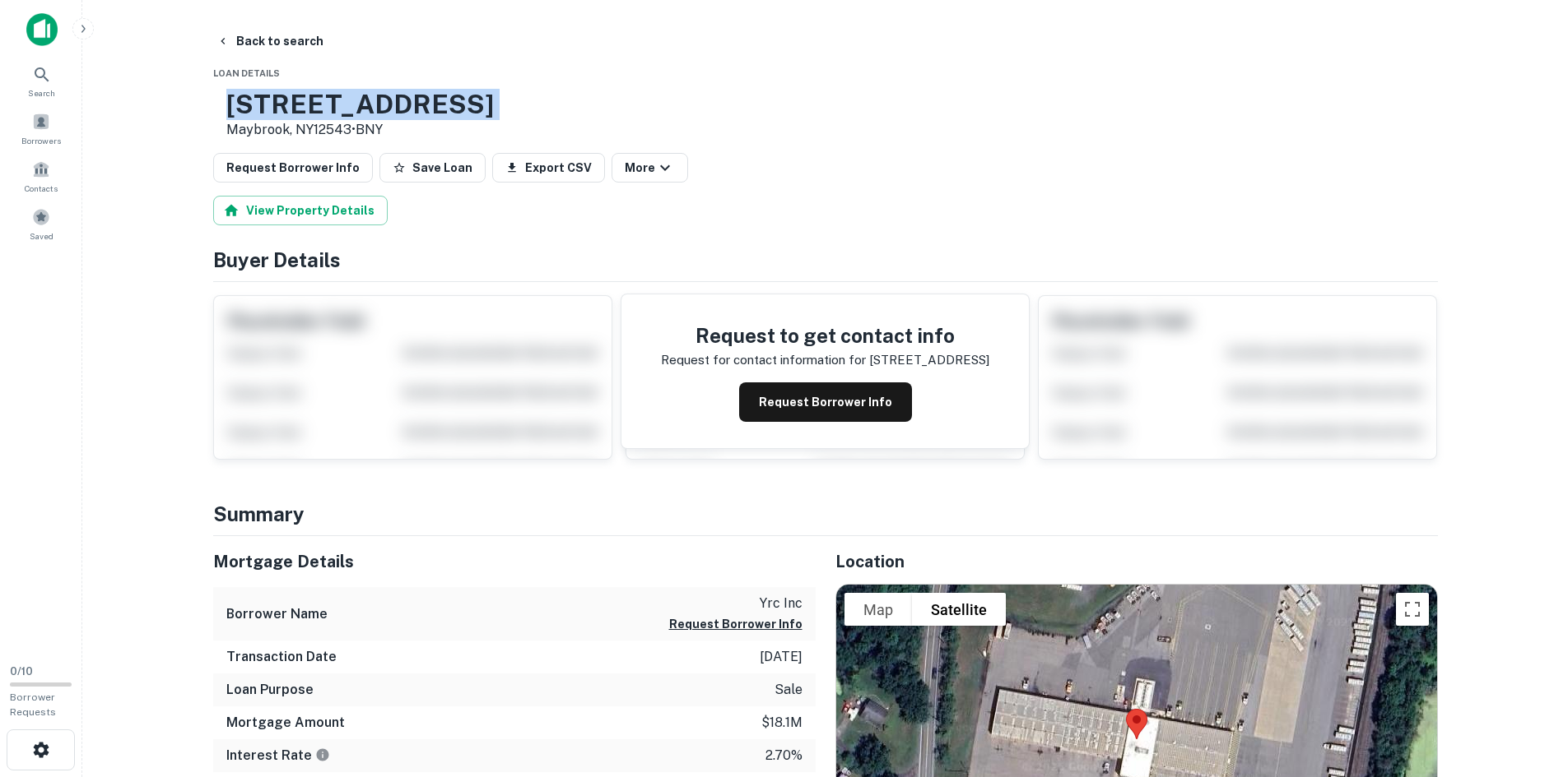
click at [912, 105] on div "[STREET_ADDRESS] • BNY" at bounding box center [826, 114] width 1225 height 51
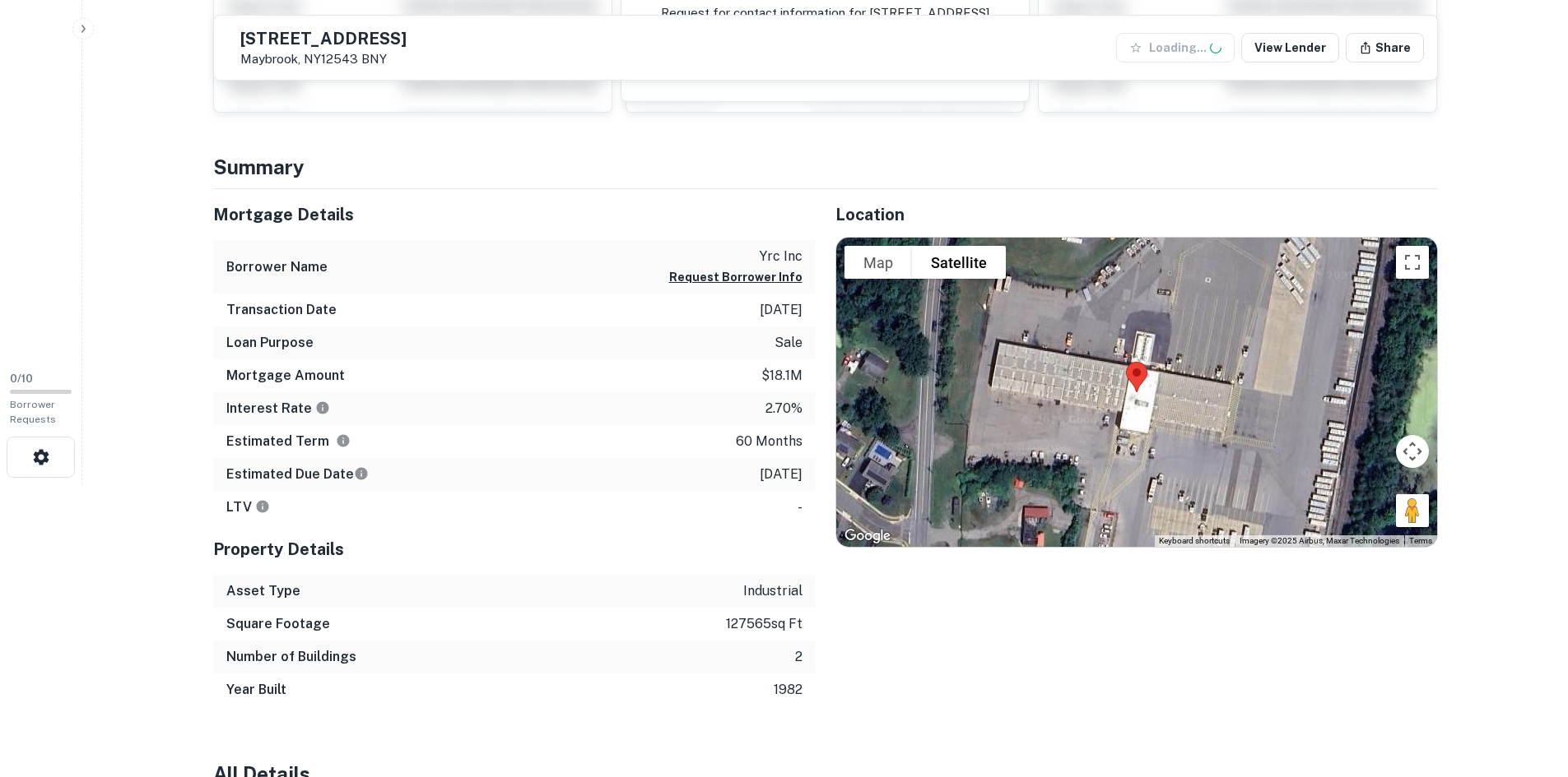
scroll to position [329, 0]
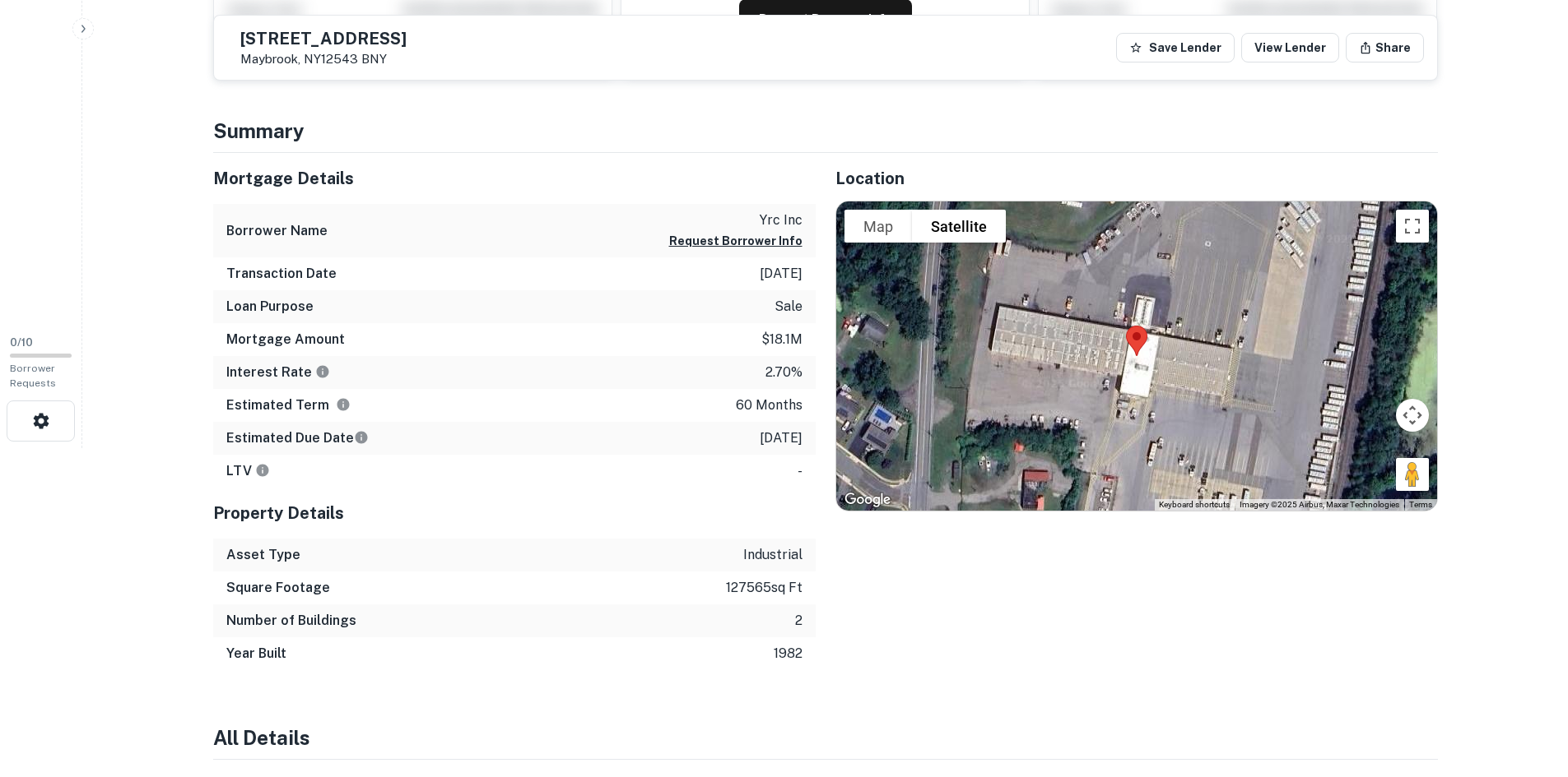
click at [574, 132] on h4 "Summary" at bounding box center [826, 131] width 1225 height 30
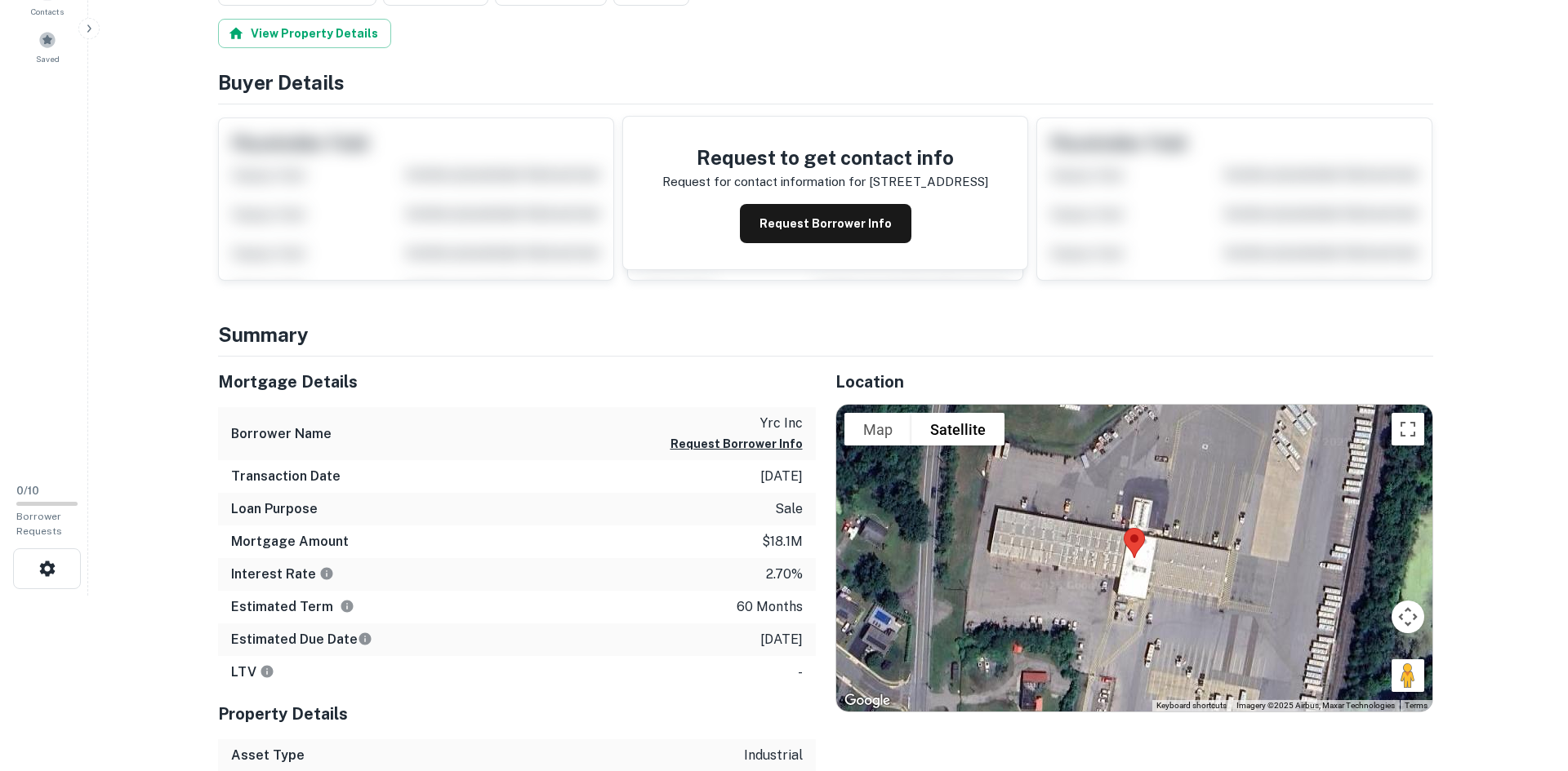
scroll to position [0, 0]
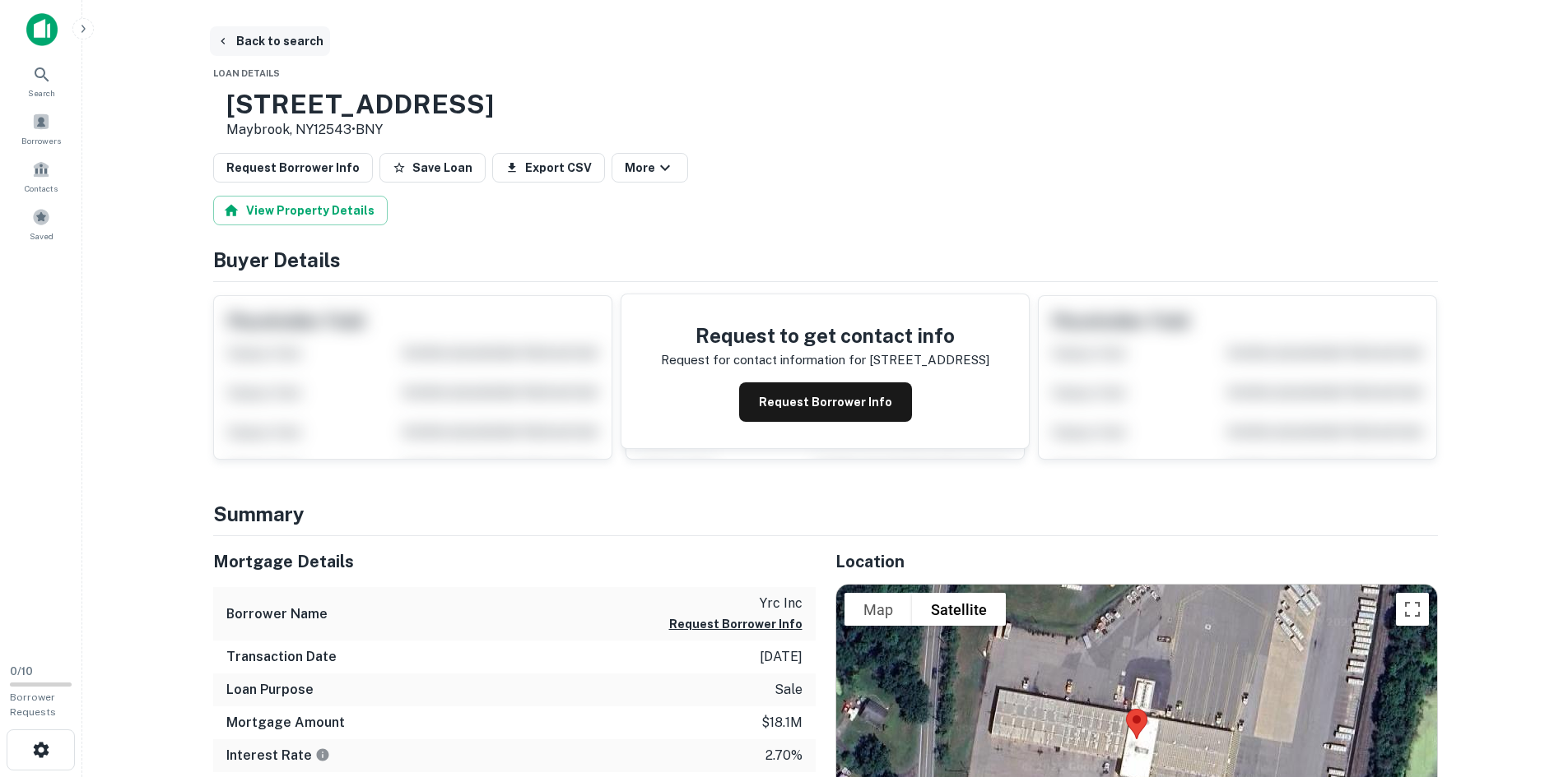
click at [247, 45] on button "Back to search" at bounding box center [270, 41] width 120 height 30
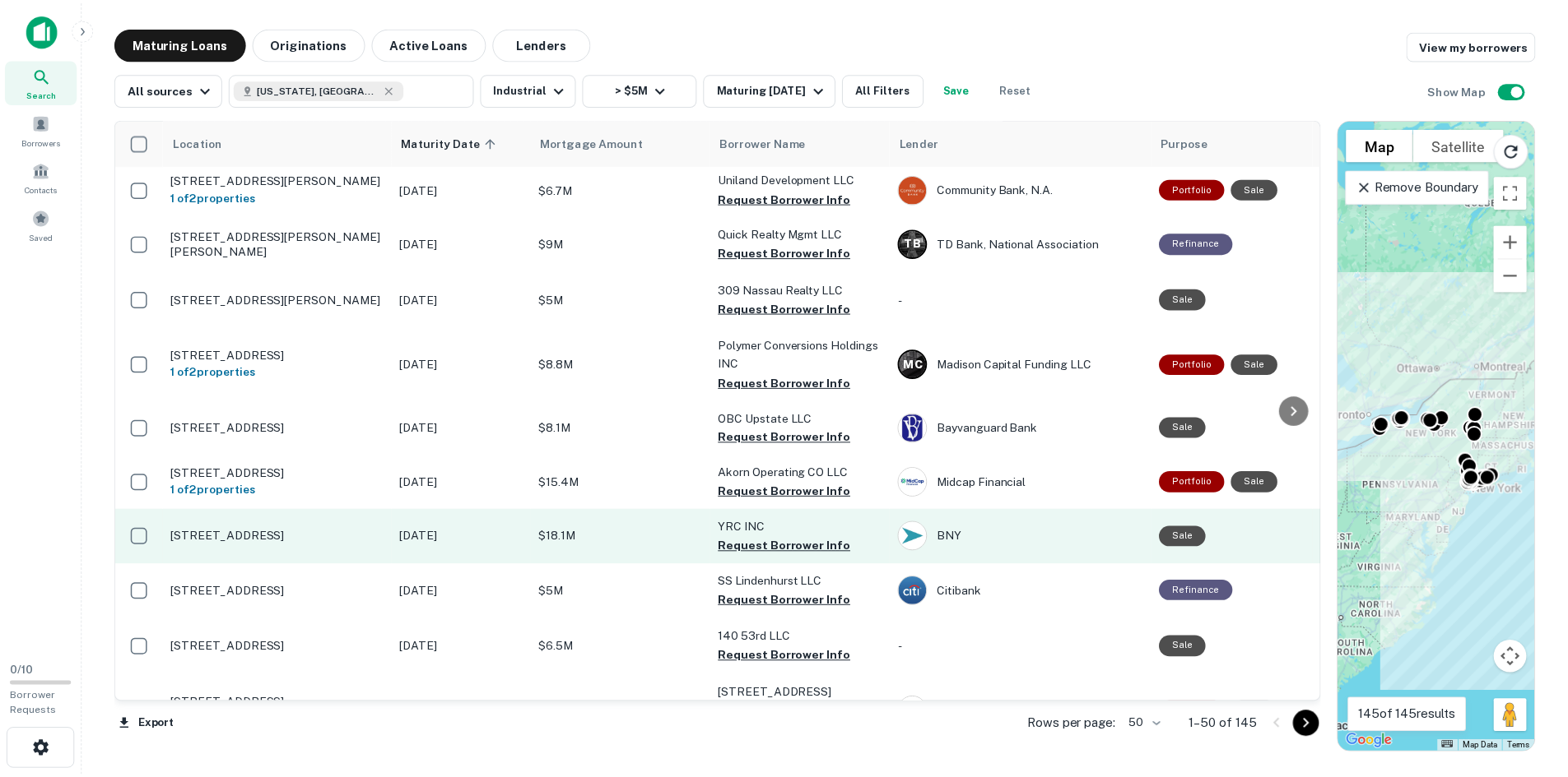
scroll to position [2059, 0]
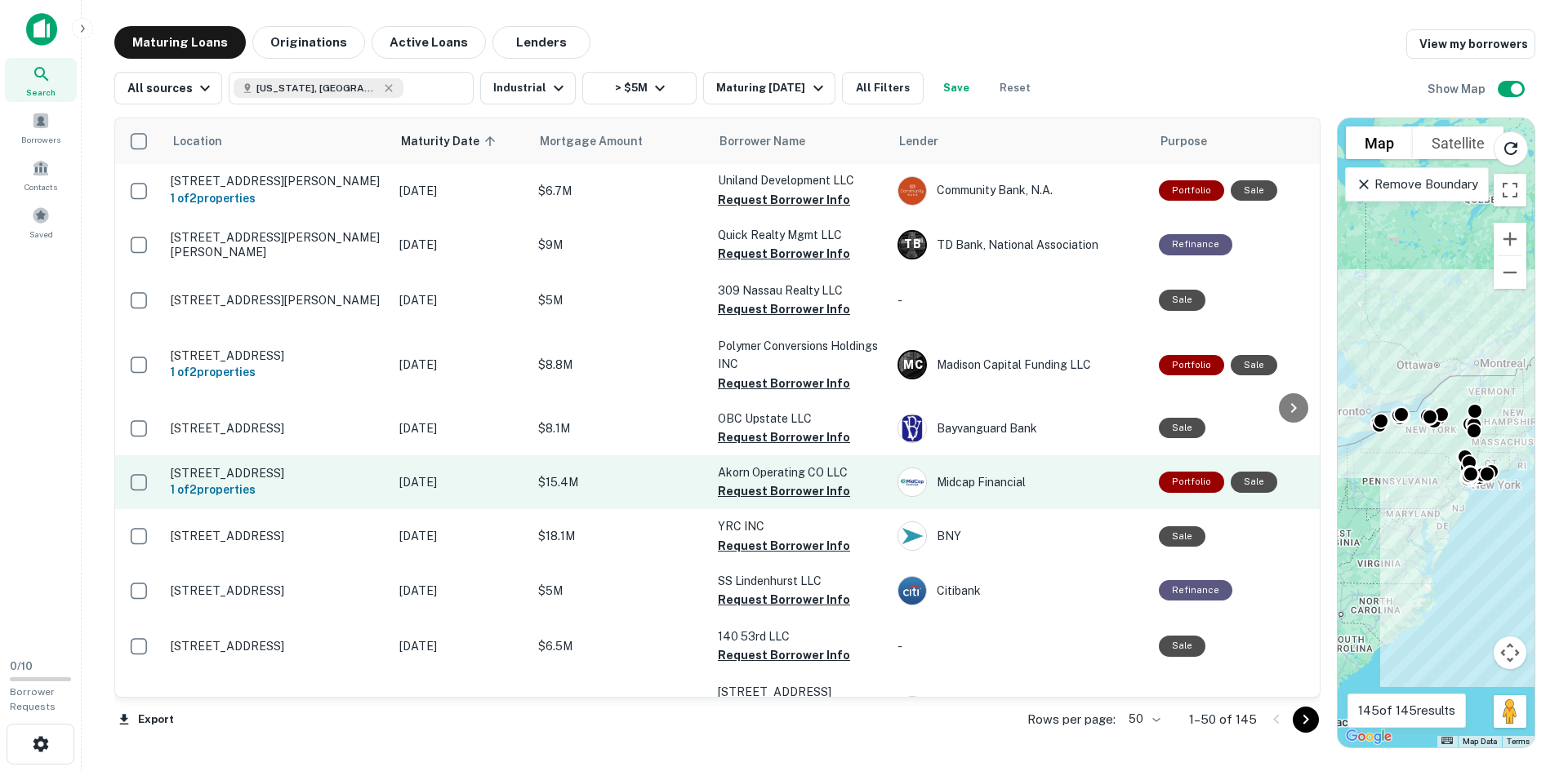
click at [292, 466] on p "[STREET_ADDRESS]" at bounding box center [277, 474] width 212 height 15
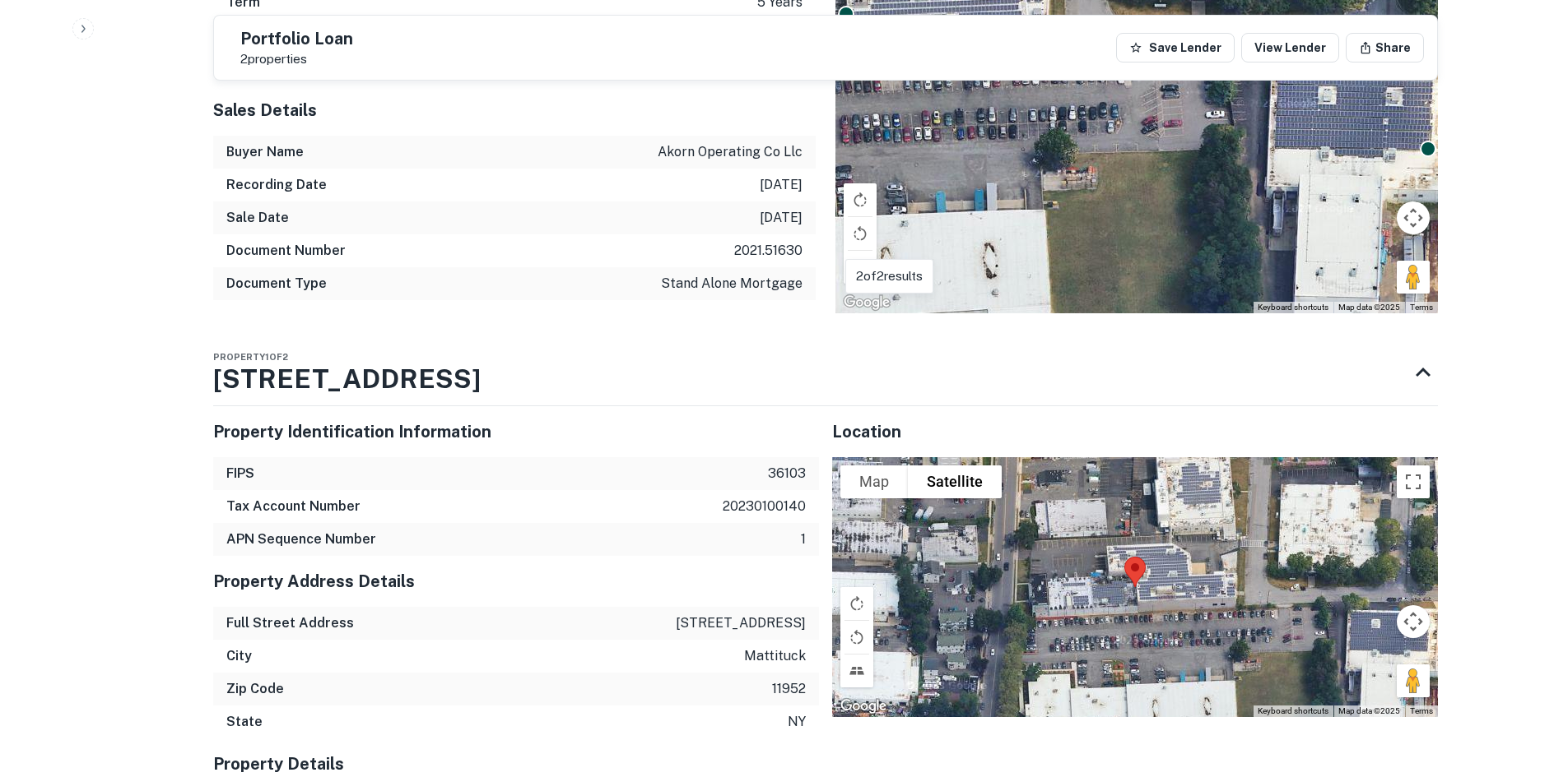
scroll to position [987, 0]
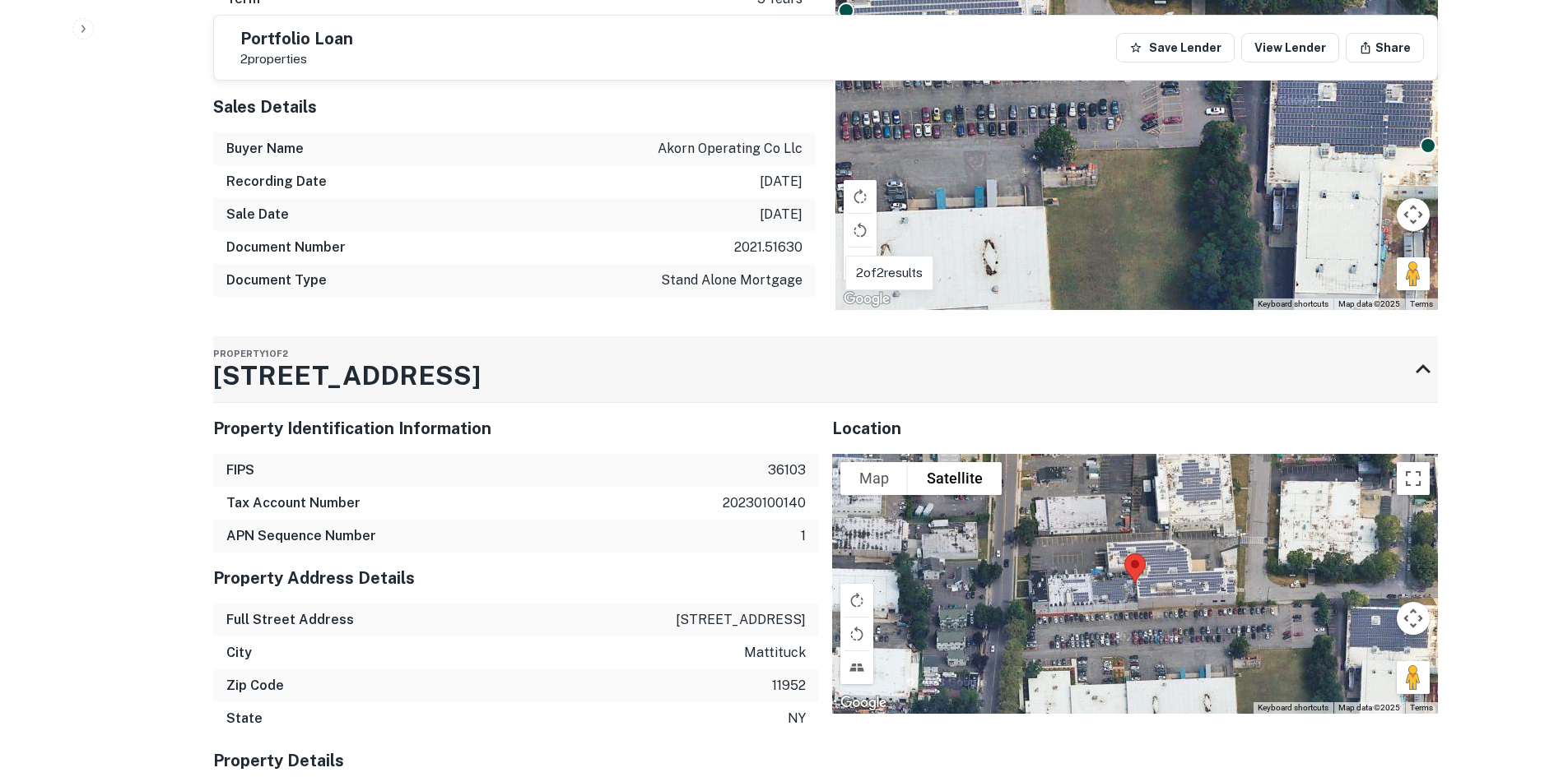
click at [431, 372] on div "Property 1 of [GEOGRAPHIC_DATA][STREET_ADDRESS]" at bounding box center [811, 369] width 1195 height 66
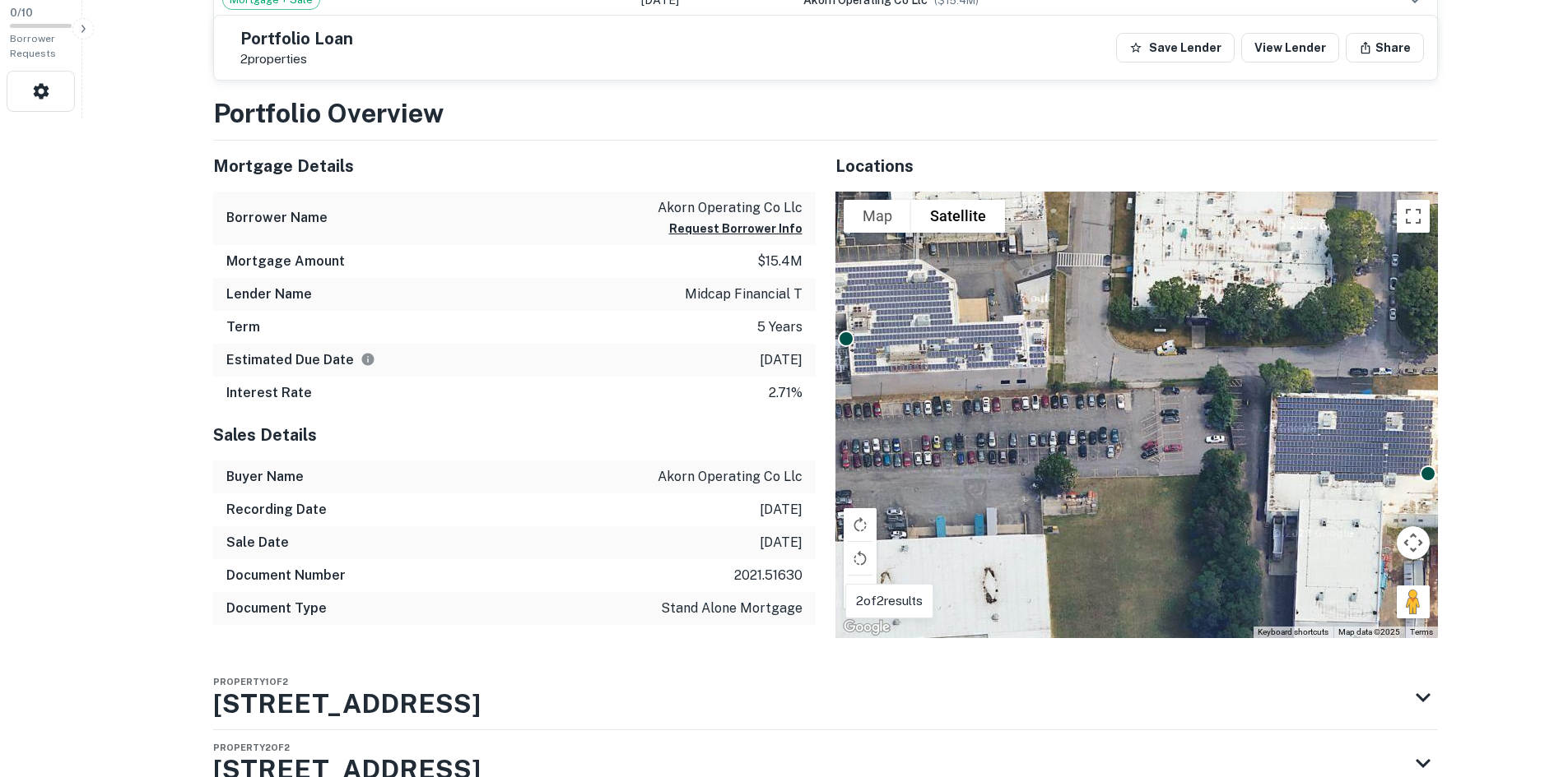
scroll to position [757, 0]
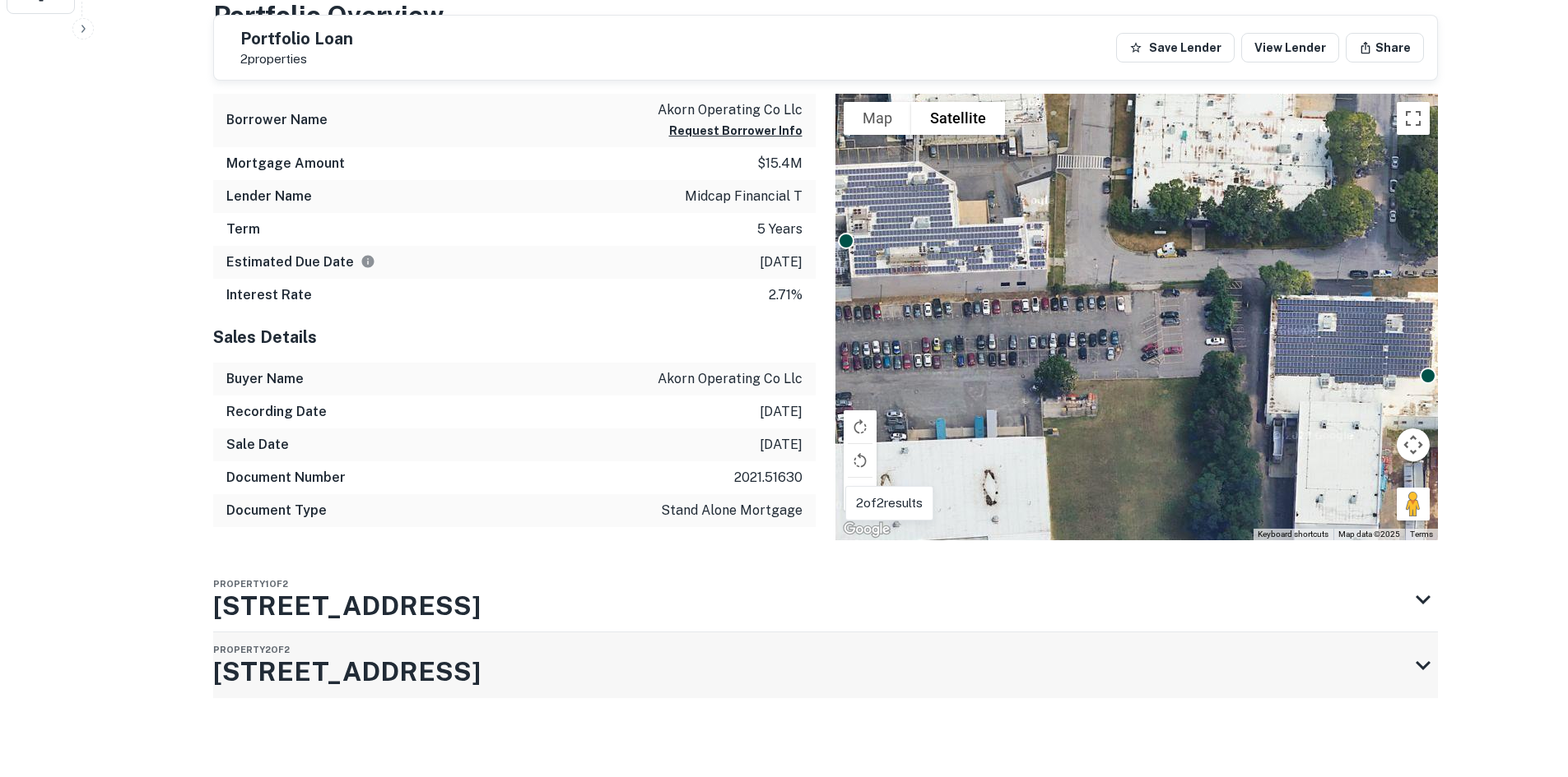
click at [356, 680] on h3 "[STREET_ADDRESS]" at bounding box center [348, 672] width 268 height 39
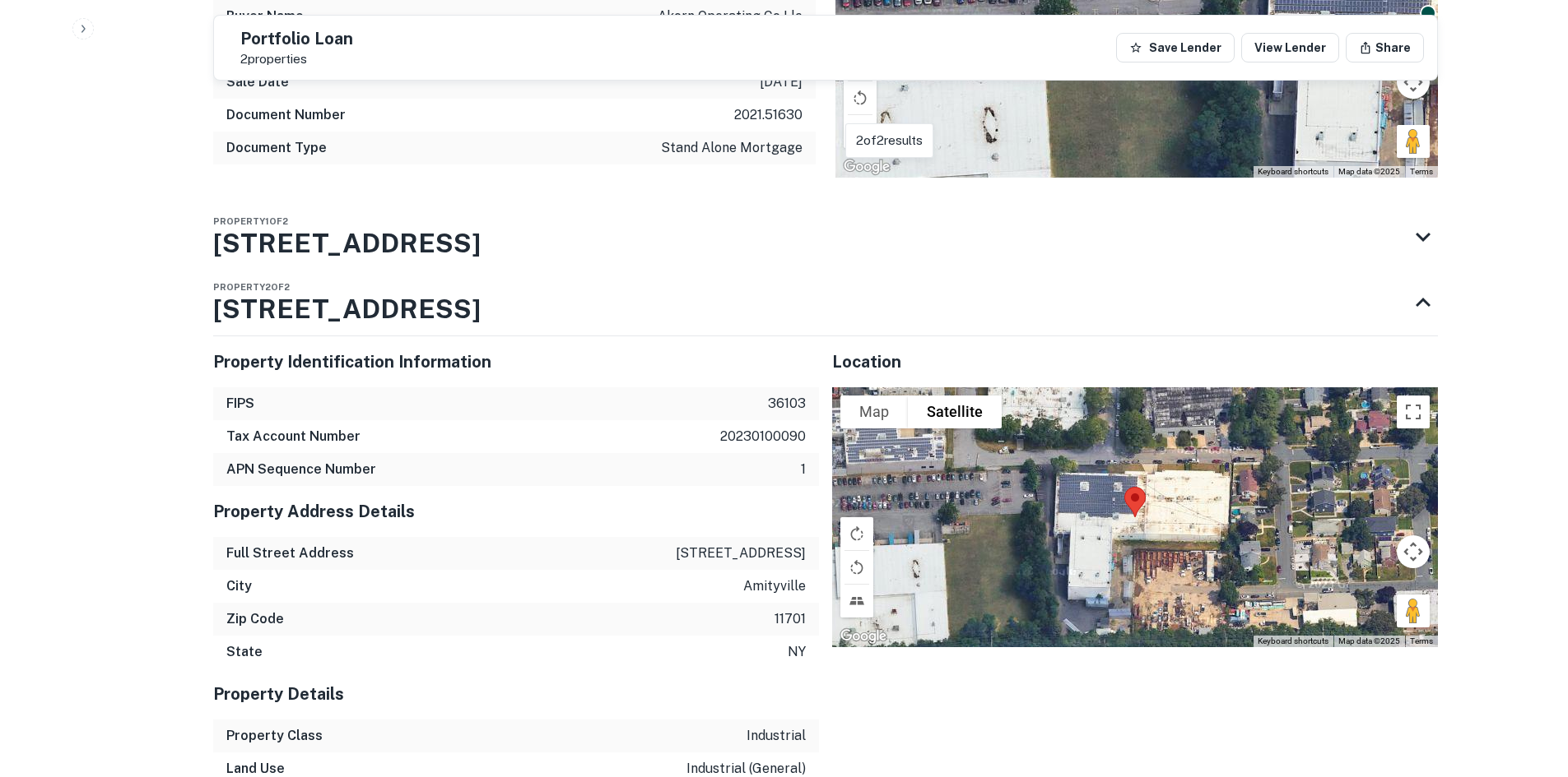
scroll to position [1134, 0]
